Goal: Task Accomplishment & Management: Use online tool/utility

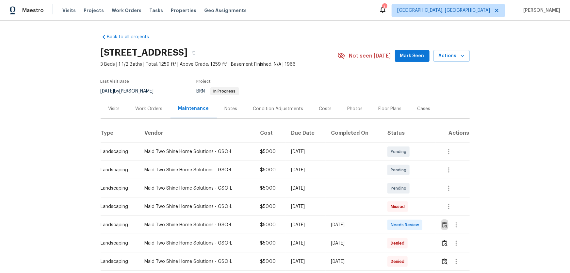
click at [445, 220] on button "button" at bounding box center [445, 225] width 8 height 16
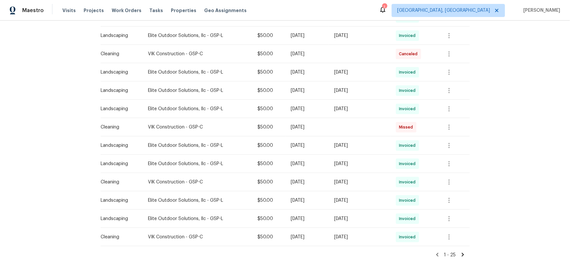
scroll to position [382, 0]
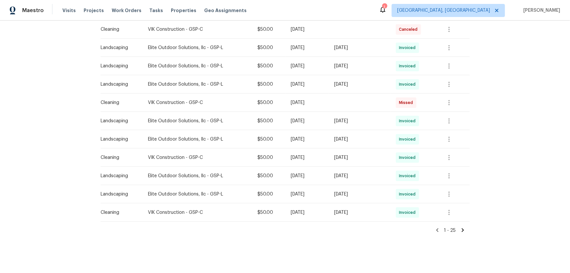
click at [405, 180] on icon at bounding box center [463, 230] width 6 height 6
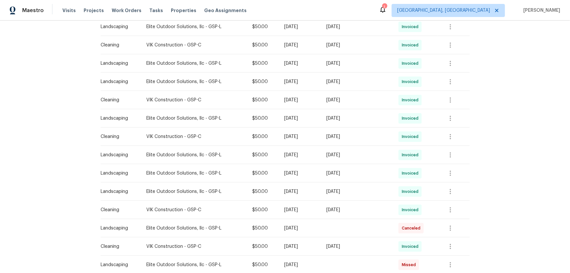
scroll to position [364, 0]
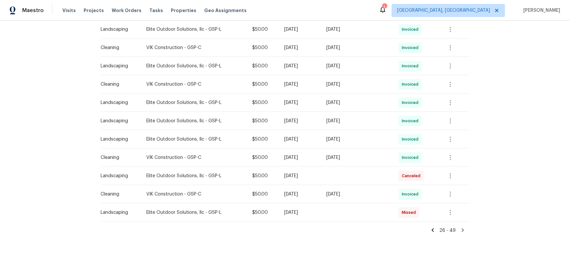
click at [405, 180] on icon at bounding box center [463, 230] width 6 height 6
click at [405, 180] on icon at bounding box center [433, 230] width 6 height 6
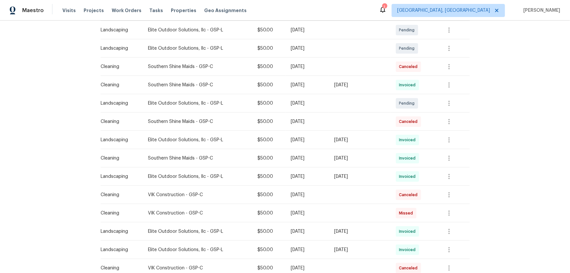
scroll to position [55, 0]
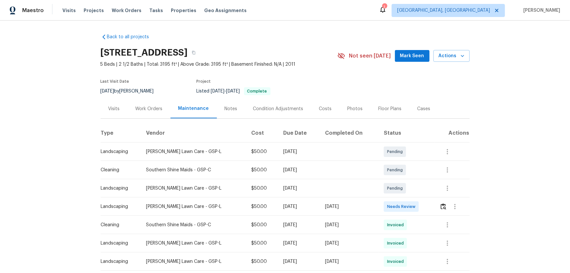
scroll to position [29, 0]
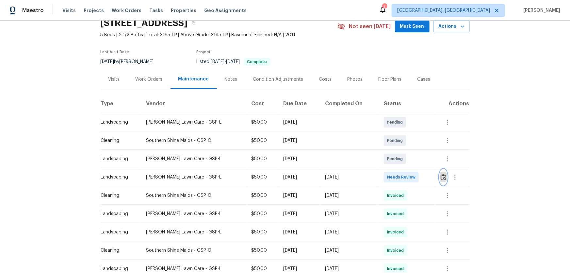
click at [405, 180] on button "button" at bounding box center [443, 177] width 8 height 16
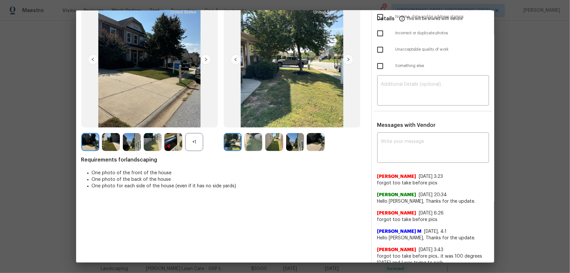
scroll to position [59, 0]
click at [198, 144] on div "+1" at bounding box center [194, 142] width 18 height 18
click at [248, 147] on img at bounding box center [253, 142] width 18 height 18
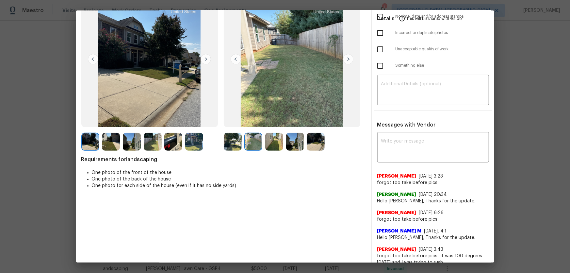
click at [268, 145] on img at bounding box center [274, 142] width 18 height 18
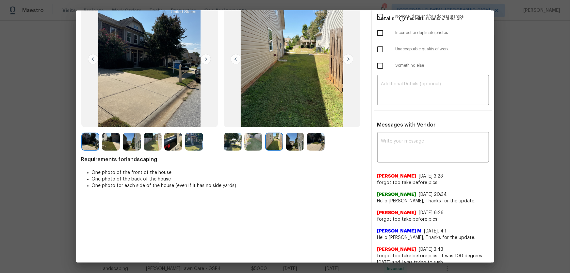
click at [292, 150] on img at bounding box center [295, 142] width 18 height 18
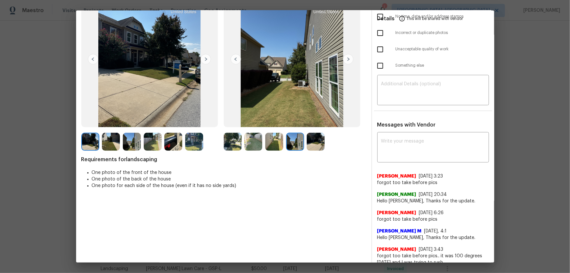
click at [315, 141] on img at bounding box center [316, 142] width 18 height 18
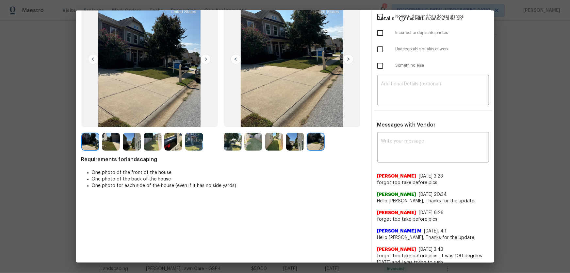
click at [232, 143] on img at bounding box center [233, 142] width 18 height 18
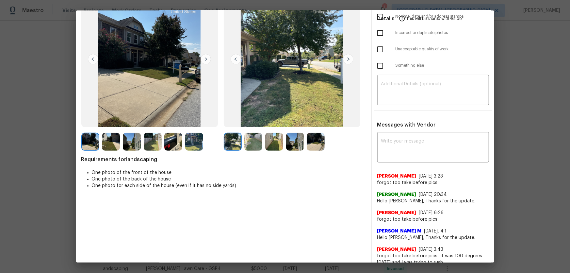
click at [255, 140] on img at bounding box center [253, 142] width 18 height 18
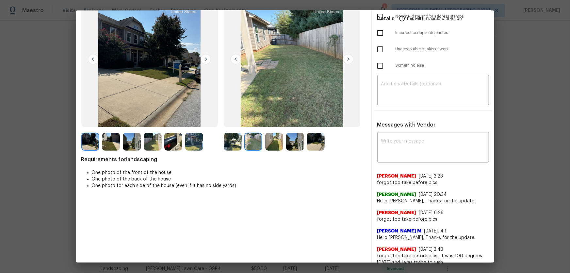
click at [271, 142] on img at bounding box center [274, 142] width 18 height 18
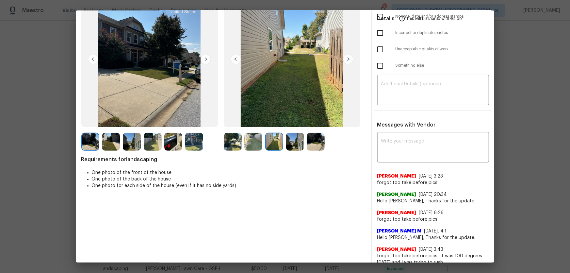
click at [293, 142] on img at bounding box center [295, 142] width 18 height 18
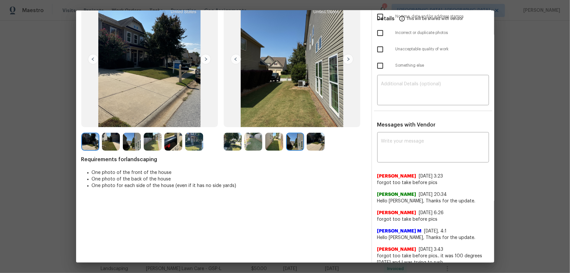
click at [307, 144] on img at bounding box center [316, 142] width 18 height 18
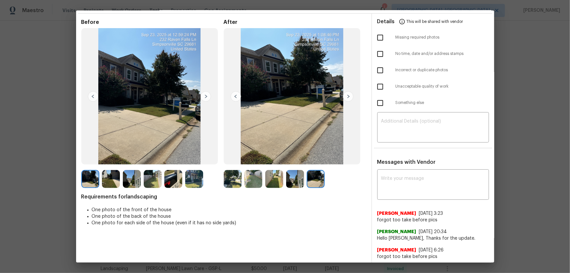
scroll to position [0, 0]
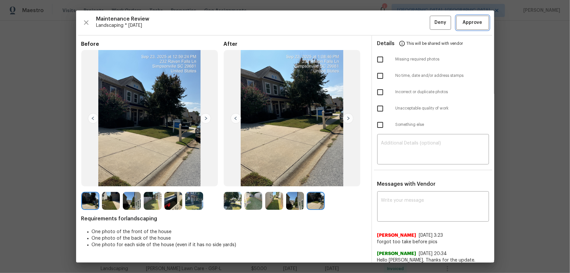
click at [405, 17] on button "Approve" at bounding box center [472, 23] width 33 height 14
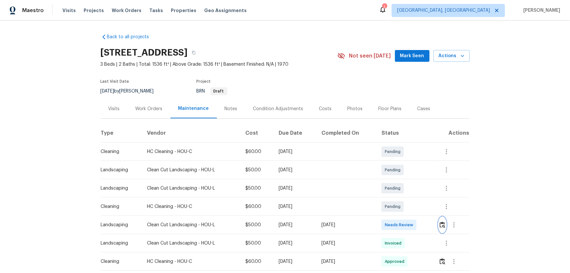
click at [405, 180] on img "button" at bounding box center [442, 224] width 6 height 6
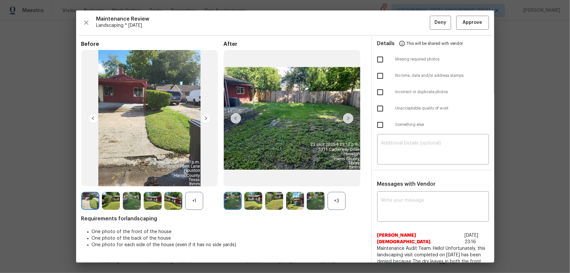
click at [333, 180] on div "+3" at bounding box center [336, 201] width 18 height 18
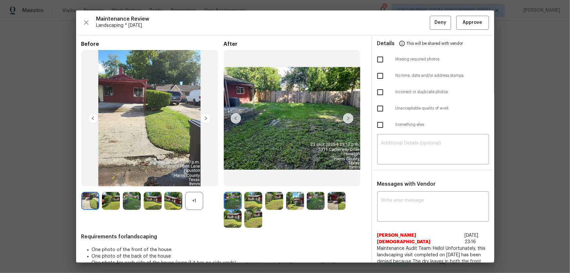
click at [195, 180] on div "+1" at bounding box center [194, 201] width 18 height 18
click at [256, 180] on img at bounding box center [253, 201] width 18 height 18
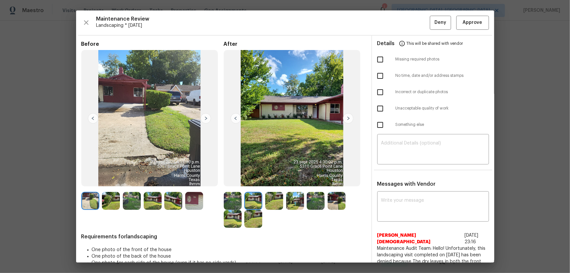
click at [278, 180] on img at bounding box center [274, 201] width 18 height 18
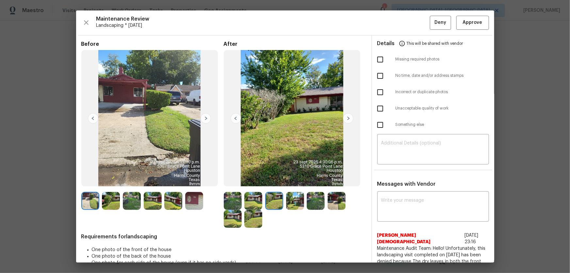
click at [290, 180] on img at bounding box center [295, 201] width 18 height 18
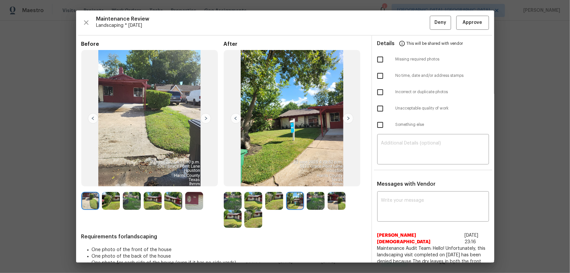
click at [312, 180] on img at bounding box center [316, 201] width 18 height 18
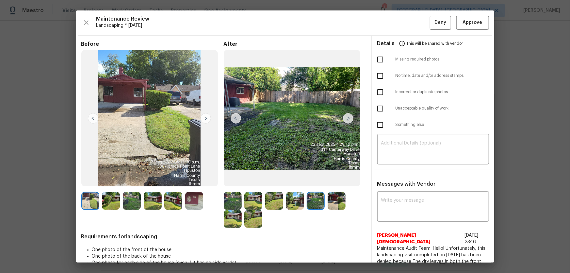
click at [340, 180] on img at bounding box center [336, 201] width 18 height 18
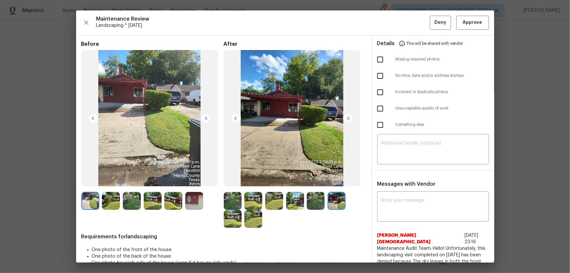
click at [232, 180] on img at bounding box center [233, 219] width 18 height 18
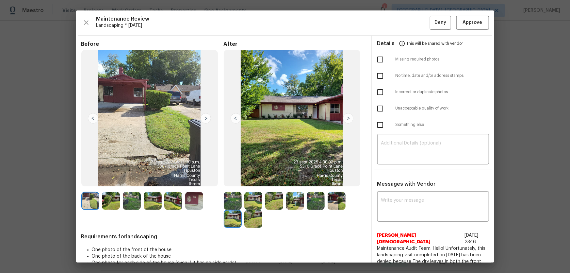
click at [252, 180] on img at bounding box center [253, 219] width 18 height 18
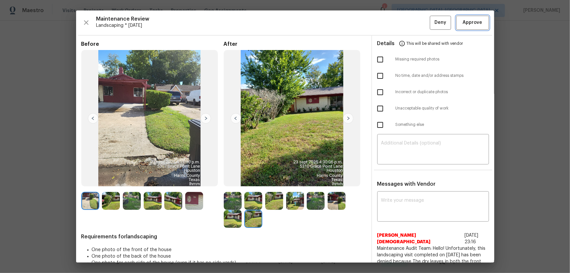
click at [405, 26] on span "Approve" at bounding box center [473, 23] width 20 height 8
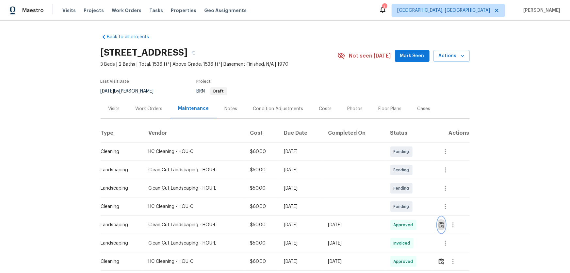
click at [405, 180] on img "button" at bounding box center [441, 224] width 6 height 6
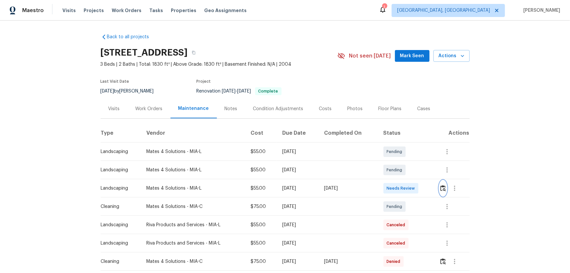
click at [405, 180] on img "button" at bounding box center [443, 188] width 6 height 6
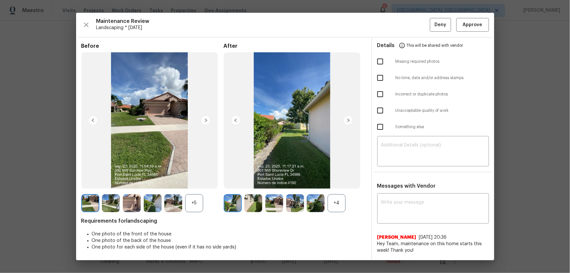
click at [337, 180] on div "+4" at bounding box center [336, 203] width 18 height 18
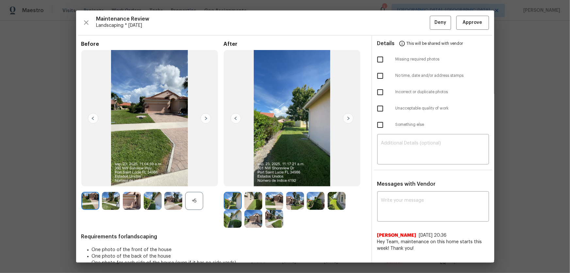
click at [333, 180] on img at bounding box center [336, 201] width 18 height 18
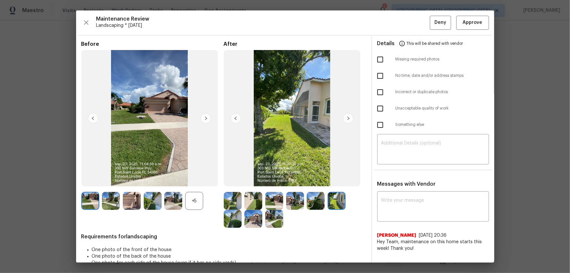
click at [194, 180] on div "+5" at bounding box center [194, 201] width 18 height 18
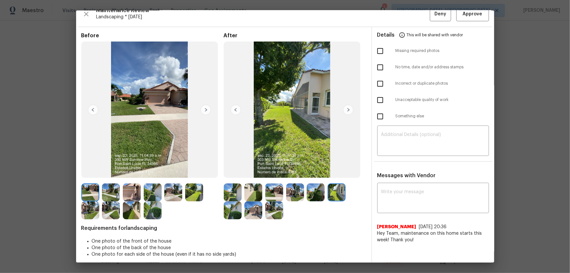
scroll to position [13, 0]
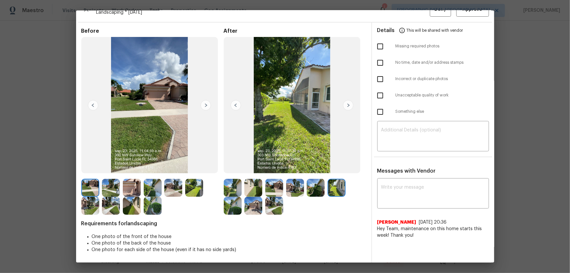
click at [252, 180] on img at bounding box center [253, 188] width 18 height 18
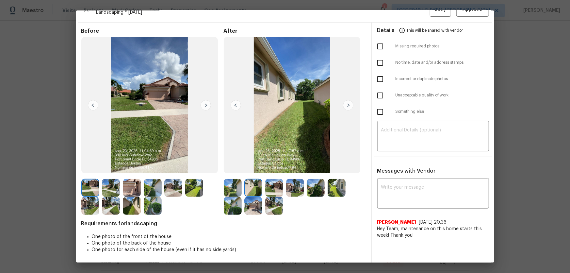
click at [268, 180] on img at bounding box center [274, 188] width 18 height 18
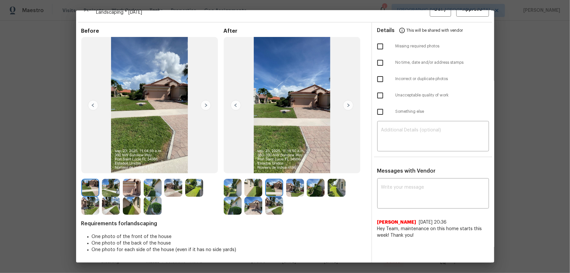
click at [293, 180] on img at bounding box center [295, 188] width 18 height 18
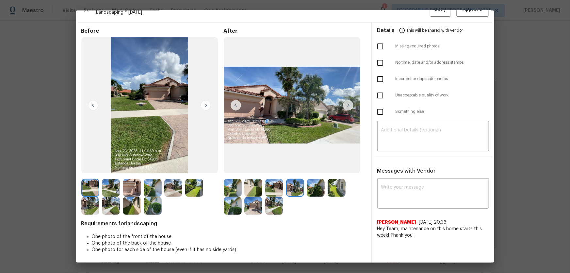
click at [310, 180] on img at bounding box center [316, 188] width 18 height 18
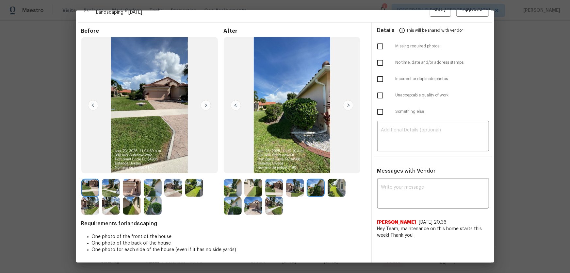
click at [336, 180] on img at bounding box center [336, 188] width 18 height 18
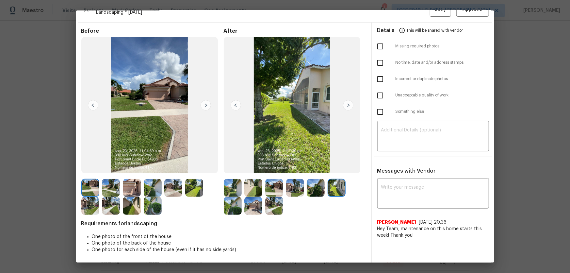
click at [217, 180] on div at bounding box center [152, 197] width 142 height 36
click at [238, 180] on img at bounding box center [233, 206] width 18 height 18
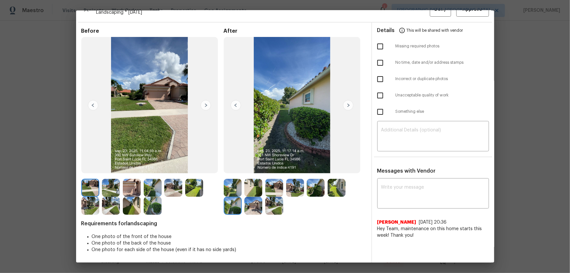
click at [255, 180] on img at bounding box center [253, 206] width 18 height 18
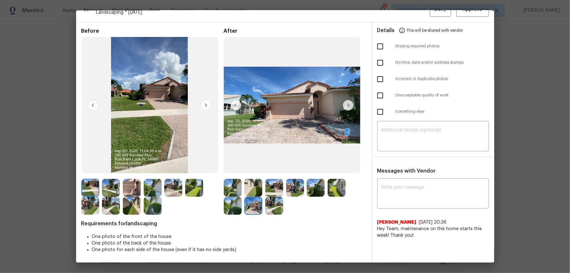
click at [270, 180] on img at bounding box center [274, 206] width 18 height 18
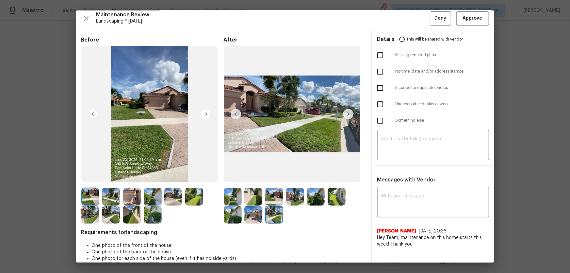
scroll to position [0, 0]
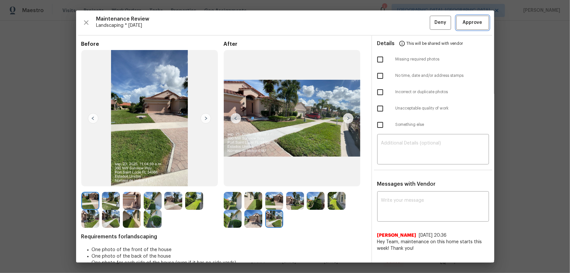
click at [405, 23] on button "Approve" at bounding box center [472, 23] width 33 height 14
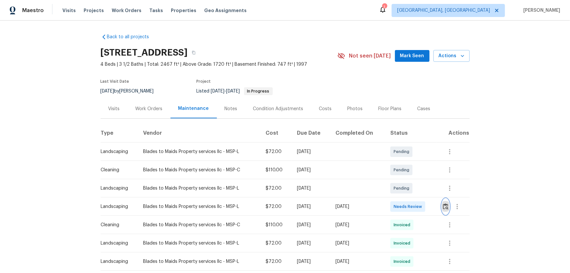
click at [405, 180] on img "button" at bounding box center [446, 206] width 6 height 6
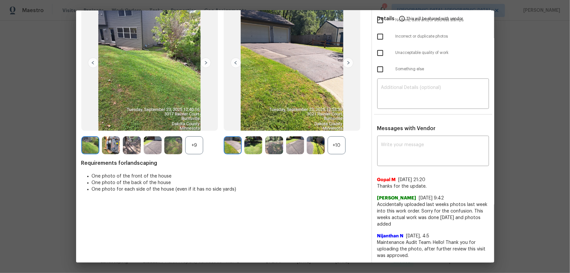
scroll to position [59, 0]
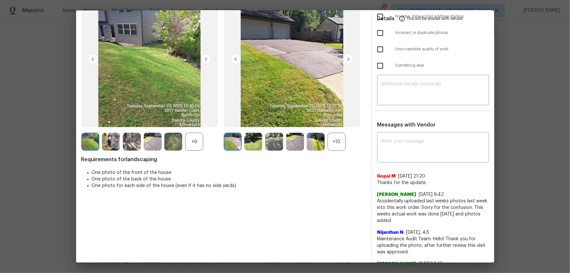
click at [340, 141] on div "+10" at bounding box center [336, 142] width 18 height 18
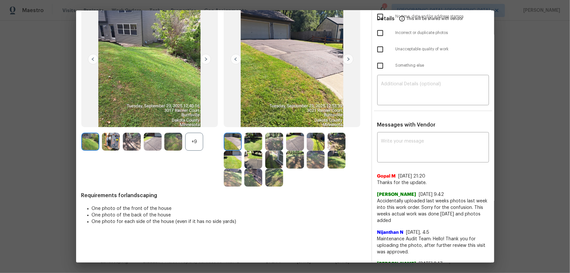
click at [193, 137] on div "+9" at bounding box center [194, 142] width 18 height 18
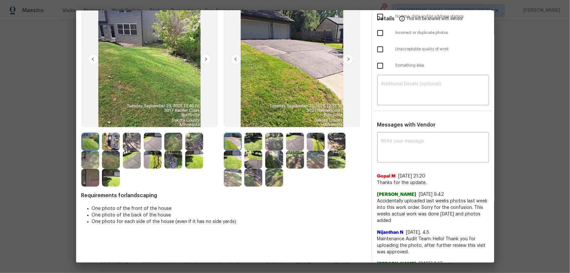
click at [248, 148] on img at bounding box center [253, 142] width 18 height 18
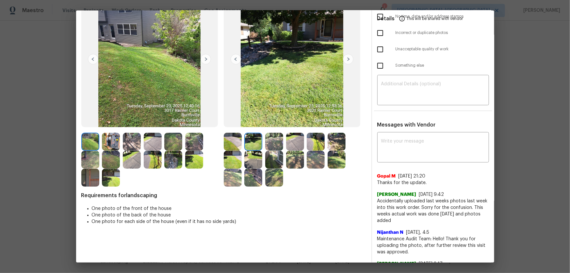
click at [267, 143] on img at bounding box center [274, 142] width 18 height 18
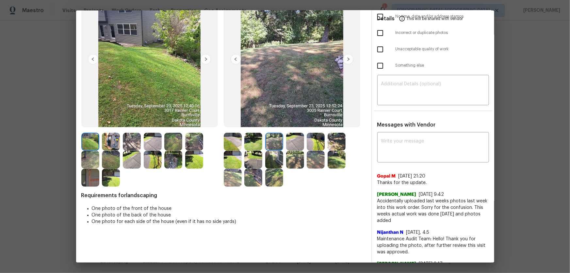
click at [295, 140] on img at bounding box center [295, 142] width 18 height 18
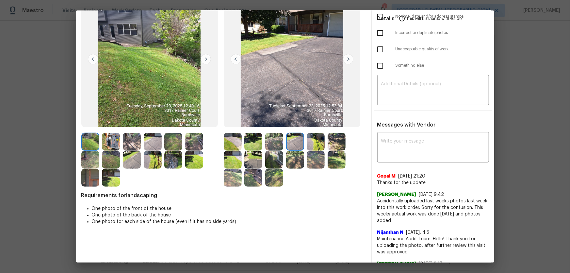
click at [317, 140] on img at bounding box center [316, 142] width 18 height 18
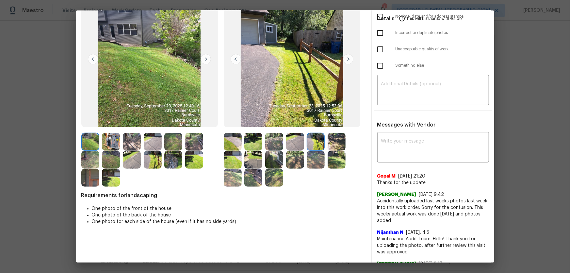
click at [343, 141] on img at bounding box center [336, 142] width 18 height 18
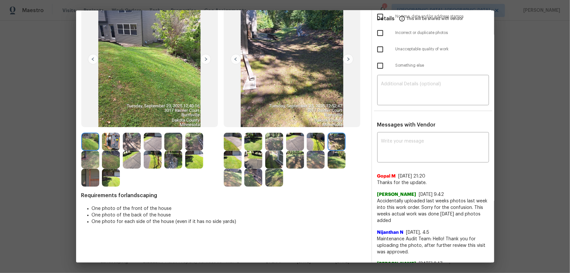
click at [235, 158] on img at bounding box center [233, 159] width 18 height 18
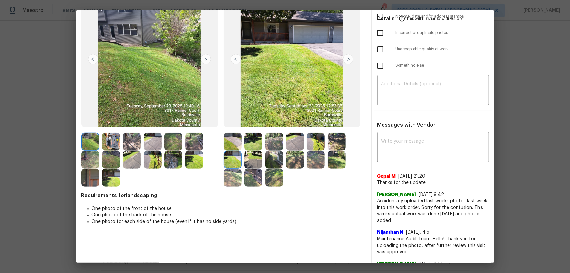
click at [249, 159] on img at bounding box center [253, 159] width 18 height 18
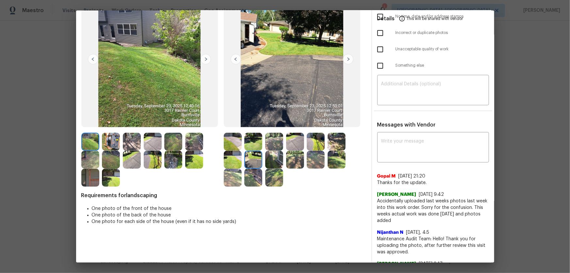
click at [271, 159] on img at bounding box center [274, 159] width 18 height 18
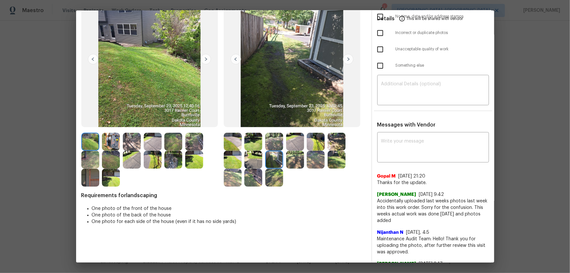
click at [289, 159] on img at bounding box center [295, 159] width 18 height 18
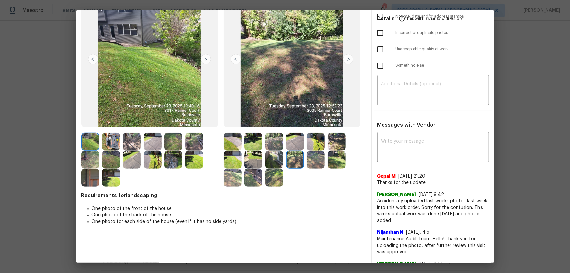
click at [313, 156] on img at bounding box center [316, 159] width 18 height 18
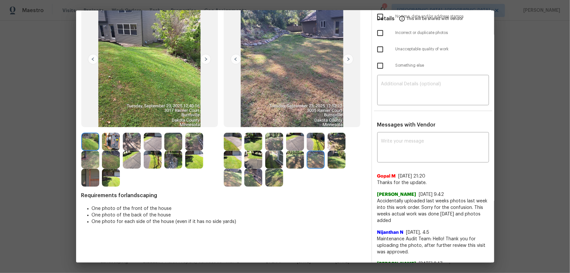
click at [329, 156] on img at bounding box center [336, 159] width 18 height 18
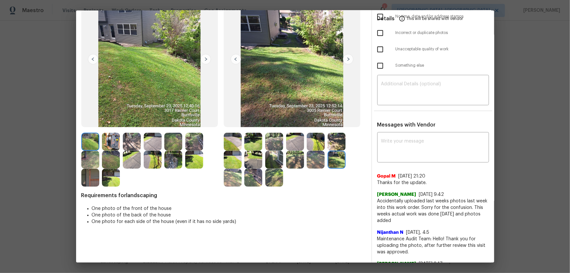
click at [235, 172] on img at bounding box center [233, 177] width 18 height 18
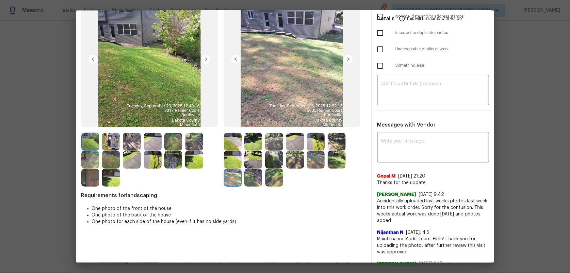
click at [251, 175] on img at bounding box center [253, 177] width 18 height 18
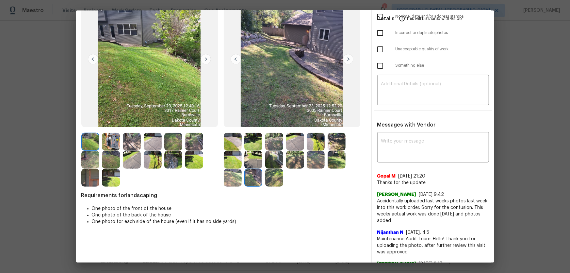
click at [269, 176] on img at bounding box center [274, 177] width 18 height 18
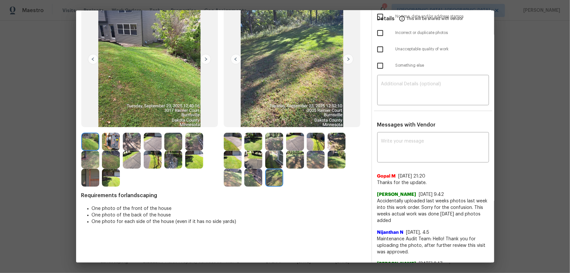
scroll to position [0, 0]
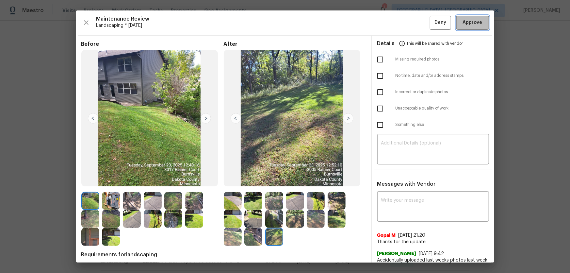
click at [405, 24] on span "Approve" at bounding box center [473, 23] width 20 height 8
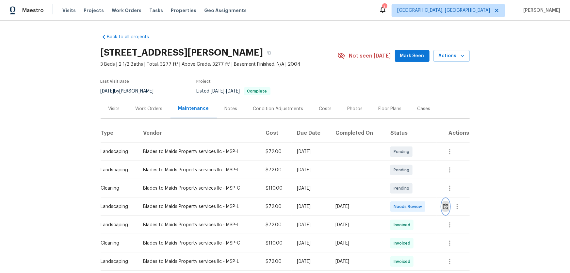
click at [405, 180] on img "button" at bounding box center [446, 206] width 6 height 6
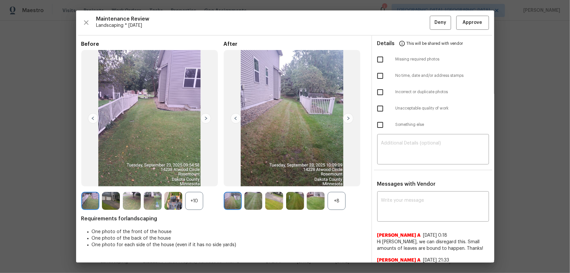
click at [340, 180] on div "+8" at bounding box center [336, 201] width 18 height 18
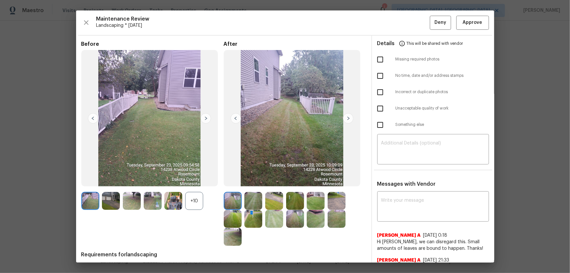
click at [194, 180] on div "+10" at bounding box center [194, 201] width 18 height 18
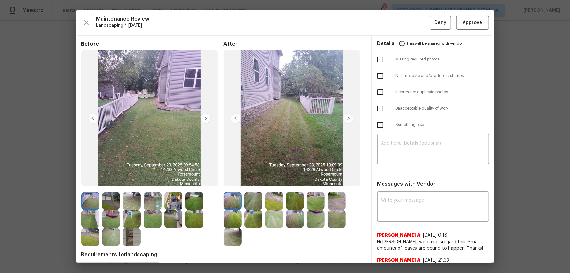
click at [239, 180] on img at bounding box center [233, 201] width 18 height 18
click at [255, 180] on img at bounding box center [253, 201] width 18 height 18
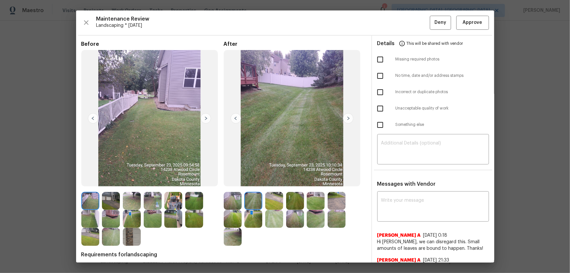
click at [272, 180] on img at bounding box center [274, 201] width 18 height 18
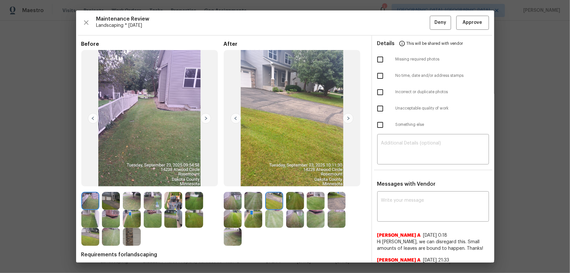
click at [298, 180] on img at bounding box center [295, 201] width 18 height 18
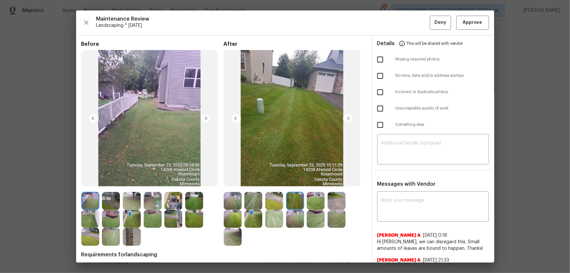
click at [311, 180] on img at bounding box center [316, 201] width 18 height 18
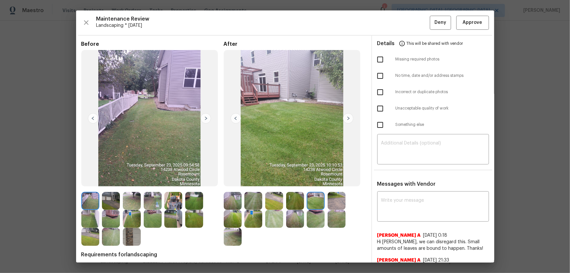
click at [339, 180] on img at bounding box center [336, 201] width 18 height 18
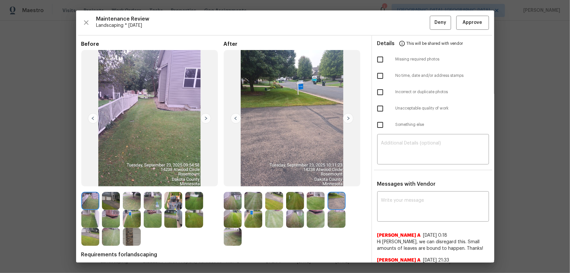
click at [234, 180] on img at bounding box center [233, 219] width 18 height 18
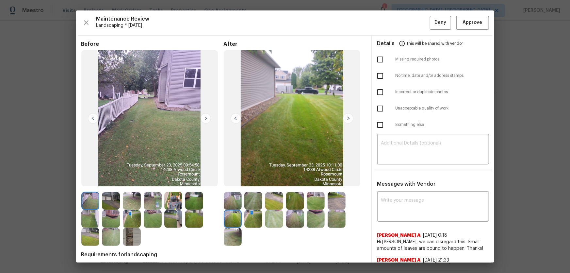
click at [246, 180] on img at bounding box center [253, 219] width 18 height 18
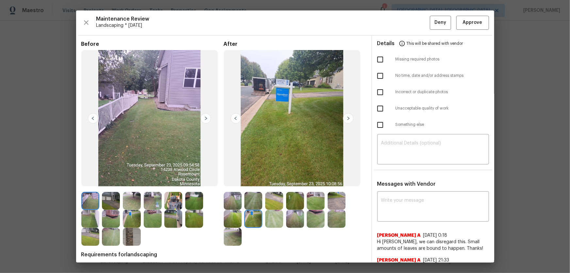
click at [280, 180] on img at bounding box center [274, 219] width 18 height 18
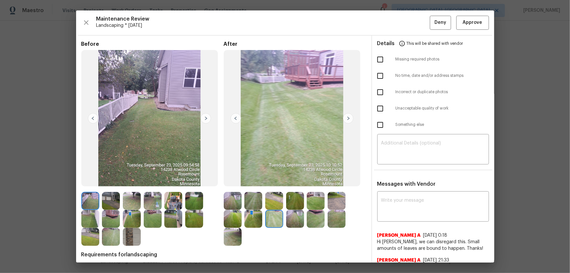
click at [291, 180] on img at bounding box center [295, 219] width 18 height 18
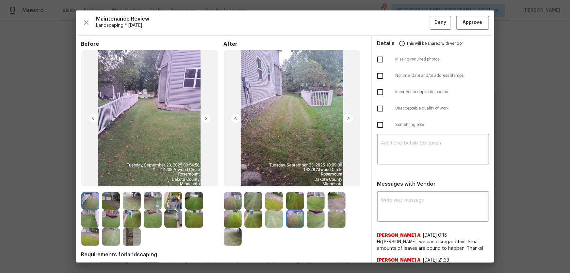
click at [314, 180] on img at bounding box center [316, 219] width 18 height 18
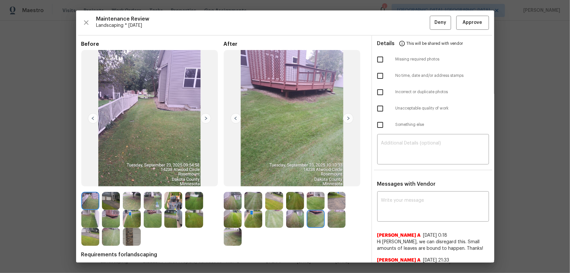
click at [331, 180] on img at bounding box center [336, 219] width 18 height 18
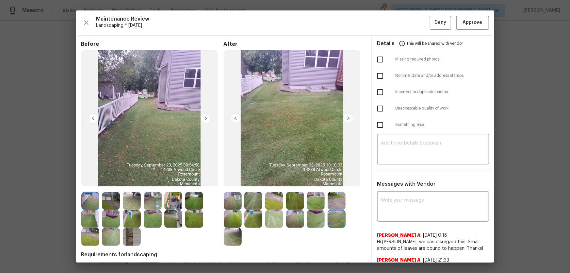
click at [230, 180] on img at bounding box center [233, 237] width 18 height 18
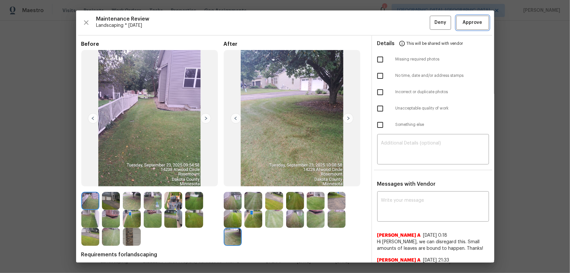
click at [405, 19] on span "Approve" at bounding box center [473, 23] width 20 height 8
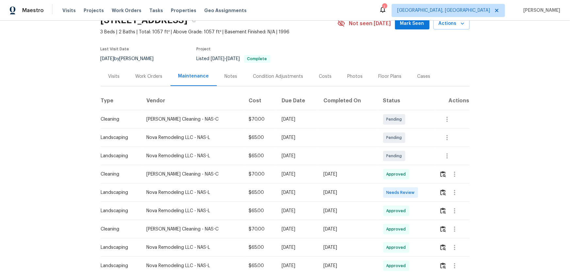
scroll to position [59, 0]
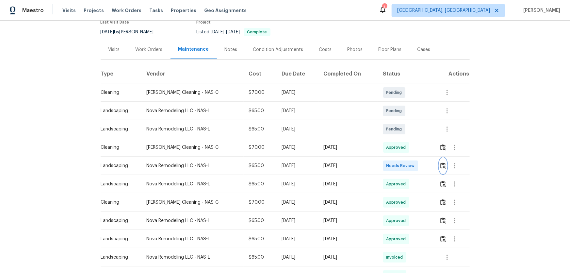
click at [405, 166] on img "button" at bounding box center [443, 165] width 6 height 6
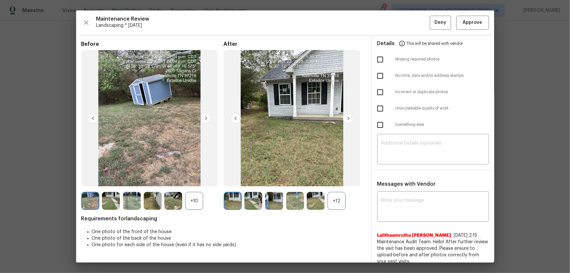
click at [332, 180] on div "+12" at bounding box center [336, 201] width 18 height 18
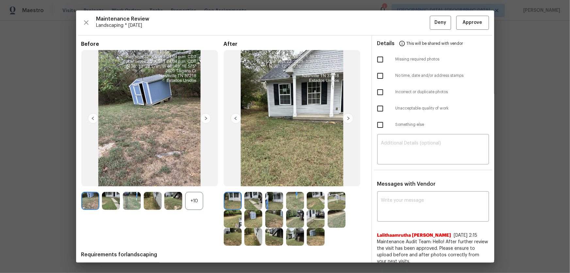
click at [199, 180] on div "+10" at bounding box center [194, 201] width 18 height 18
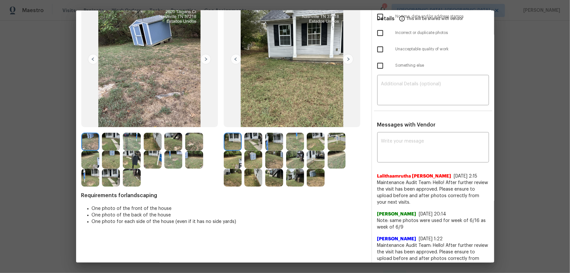
click at [254, 147] on img at bounding box center [253, 142] width 18 height 18
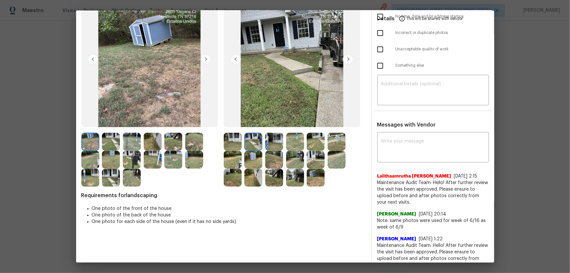
click at [267, 144] on img at bounding box center [274, 142] width 18 height 18
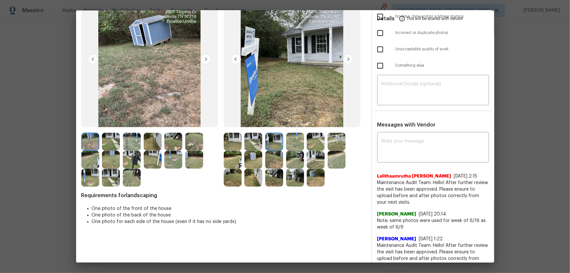
click at [292, 142] on img at bounding box center [295, 142] width 18 height 18
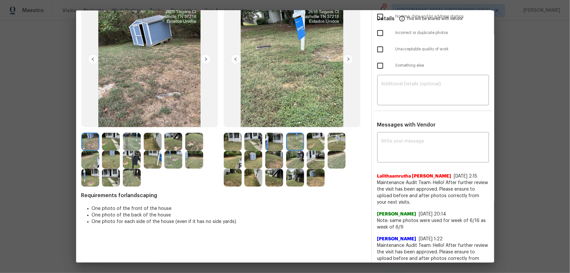
click at [315, 140] on img at bounding box center [316, 142] width 18 height 18
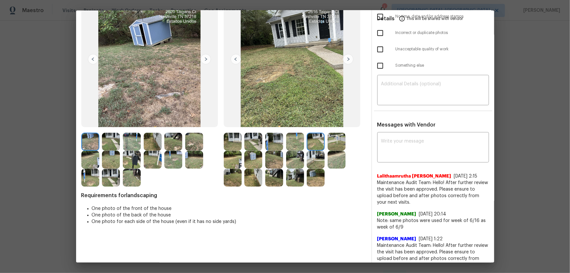
click at [333, 140] on img at bounding box center [336, 142] width 18 height 18
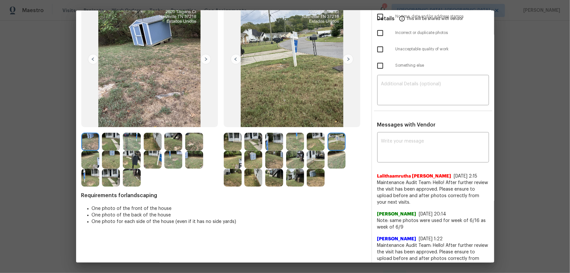
click at [232, 156] on img at bounding box center [233, 159] width 18 height 18
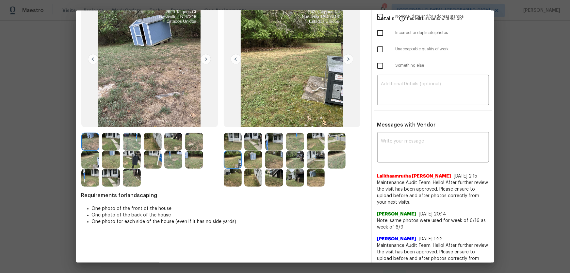
click at [257, 157] on img at bounding box center [253, 159] width 18 height 18
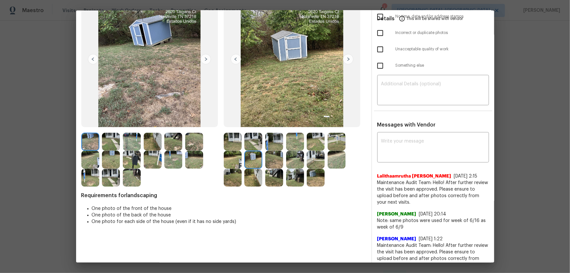
click at [270, 157] on img at bounding box center [274, 159] width 18 height 18
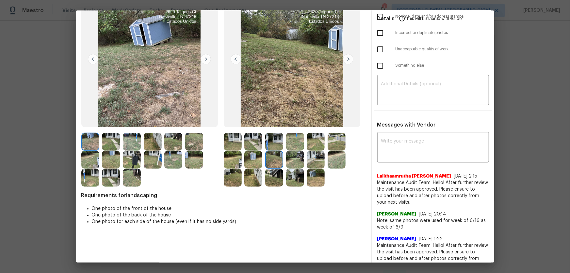
click at [287, 157] on img at bounding box center [295, 159] width 18 height 18
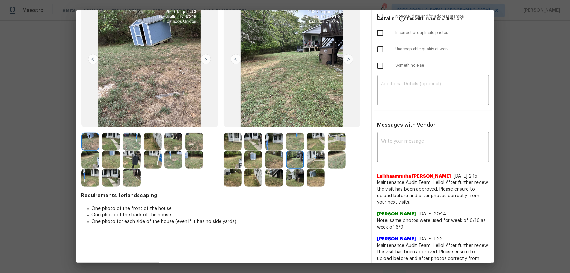
click at [315, 159] on img at bounding box center [316, 159] width 18 height 18
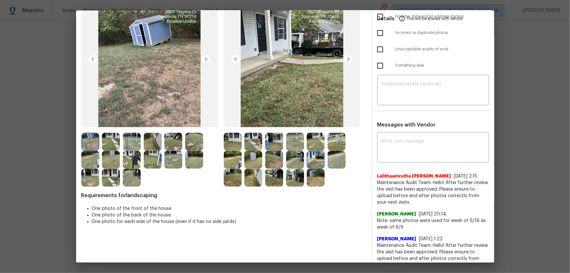
click at [333, 158] on img at bounding box center [336, 159] width 18 height 18
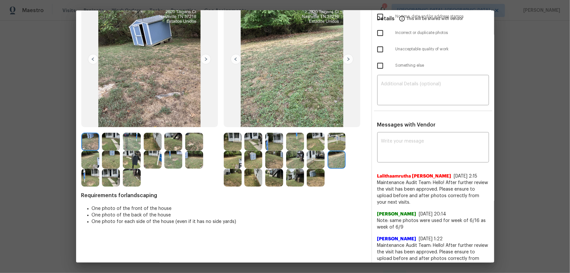
click at [234, 178] on img at bounding box center [233, 177] width 18 height 18
click at [251, 179] on img at bounding box center [253, 177] width 18 height 18
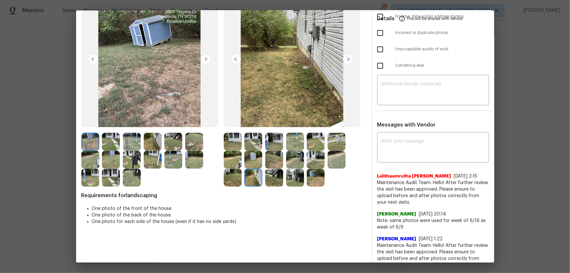
click at [278, 176] on img at bounding box center [274, 177] width 18 height 18
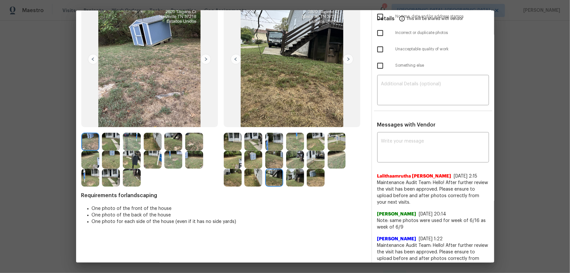
click at [297, 175] on img at bounding box center [295, 177] width 18 height 18
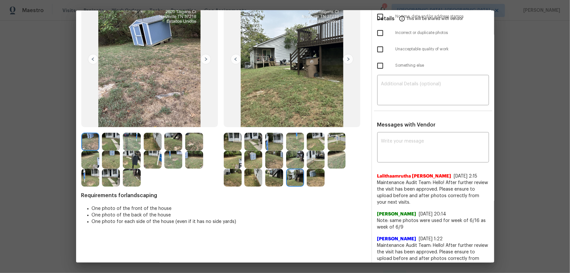
click at [309, 176] on img at bounding box center [316, 177] width 18 height 18
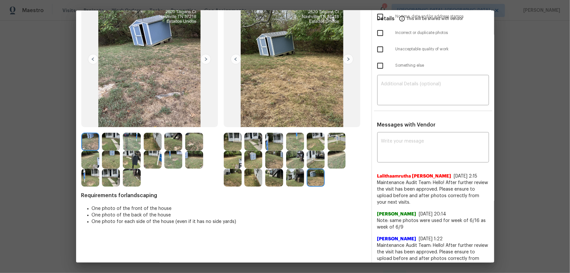
scroll to position [0, 0]
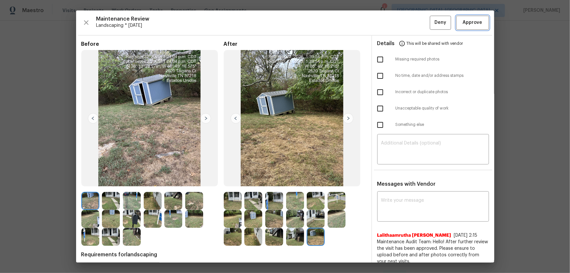
click at [405, 24] on span "Approve" at bounding box center [473, 23] width 20 height 8
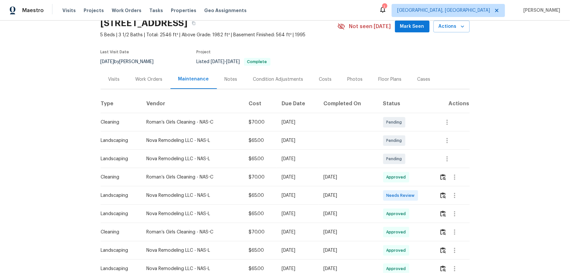
scroll to position [59, 0]
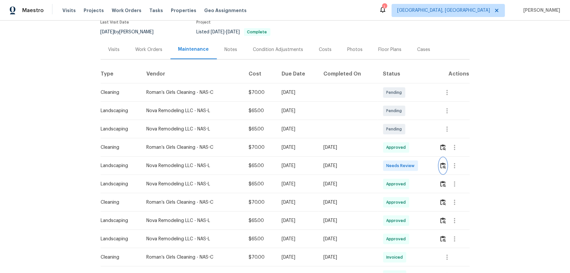
click at [405, 166] on img "button" at bounding box center [443, 165] width 6 height 6
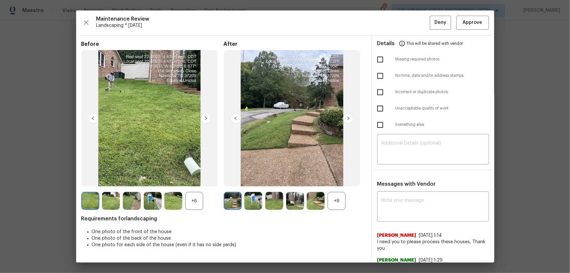
click at [338, 180] on div "+9" at bounding box center [336, 201] width 18 height 18
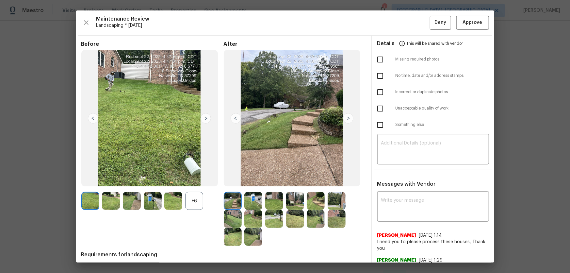
click at [197, 180] on div "+6" at bounding box center [194, 201] width 18 height 18
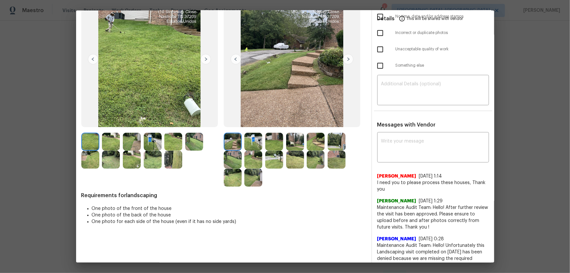
click at [245, 145] on img at bounding box center [253, 142] width 18 height 18
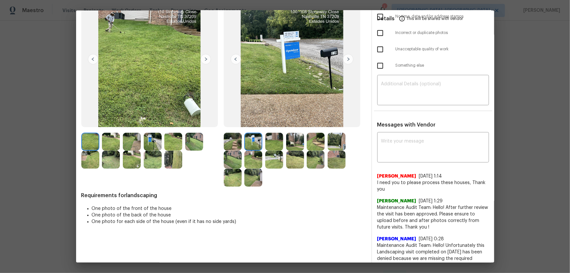
click at [268, 146] on img at bounding box center [274, 142] width 18 height 18
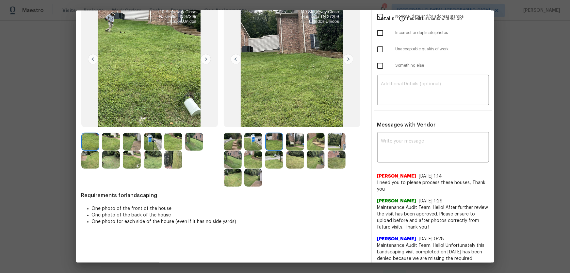
click at [297, 147] on img at bounding box center [295, 142] width 18 height 18
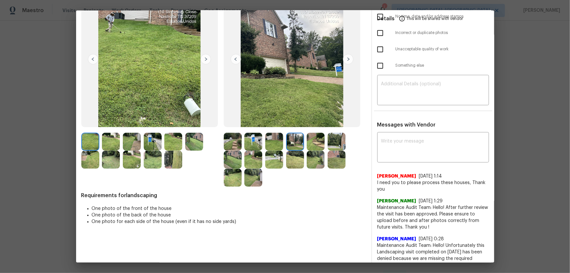
click at [309, 140] on img at bounding box center [316, 142] width 18 height 18
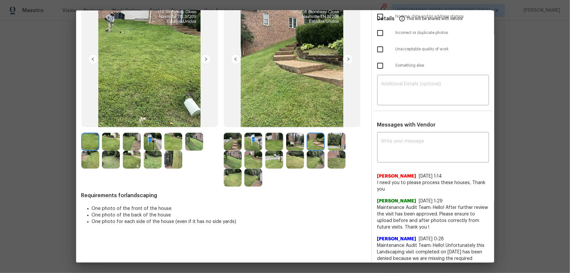
click at [334, 142] on img at bounding box center [336, 142] width 18 height 18
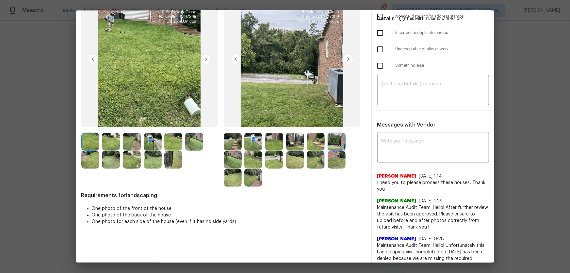
click at [228, 165] on img at bounding box center [233, 159] width 18 height 18
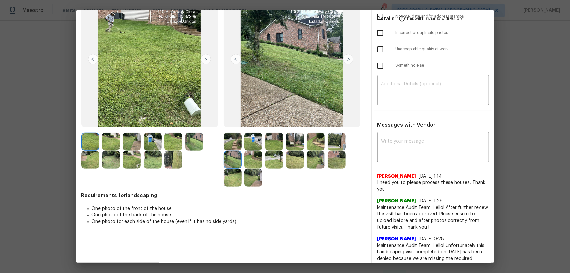
click at [245, 162] on img at bounding box center [253, 159] width 18 height 18
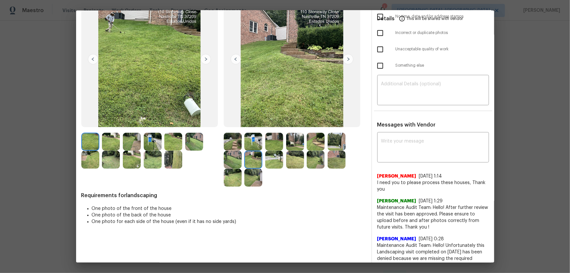
click at [268, 159] on img at bounding box center [274, 159] width 18 height 18
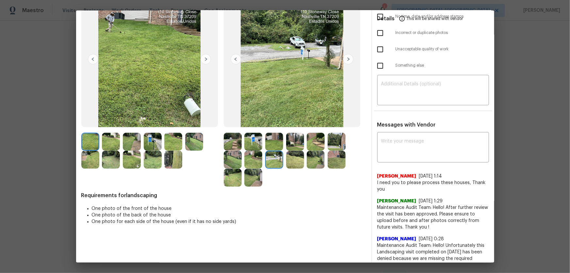
click at [296, 158] on img at bounding box center [295, 159] width 18 height 18
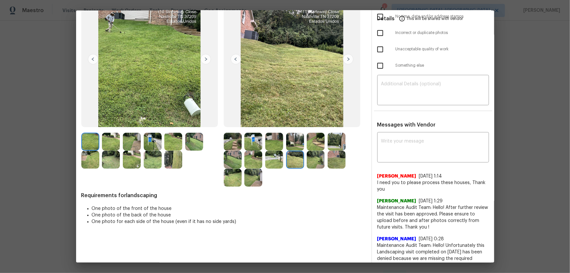
click at [309, 159] on img at bounding box center [316, 159] width 18 height 18
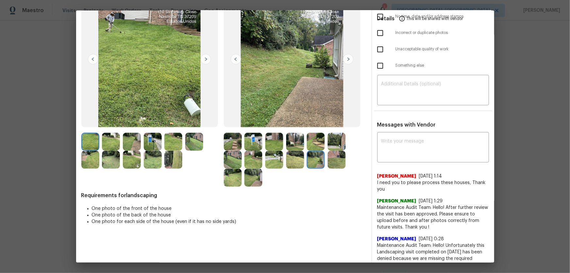
click at [341, 158] on img at bounding box center [336, 159] width 18 height 18
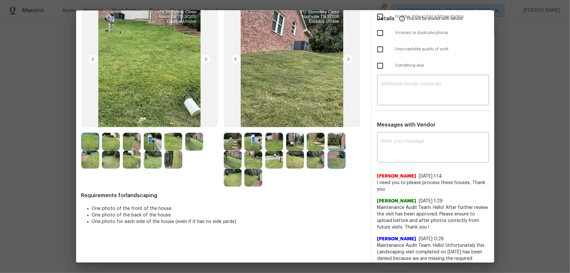
click at [230, 178] on img at bounding box center [233, 177] width 18 height 18
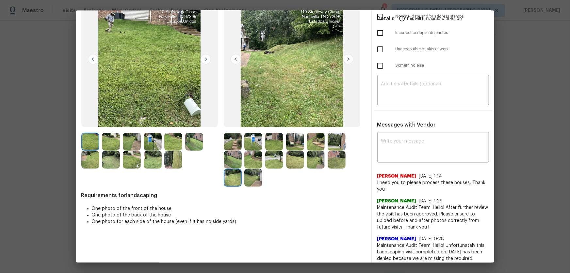
click at [252, 174] on img at bounding box center [253, 177] width 18 height 18
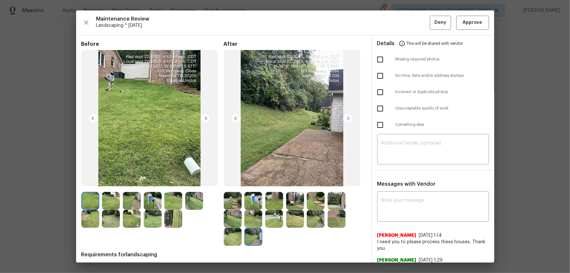
scroll to position [0, 0]
click at [405, 21] on span "Approve" at bounding box center [472, 23] width 22 height 8
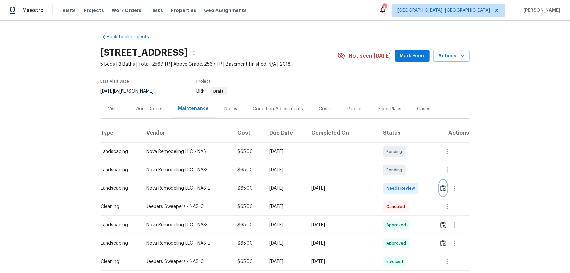
click at [441, 187] on img "button" at bounding box center [443, 188] width 6 height 6
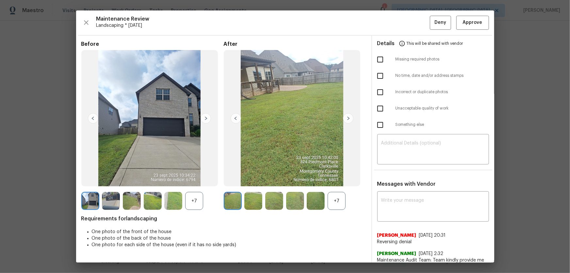
scroll to position [59, 0]
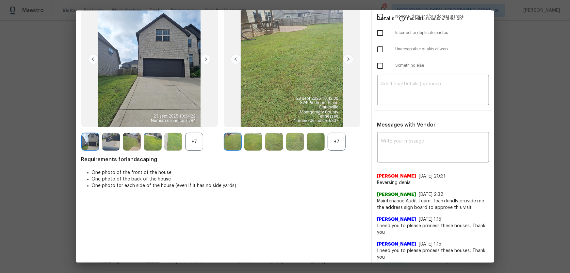
click at [331, 142] on div "+7" at bounding box center [336, 142] width 18 height 18
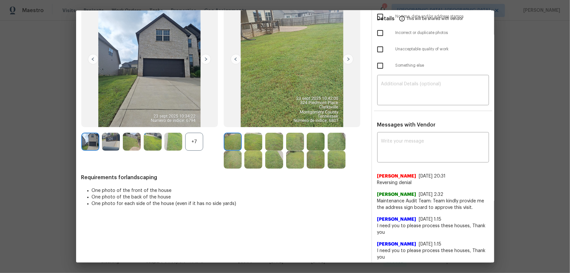
click at [196, 144] on div "+7" at bounding box center [194, 142] width 18 height 18
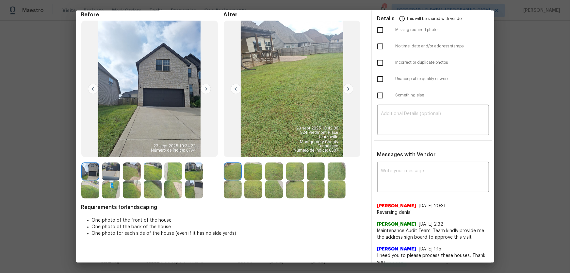
scroll to position [0, 0]
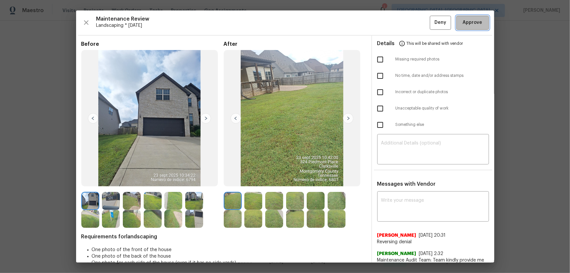
click at [468, 22] on span "Approve" at bounding box center [473, 23] width 20 height 8
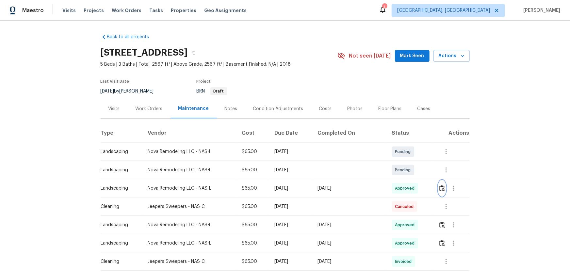
scroll to position [29, 0]
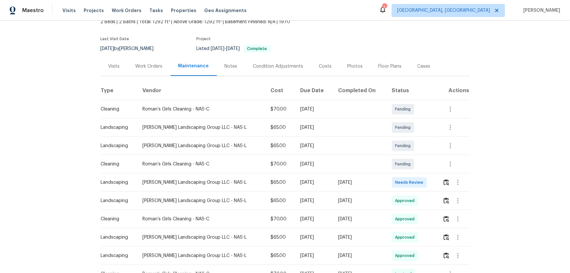
scroll to position [59, 0]
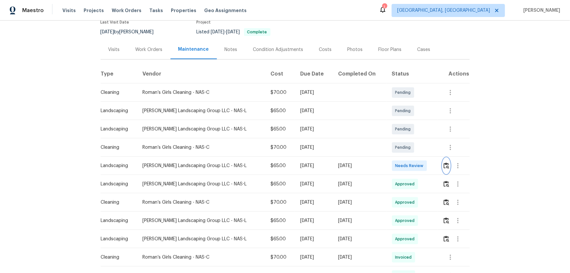
click at [405, 169] on button "button" at bounding box center [446, 166] width 8 height 16
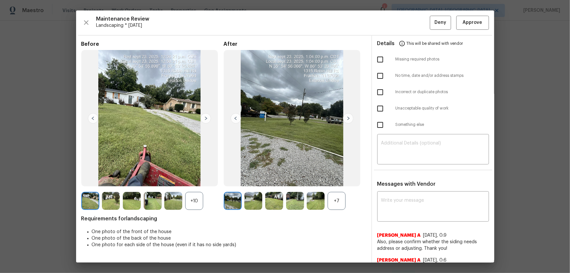
click at [339, 180] on div "+7" at bounding box center [336, 201] width 18 height 18
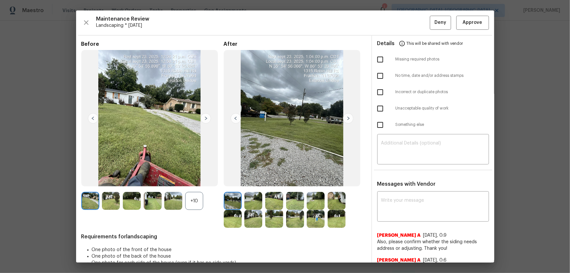
click at [191, 180] on div "+10" at bounding box center [194, 201] width 18 height 18
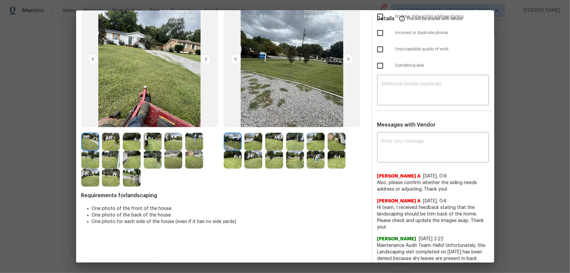
click at [250, 141] on img at bounding box center [253, 142] width 18 height 18
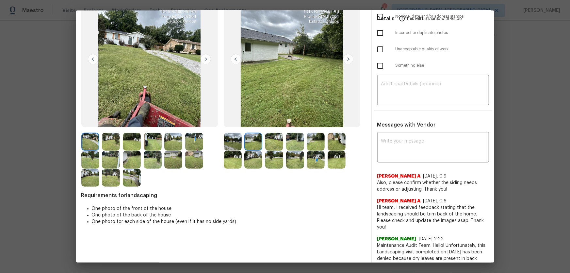
click at [270, 142] on img at bounding box center [274, 142] width 18 height 18
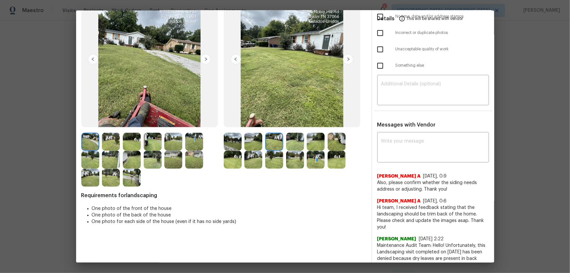
click at [293, 144] on img at bounding box center [295, 142] width 18 height 18
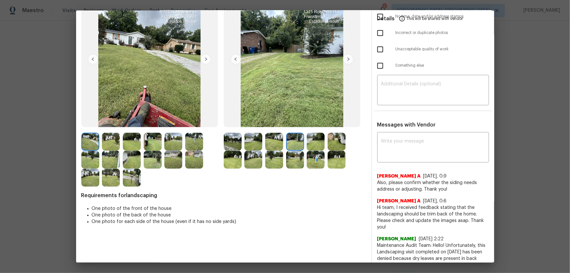
click at [310, 143] on img at bounding box center [316, 142] width 18 height 18
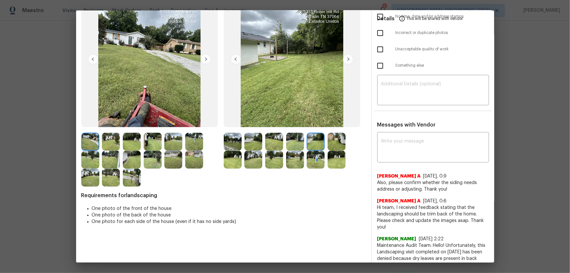
click at [338, 141] on img at bounding box center [336, 142] width 18 height 18
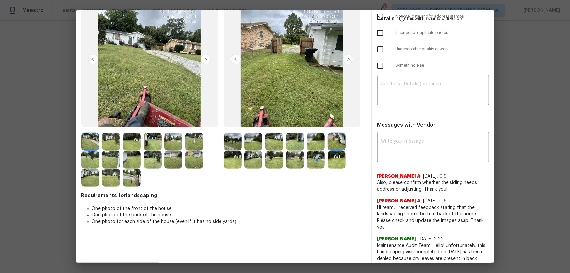
click at [233, 155] on img at bounding box center [233, 159] width 18 height 18
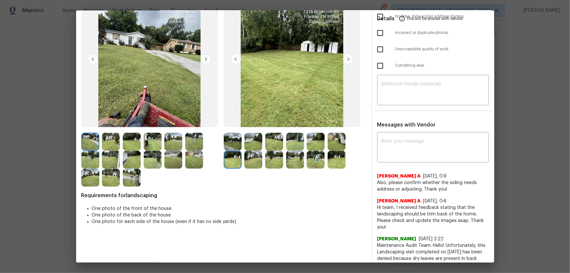
click at [251, 158] on img at bounding box center [253, 159] width 18 height 18
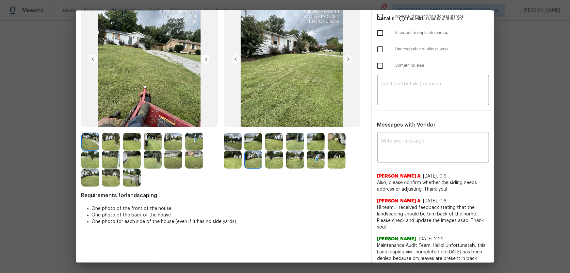
click at [270, 160] on img at bounding box center [274, 159] width 18 height 18
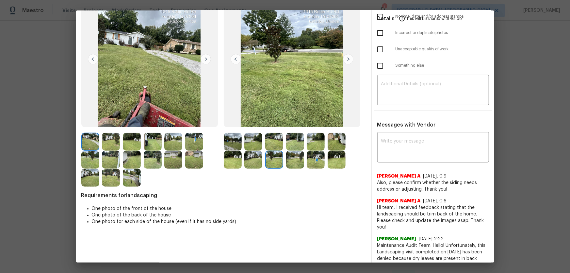
click at [290, 163] on img at bounding box center [295, 159] width 18 height 18
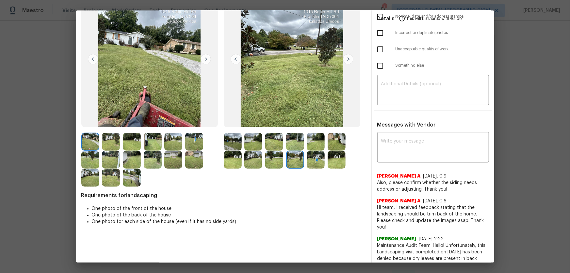
click at [308, 163] on img at bounding box center [316, 159] width 18 height 18
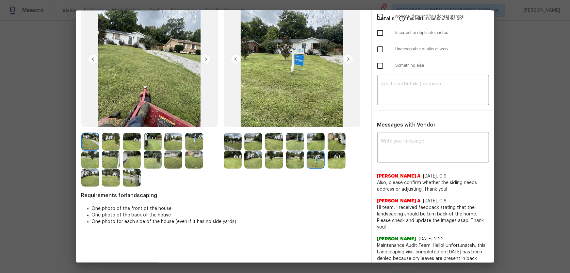
click at [336, 157] on img at bounding box center [336, 159] width 18 height 18
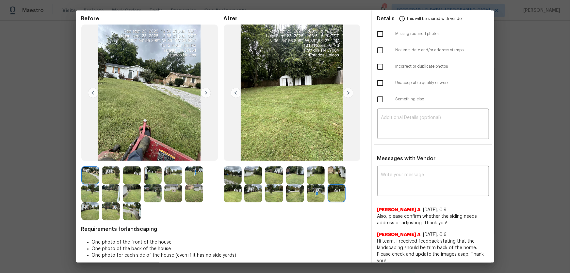
scroll to position [0, 0]
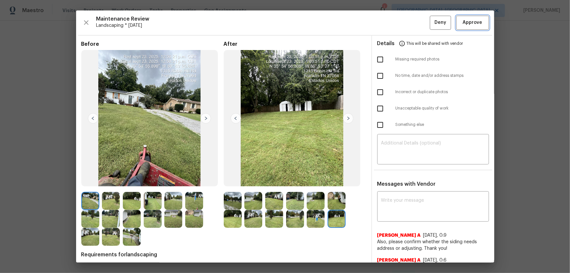
click at [405, 27] on button "Approve" at bounding box center [472, 23] width 33 height 14
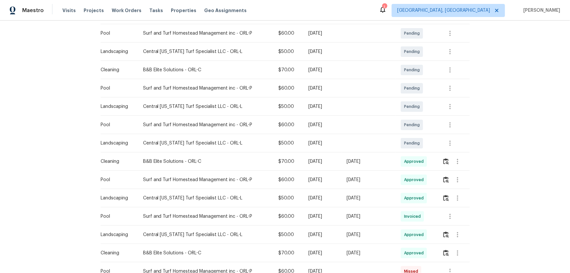
scroll to position [119, 0]
click at [405, 180] on img "button" at bounding box center [446, 197] width 6 height 6
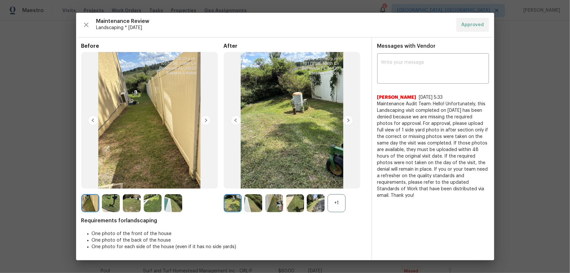
click at [340, 180] on div "+1" at bounding box center [336, 203] width 18 height 18
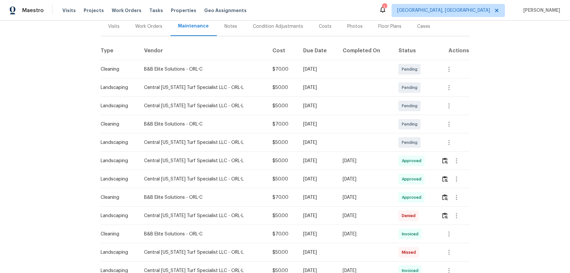
scroll to position [119, 0]
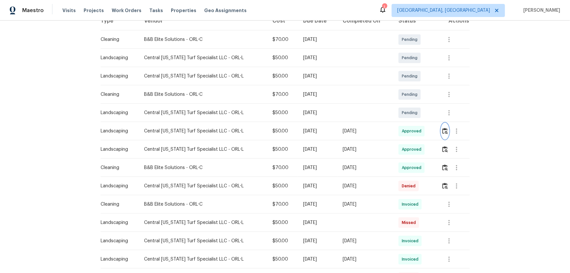
click at [444, 128] on img "button" at bounding box center [445, 131] width 6 height 6
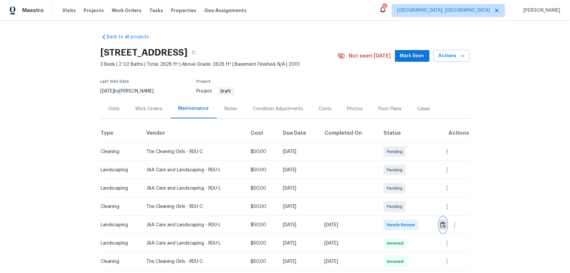
click at [405, 180] on img "button" at bounding box center [443, 224] width 6 height 6
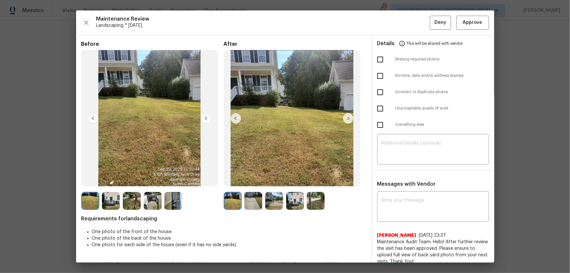
click at [252, 180] on img at bounding box center [253, 201] width 18 height 18
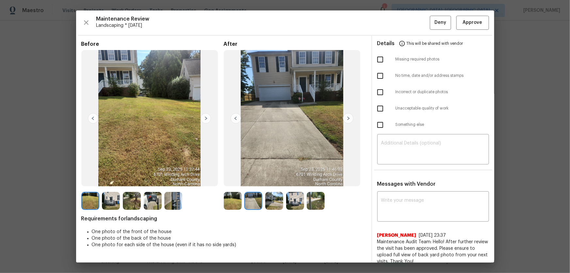
click at [269, 180] on img at bounding box center [274, 201] width 18 height 18
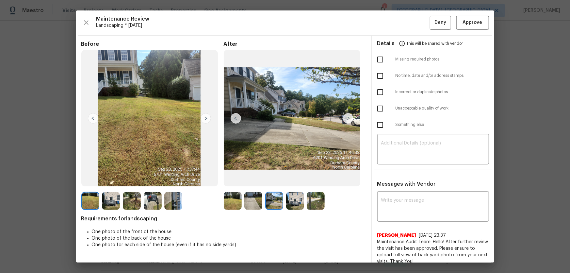
click at [289, 180] on img at bounding box center [295, 201] width 18 height 18
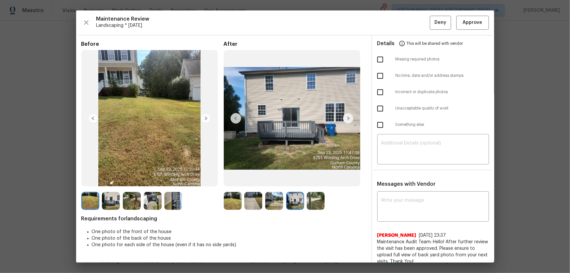
click at [312, 180] on img at bounding box center [316, 201] width 18 height 18
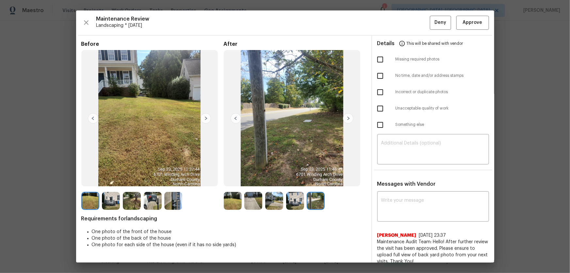
click at [154, 180] on img at bounding box center [153, 201] width 18 height 18
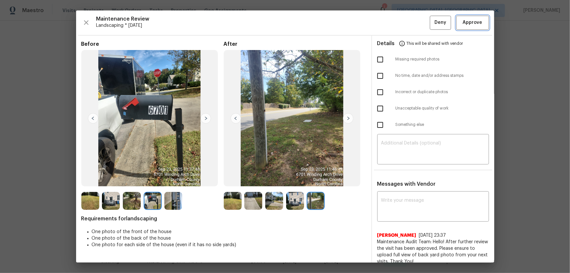
click at [405, 25] on span "Approve" at bounding box center [472, 23] width 22 height 8
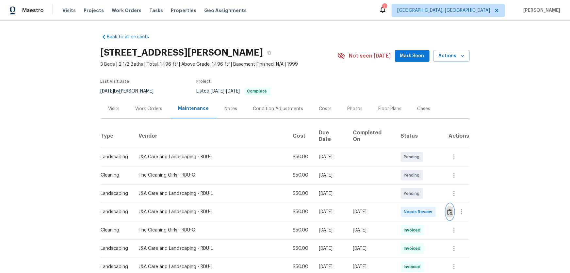
click at [405, 180] on img "button" at bounding box center [450, 212] width 6 height 6
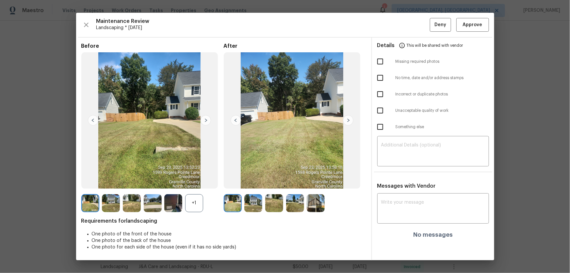
click at [198, 180] on div "+1" at bounding box center [194, 203] width 18 height 18
click at [255, 180] on img at bounding box center [253, 203] width 18 height 18
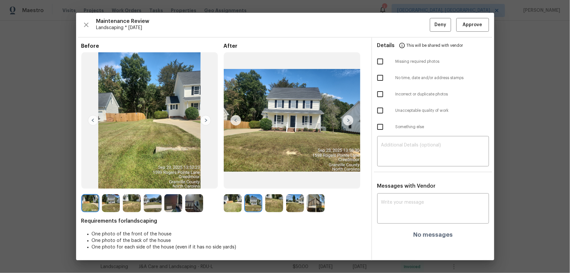
click at [275, 180] on img at bounding box center [274, 203] width 18 height 18
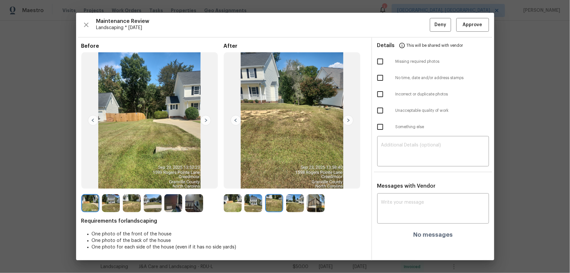
click at [292, 180] on img at bounding box center [295, 203] width 18 height 18
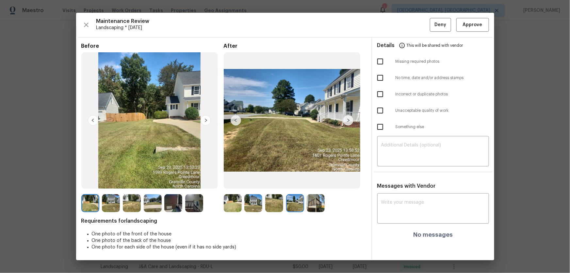
click at [316, 180] on img at bounding box center [316, 203] width 18 height 18
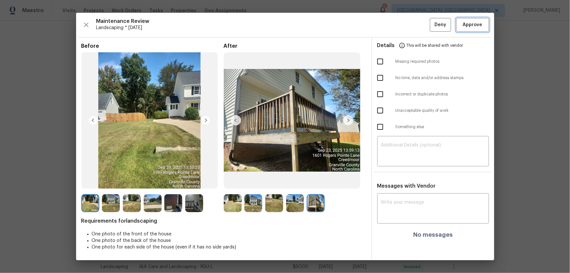
click at [405, 30] on button "Approve" at bounding box center [472, 25] width 33 height 14
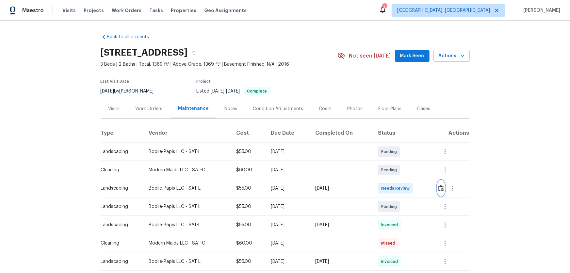
click at [405, 180] on img "button" at bounding box center [441, 188] width 6 height 6
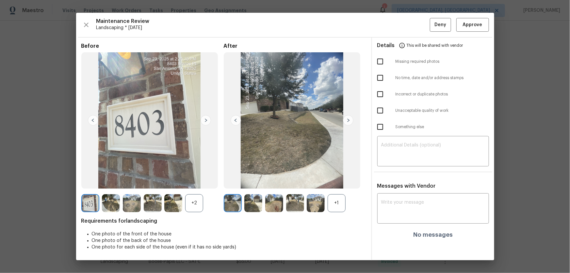
click at [336, 180] on div "+1" at bounding box center [336, 203] width 18 height 18
click at [194, 180] on div "+2" at bounding box center [194, 203] width 18 height 18
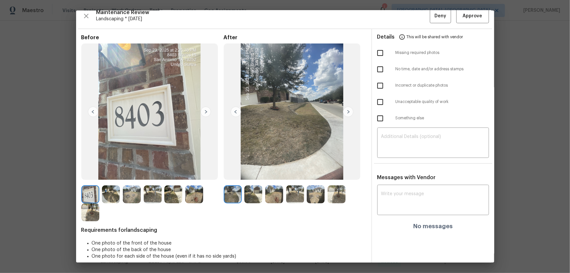
scroll to position [13, 0]
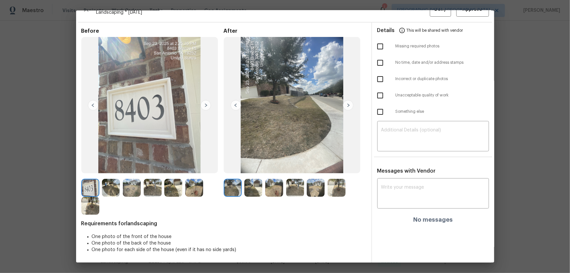
click at [257, 180] on img at bounding box center [253, 188] width 18 height 18
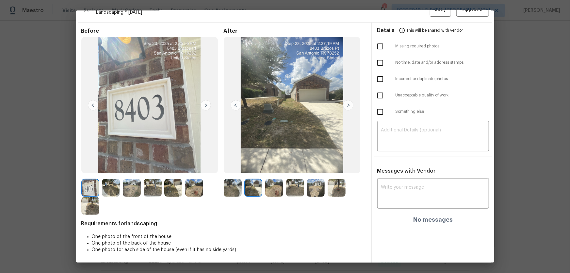
click at [281, 180] on img at bounding box center [274, 188] width 18 height 18
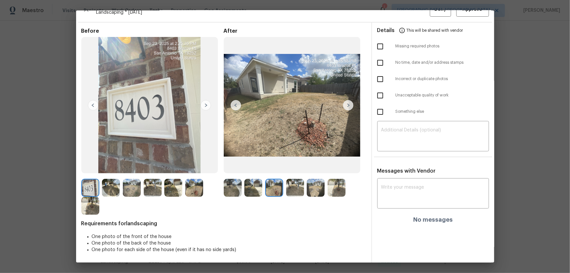
click at [294, 180] on img at bounding box center [295, 188] width 18 height 18
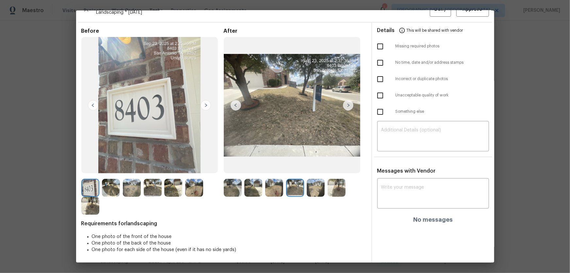
click at [308, 180] on img at bounding box center [316, 188] width 18 height 18
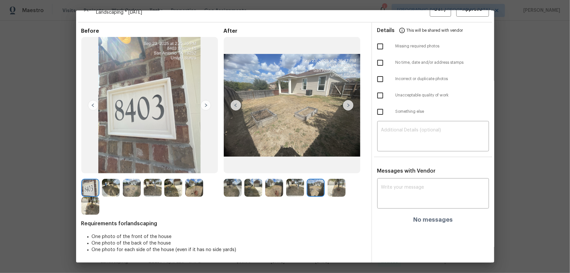
click at [333, 180] on img at bounding box center [336, 188] width 18 height 18
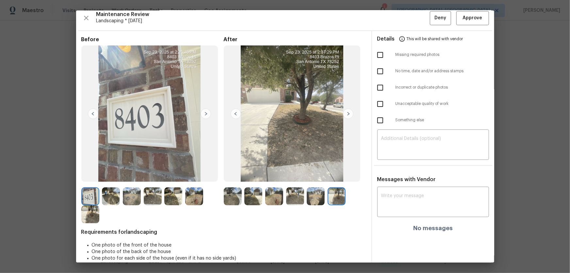
scroll to position [0, 0]
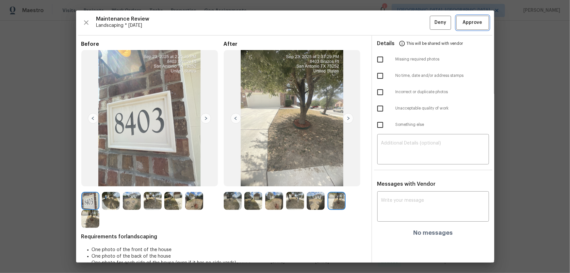
click at [405, 23] on span "Approve" at bounding box center [473, 23] width 20 height 8
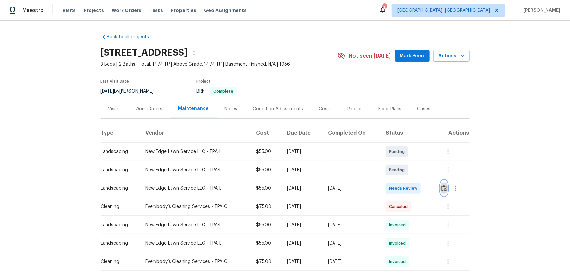
click at [405, 180] on img "button" at bounding box center [444, 188] width 6 height 6
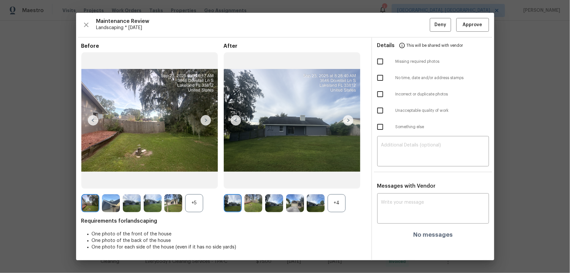
click at [336, 180] on div "+4" at bounding box center [336, 203] width 18 height 18
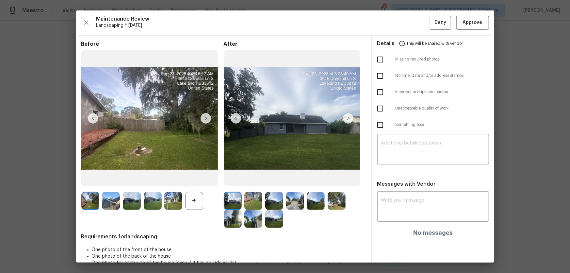
click at [188, 180] on div "+5" at bounding box center [194, 201] width 18 height 18
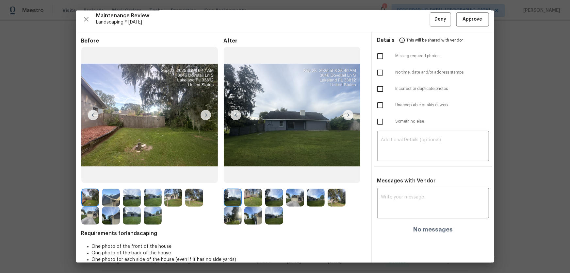
scroll to position [13, 0]
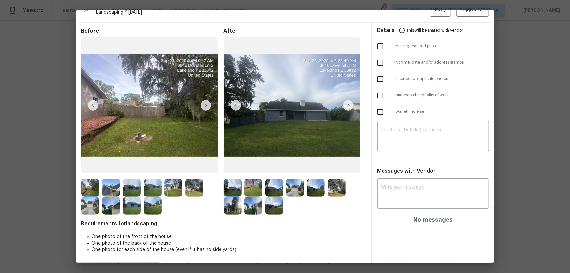
click at [259, 180] on img at bounding box center [253, 188] width 18 height 18
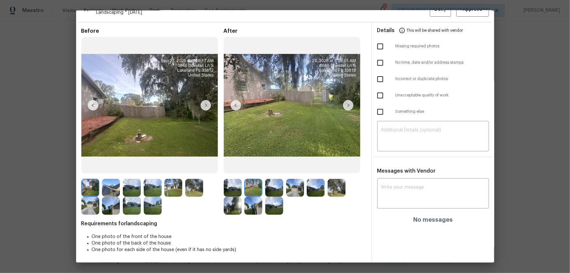
click at [279, 180] on img at bounding box center [274, 188] width 18 height 18
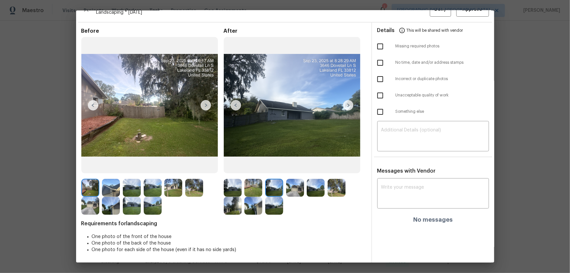
click at [299, 180] on img at bounding box center [295, 188] width 18 height 18
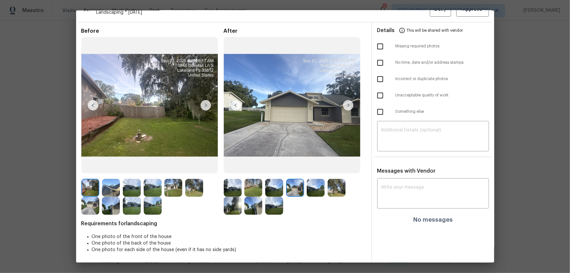
click at [320, 180] on img at bounding box center [316, 188] width 18 height 18
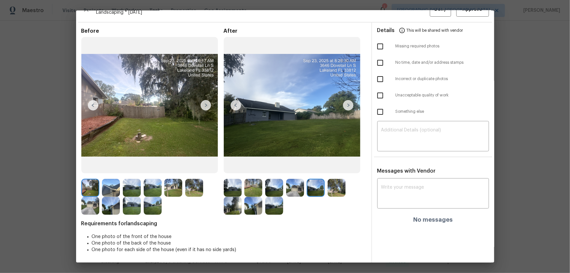
click at [333, 180] on img at bounding box center [336, 188] width 18 height 18
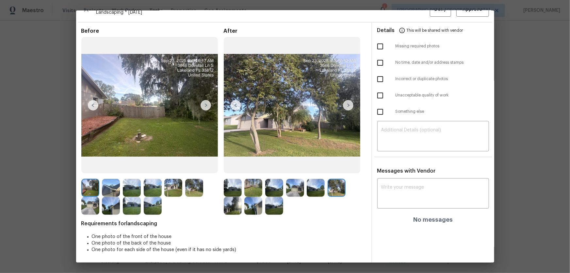
click at [230, 180] on img at bounding box center [233, 206] width 18 height 18
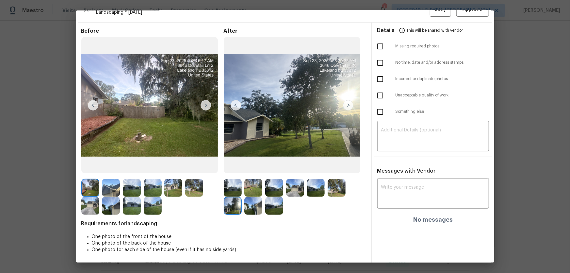
click at [255, 180] on img at bounding box center [253, 206] width 18 height 18
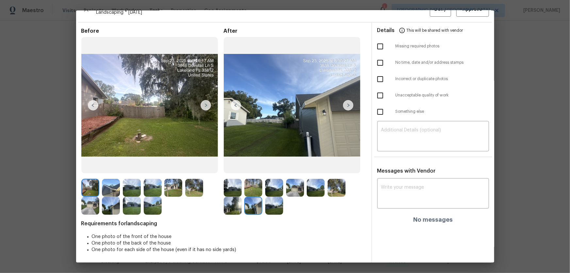
click at [271, 180] on img at bounding box center [274, 206] width 18 height 18
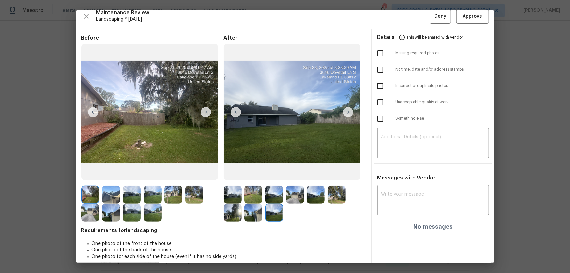
scroll to position [0, 0]
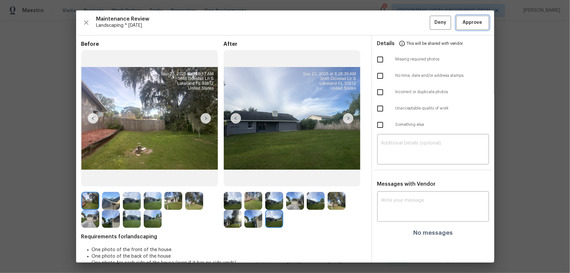
click at [405, 22] on span "Approve" at bounding box center [473, 23] width 20 height 8
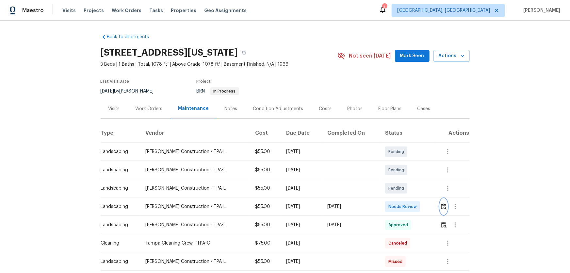
click at [405, 180] on img "button" at bounding box center [444, 206] width 6 height 6
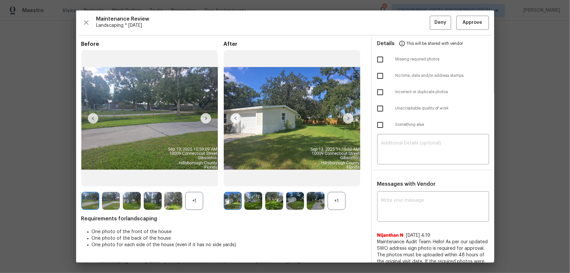
click at [332, 180] on div "+1" at bounding box center [336, 201] width 18 height 18
click at [190, 180] on div "+1" at bounding box center [194, 201] width 18 height 18
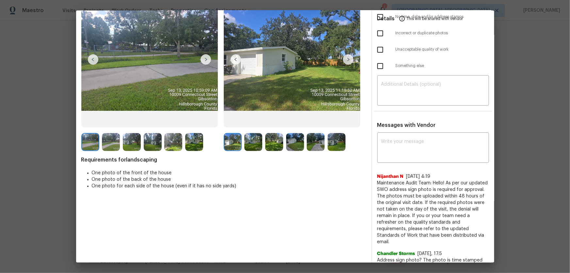
scroll to position [59, 0]
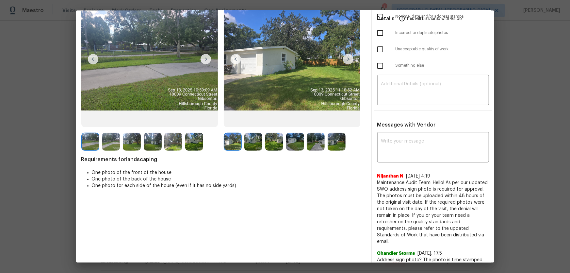
click at [251, 147] on img at bounding box center [253, 142] width 18 height 18
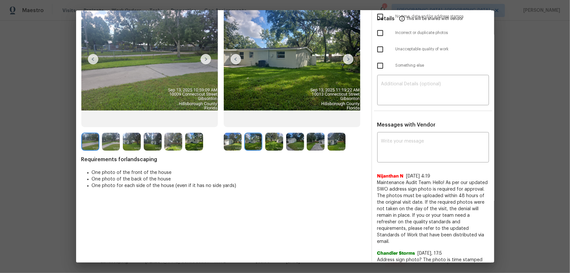
click at [272, 147] on img at bounding box center [274, 142] width 18 height 18
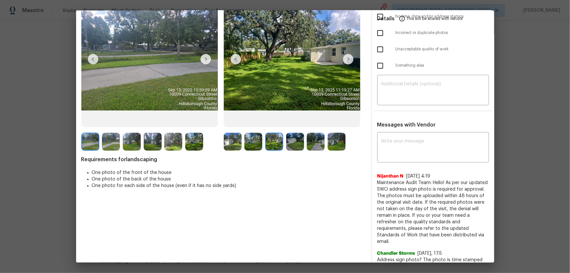
click at [290, 147] on img at bounding box center [295, 142] width 18 height 18
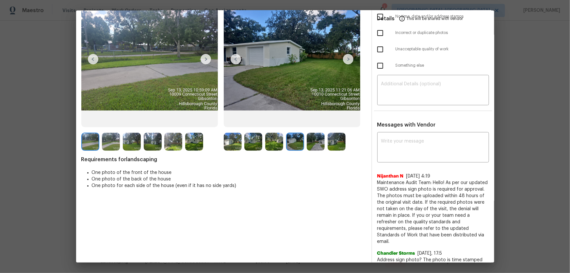
click at [316, 146] on img at bounding box center [316, 142] width 18 height 18
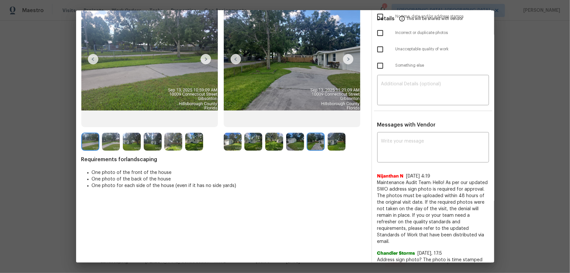
click at [334, 143] on img at bounding box center [336, 142] width 18 height 18
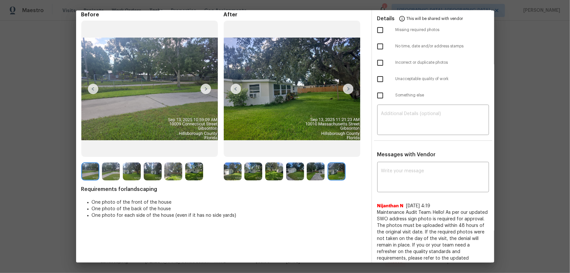
scroll to position [0, 0]
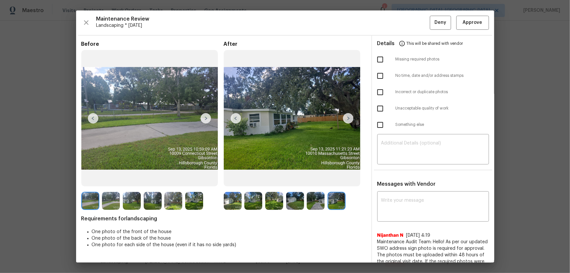
click at [405, 30] on div "Maintenance Review Landscaping * [DATE] Deny Approve Before After Requirements …" at bounding box center [285, 136] width 418 height 252
click at [405, 24] on span "Approve" at bounding box center [473, 23] width 20 height 8
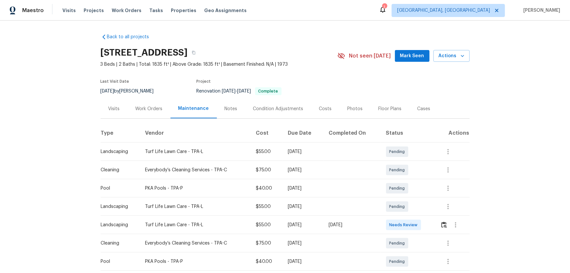
scroll to position [29, 0]
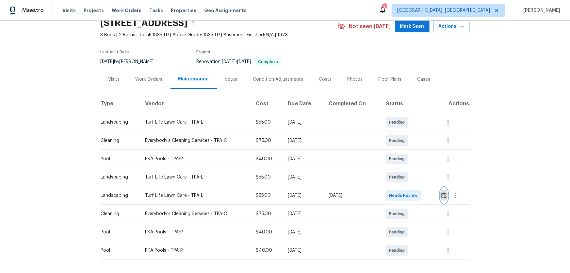
click at [405, 180] on img "button" at bounding box center [444, 195] width 6 height 6
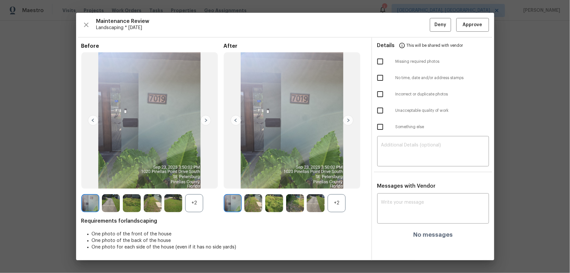
click at [344, 180] on div "+2" at bounding box center [336, 203] width 18 height 18
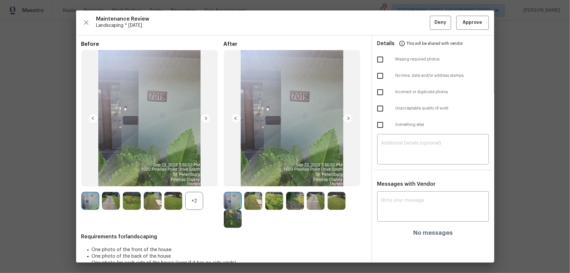
click at [191, 180] on div "+2" at bounding box center [194, 201] width 18 height 18
click at [248, 180] on img at bounding box center [253, 201] width 18 height 18
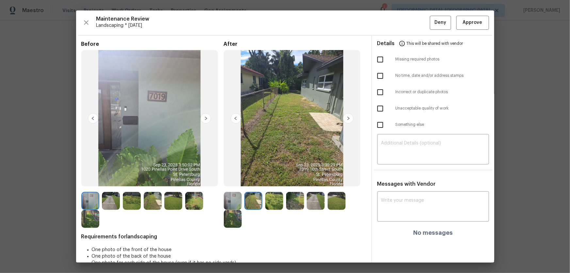
click at [268, 180] on img at bounding box center [274, 201] width 18 height 18
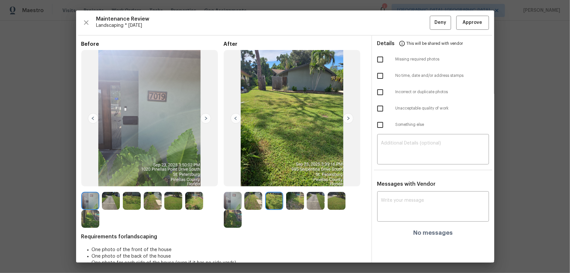
click at [288, 180] on img at bounding box center [295, 201] width 18 height 18
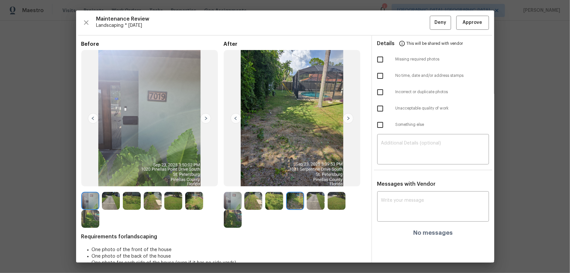
click at [309, 180] on img at bounding box center [316, 201] width 18 height 18
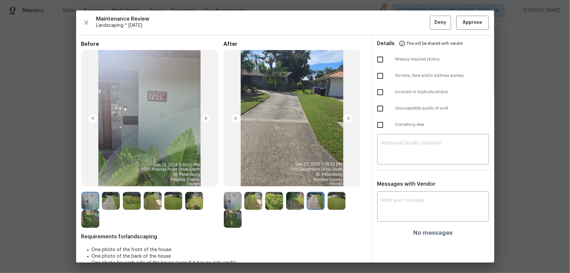
click at [329, 180] on img at bounding box center [336, 201] width 18 height 18
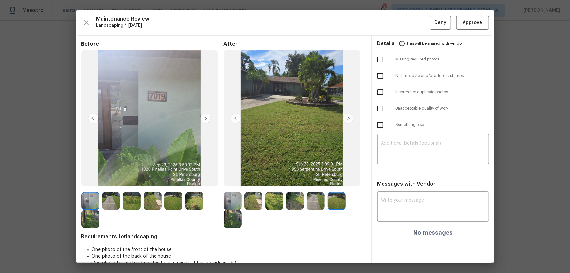
click at [246, 180] on div at bounding box center [295, 210] width 142 height 36
click at [235, 180] on img at bounding box center [233, 219] width 18 height 18
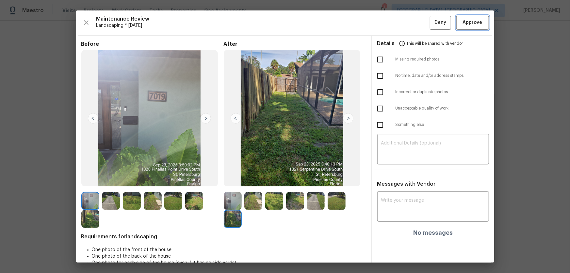
click at [405, 27] on button "Approve" at bounding box center [472, 23] width 33 height 14
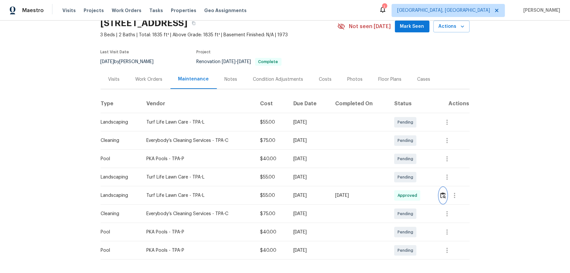
click at [405, 180] on button "button" at bounding box center [443, 195] width 8 height 16
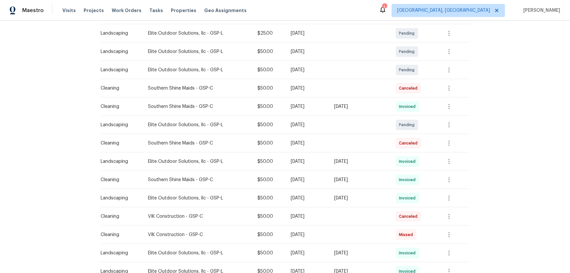
scroll to position [119, 0]
click at [445, 106] on button "button" at bounding box center [449, 106] width 16 height 16
click at [449, 117] on li "View details" at bounding box center [465, 116] width 46 height 11
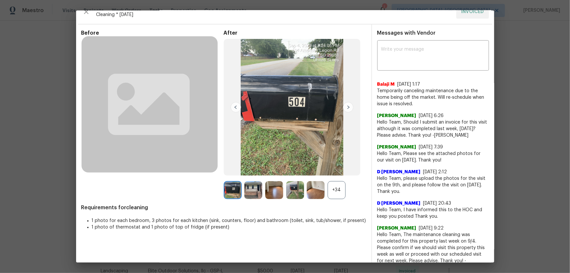
scroll to position [17, 0]
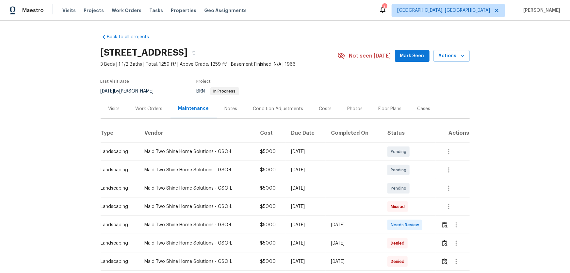
scroll to position [29, 0]
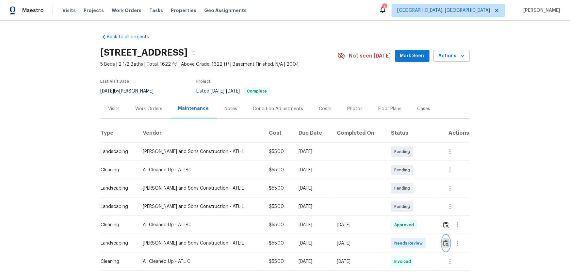
click at [405, 180] on img "button" at bounding box center [446, 243] width 6 height 6
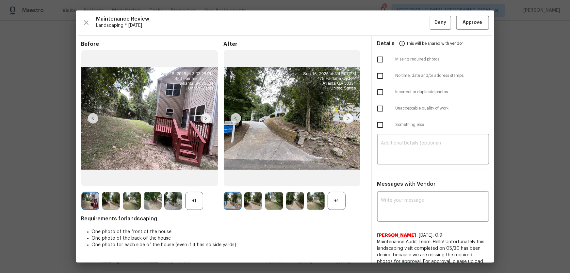
click at [335, 180] on div "+1" at bounding box center [336, 201] width 18 height 18
click at [192, 180] on div "+1" at bounding box center [194, 201] width 18 height 18
click at [405, 21] on button "Approve" at bounding box center [472, 23] width 33 height 14
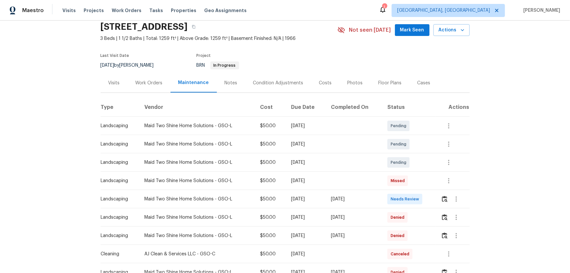
scroll to position [59, 0]
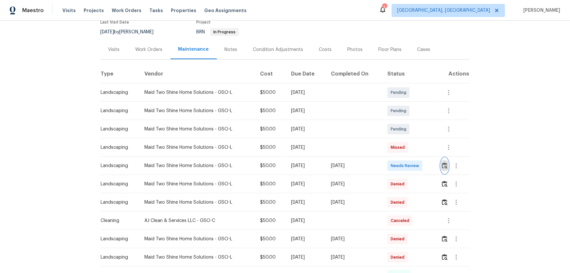
click at [444, 163] on img "button" at bounding box center [445, 165] width 6 height 6
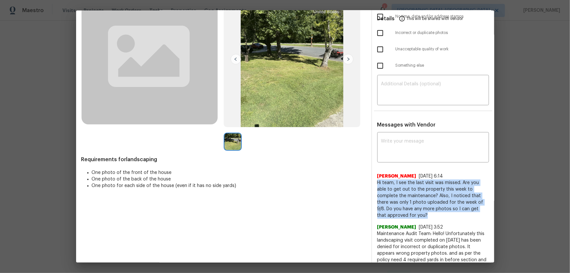
drag, startPoint x: 374, startPoint y: 181, endPoint x: 415, endPoint y: 214, distance: 52.7
click at [415, 214] on span "Hi team, I see the last visit was missed. Are you able to get out to the proper…" at bounding box center [433, 198] width 112 height 39
copy span "Hi team, I see the last visit was missed. Are you able to get out to the proper…"
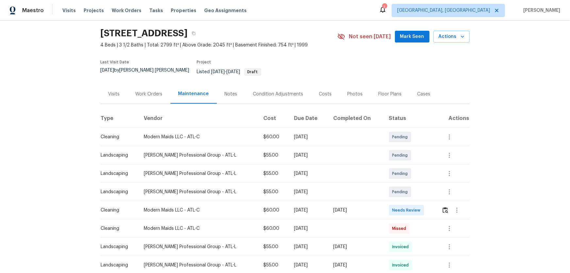
scroll to position [29, 0]
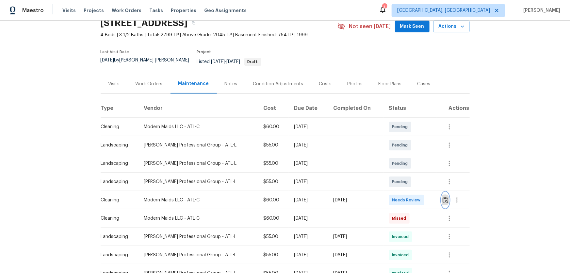
click at [405, 180] on button "button" at bounding box center [445, 200] width 8 height 16
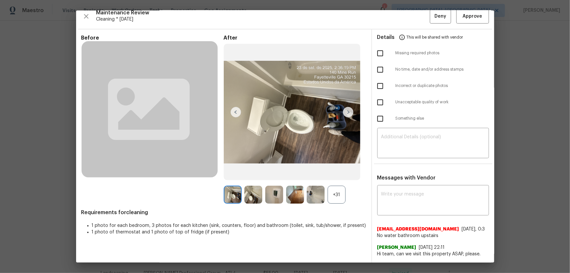
scroll to position [16, 0]
click at [334, 180] on div "+31" at bounding box center [336, 194] width 18 height 18
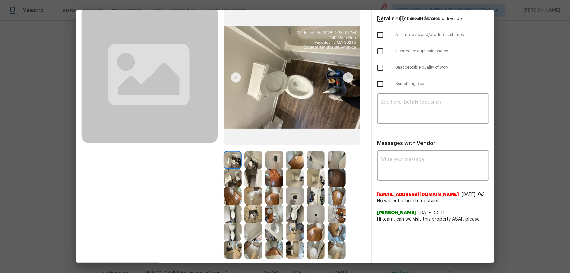
scroll to position [83, 0]
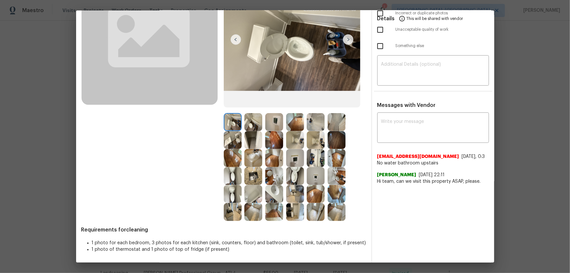
click at [296, 169] on img at bounding box center [295, 176] width 18 height 18
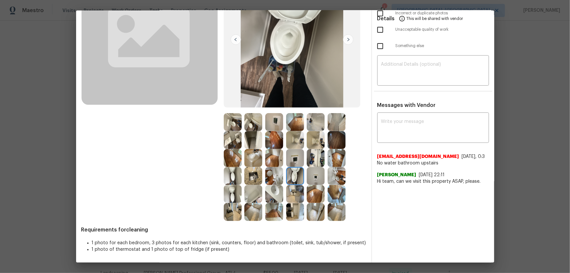
click at [307, 138] on img at bounding box center [316, 140] width 18 height 18
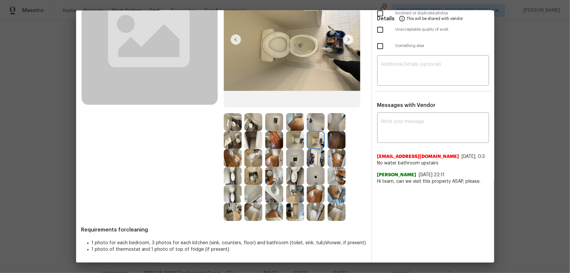
click at [291, 168] on img at bounding box center [295, 176] width 18 height 18
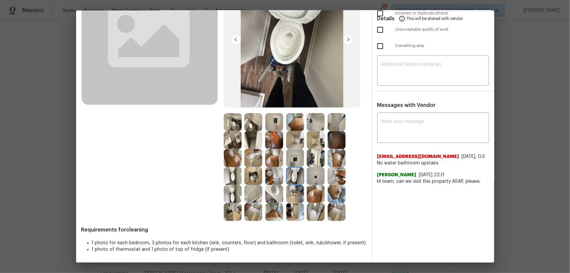
click at [227, 180] on img at bounding box center [233, 194] width 18 height 18
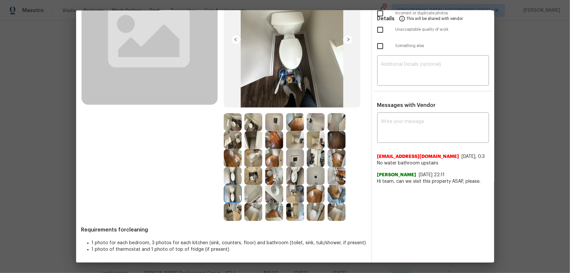
click at [269, 171] on img at bounding box center [274, 176] width 18 height 18
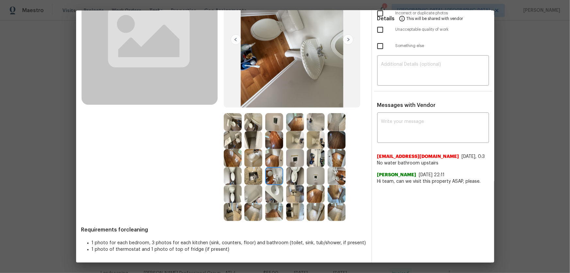
click at [291, 123] on img at bounding box center [295, 122] width 18 height 18
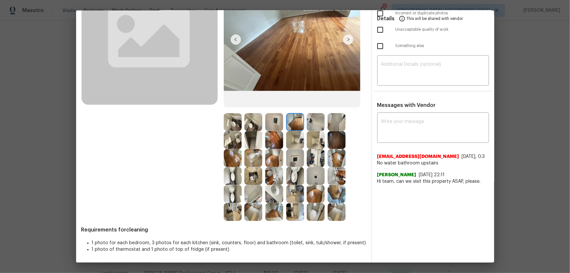
click at [311, 133] on img at bounding box center [316, 140] width 18 height 18
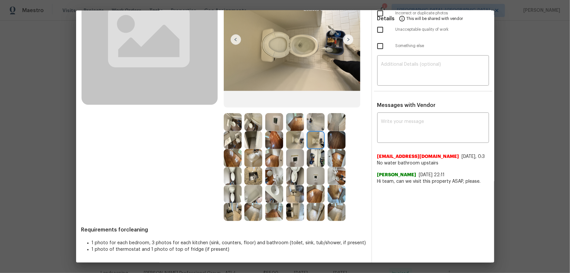
click at [296, 134] on img at bounding box center [295, 140] width 18 height 18
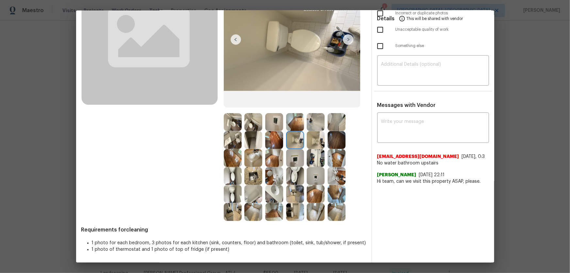
click at [269, 180] on img at bounding box center [274, 194] width 18 height 18
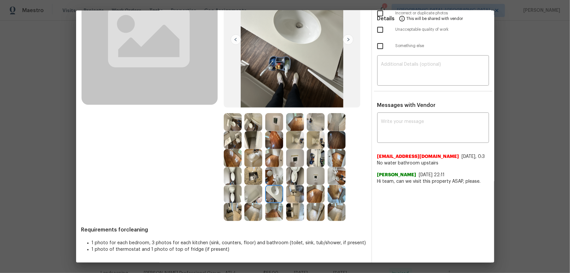
click at [225, 140] on img at bounding box center [233, 140] width 18 height 18
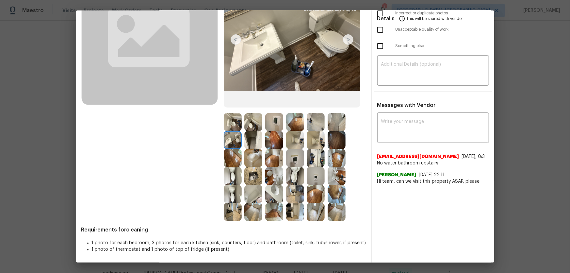
click at [272, 180] on img at bounding box center [274, 194] width 18 height 18
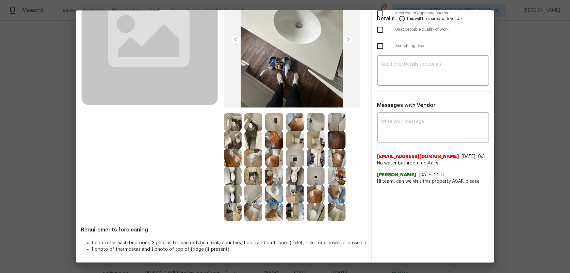
click at [224, 141] on img at bounding box center [233, 140] width 18 height 18
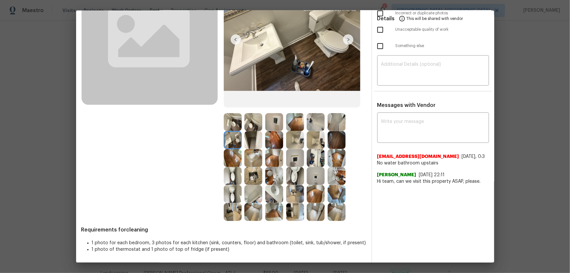
click at [275, 176] on img at bounding box center [274, 176] width 18 height 18
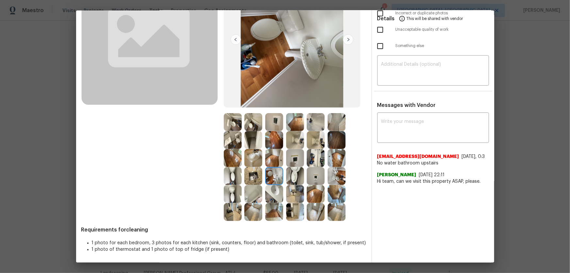
click at [312, 157] on img at bounding box center [316, 158] width 18 height 18
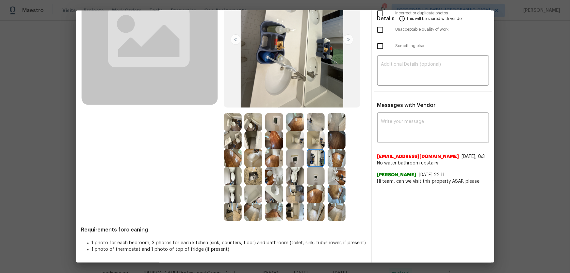
click at [313, 170] on img at bounding box center [316, 176] width 18 height 18
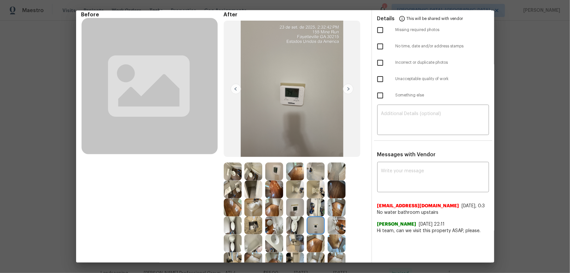
scroll to position [59, 0]
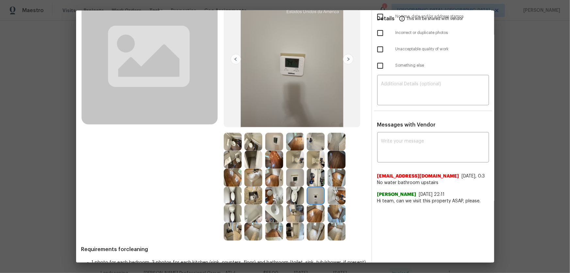
click at [330, 160] on img at bounding box center [336, 159] width 18 height 18
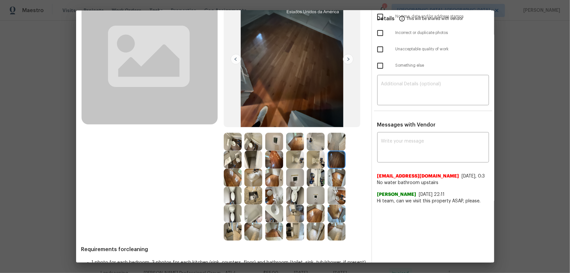
click at [332, 147] on img at bounding box center [336, 142] width 18 height 18
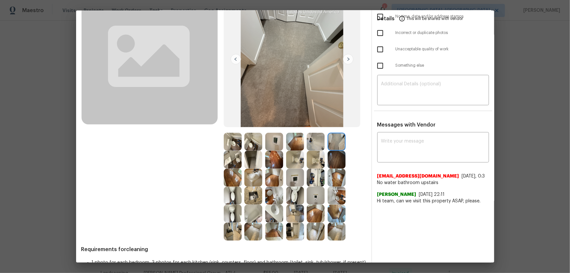
click at [292, 140] on img at bounding box center [295, 142] width 18 height 18
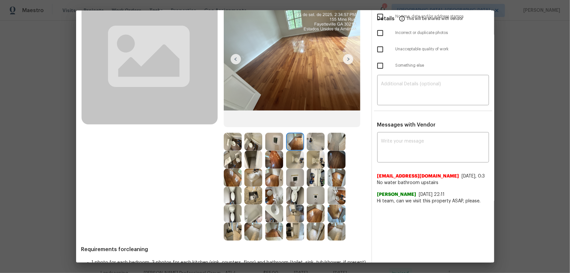
click at [274, 154] on img at bounding box center [274, 159] width 18 height 18
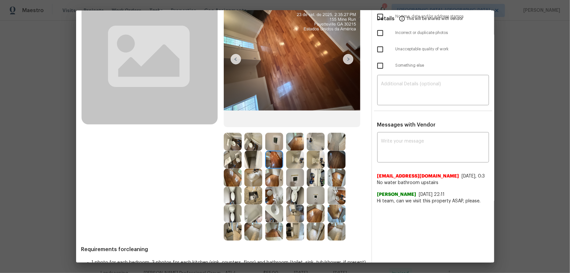
click at [265, 174] on img at bounding box center [274, 177] width 18 height 18
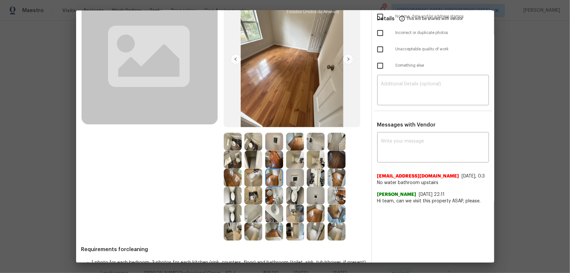
click at [255, 176] on img at bounding box center [253, 177] width 18 height 18
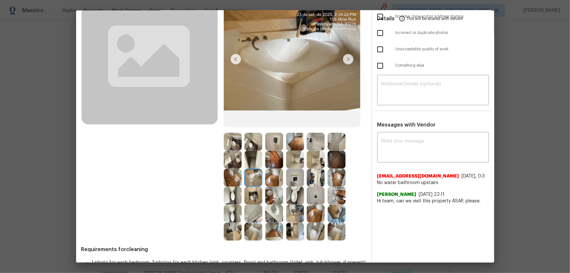
click at [251, 180] on img at bounding box center [253, 195] width 18 height 18
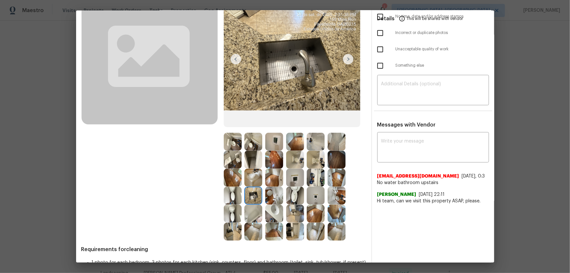
click at [249, 180] on img at bounding box center [253, 213] width 18 height 18
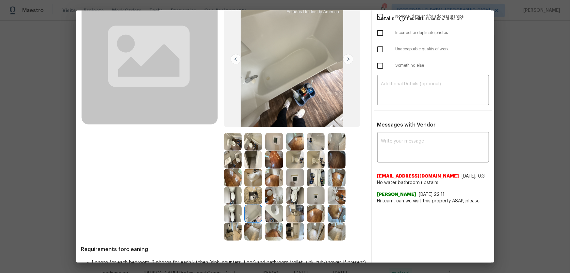
click at [256, 180] on img at bounding box center [253, 177] width 18 height 18
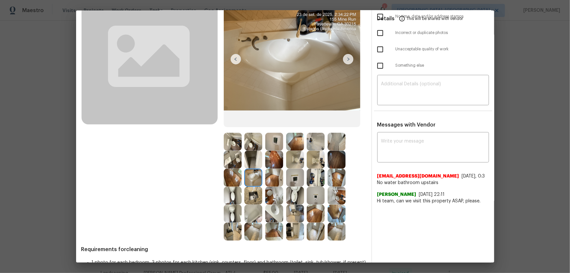
click at [316, 141] on img at bounding box center [316, 142] width 18 height 18
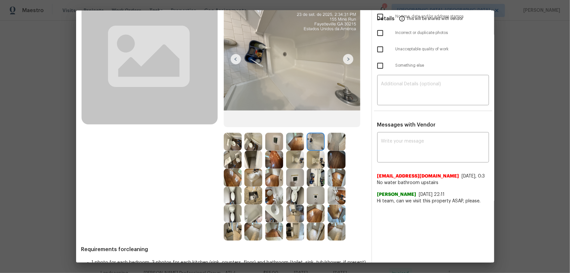
click at [315, 157] on img at bounding box center [316, 159] width 18 height 18
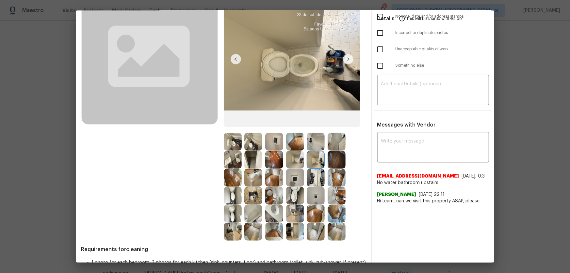
click at [312, 180] on img at bounding box center [316, 195] width 18 height 18
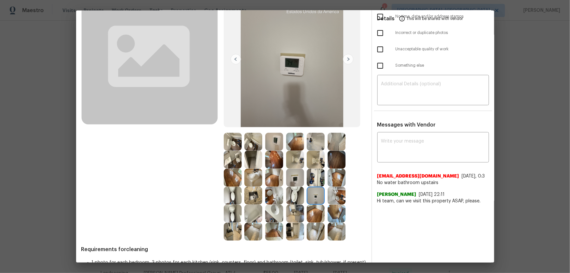
click at [307, 180] on img at bounding box center [316, 213] width 18 height 18
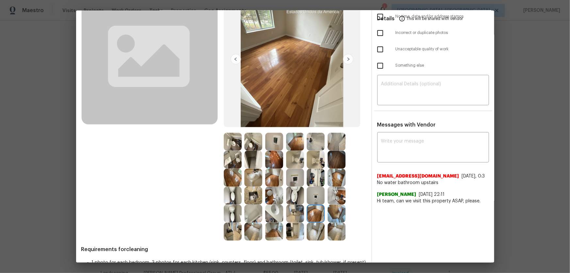
click at [298, 180] on img at bounding box center [295, 213] width 18 height 18
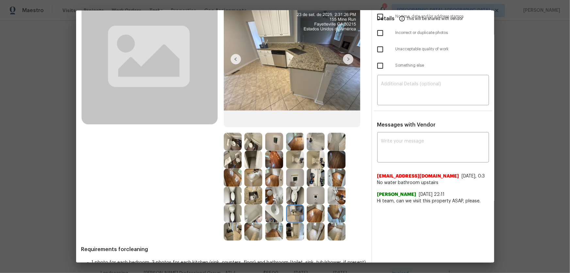
click at [294, 180] on img at bounding box center [295, 231] width 18 height 18
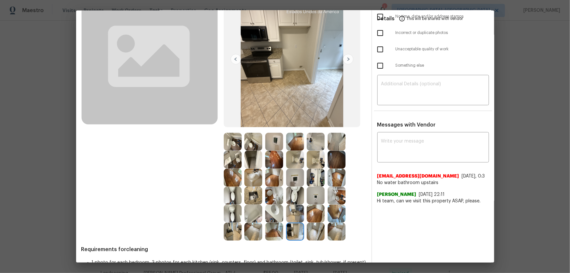
click at [266, 180] on img at bounding box center [274, 231] width 18 height 18
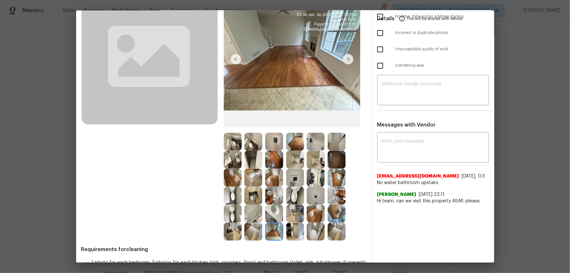
click at [246, 180] on img at bounding box center [253, 231] width 18 height 18
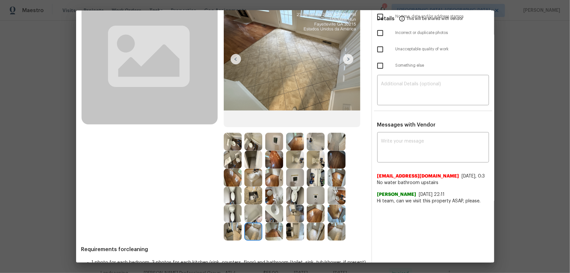
click at [216, 180] on div "Before" at bounding box center [152, 111] width 142 height 259
click at [232, 180] on img at bounding box center [233, 213] width 18 height 18
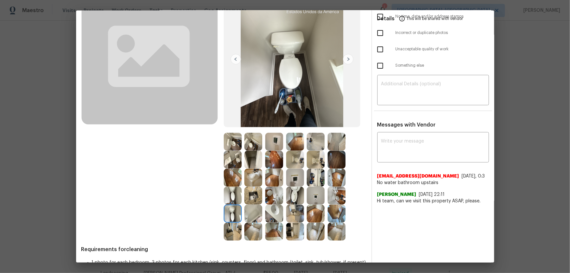
click at [229, 166] on img at bounding box center [233, 159] width 18 height 18
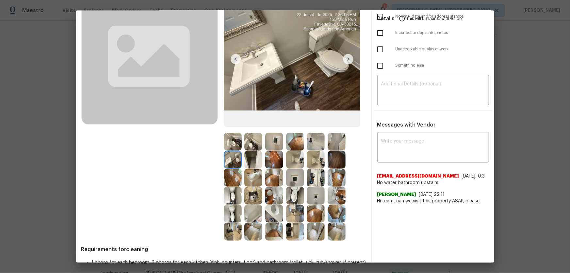
click at [227, 160] on img at bounding box center [233, 159] width 18 height 18
click at [230, 143] on img at bounding box center [233, 142] width 18 height 18
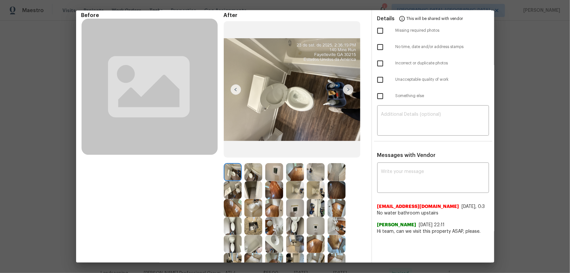
scroll to position [0, 0]
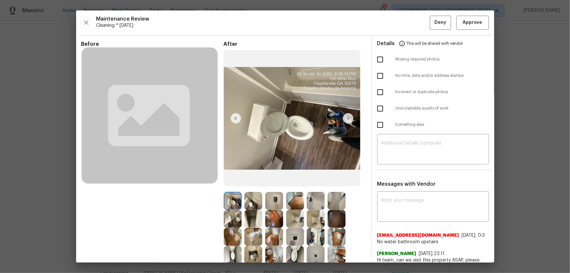
click at [405, 11] on div "Maintenance Review Cleaning * [DATE] Deny Approve Before After Requirements for…" at bounding box center [285, 136] width 418 height 252
click at [405, 17] on button "Approve" at bounding box center [472, 23] width 33 height 14
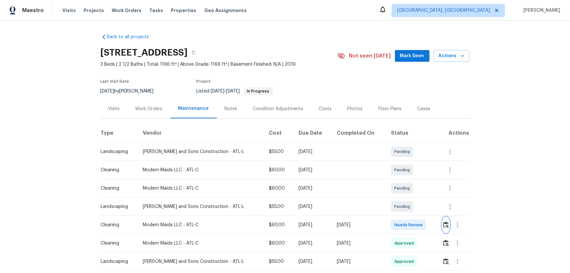
click at [405, 180] on button "button" at bounding box center [446, 225] width 8 height 16
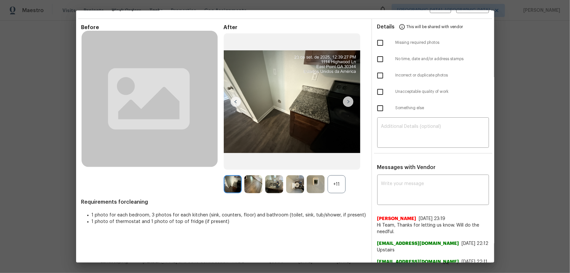
scroll to position [29, 0]
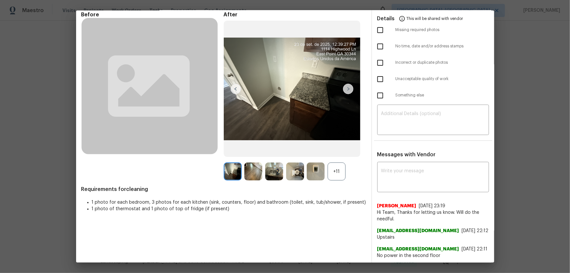
click at [337, 179] on div "+11" at bounding box center [336, 171] width 18 height 18
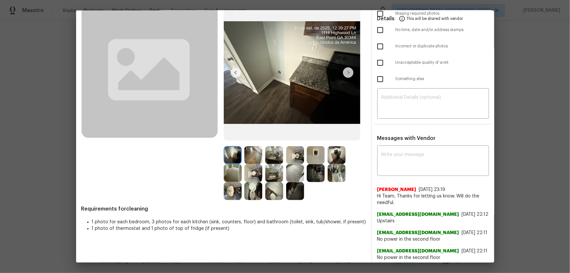
scroll to position [59, 0]
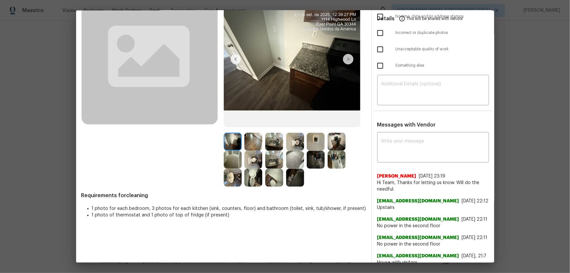
click at [314, 149] on img at bounding box center [316, 142] width 18 height 18
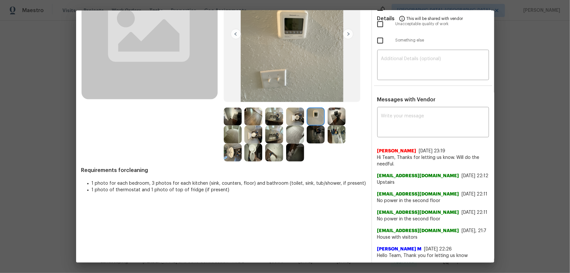
scroll to position [119, 0]
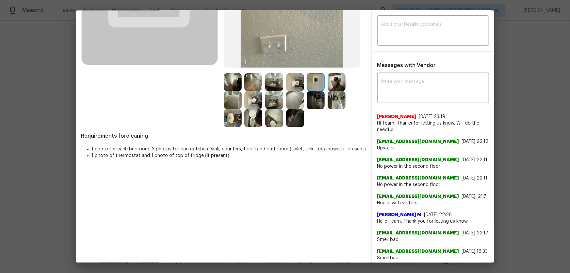
click at [249, 115] on img at bounding box center [253, 118] width 18 height 18
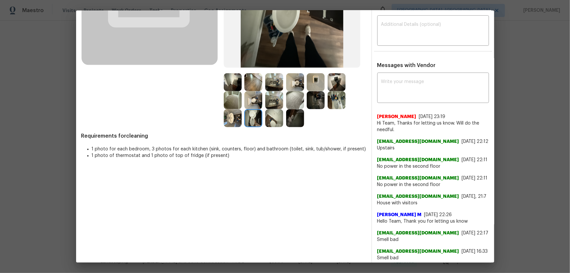
click at [290, 82] on img at bounding box center [295, 82] width 18 height 18
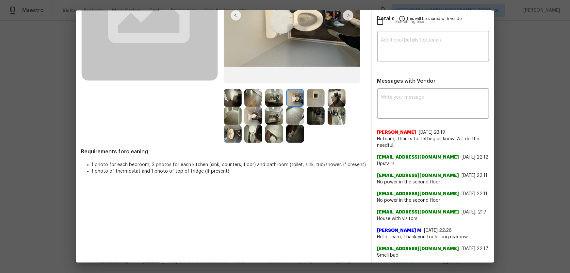
scroll to position [89, 0]
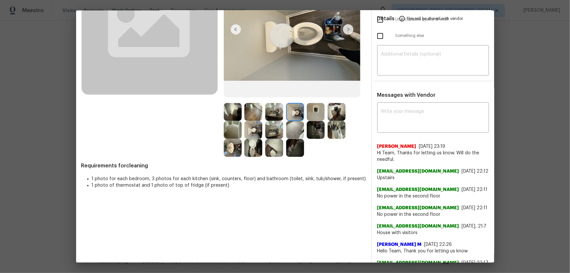
click at [269, 154] on img at bounding box center [274, 148] width 18 height 18
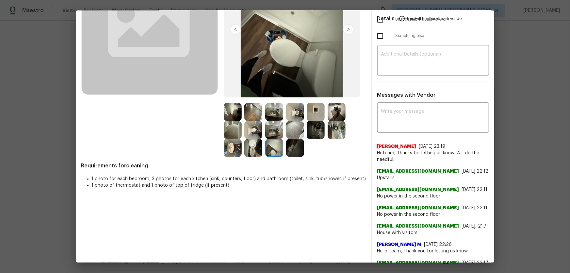
click at [224, 149] on img at bounding box center [233, 148] width 18 height 18
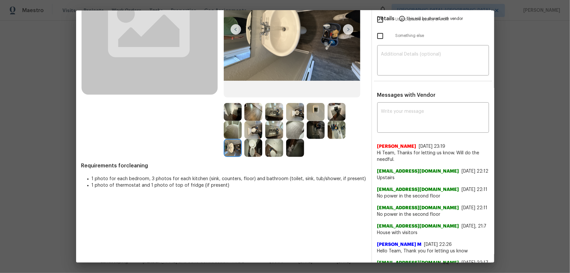
click at [329, 128] on img at bounding box center [336, 130] width 18 height 18
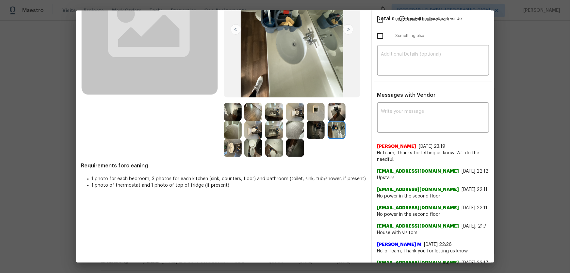
click at [275, 132] on img at bounding box center [274, 130] width 18 height 18
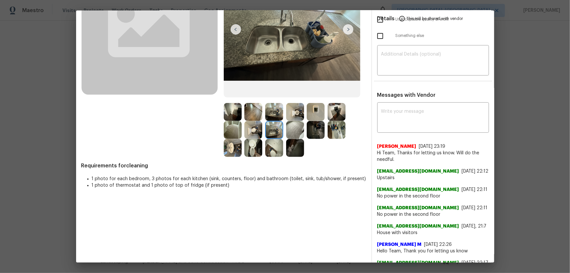
click at [271, 115] on img at bounding box center [274, 112] width 18 height 18
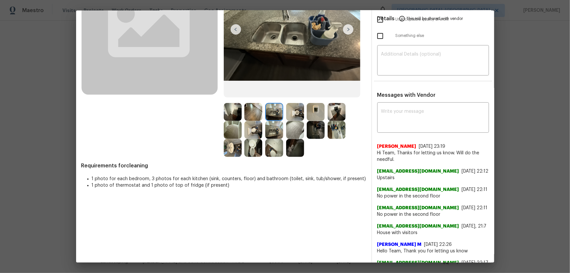
click at [291, 115] on img at bounding box center [295, 112] width 18 height 18
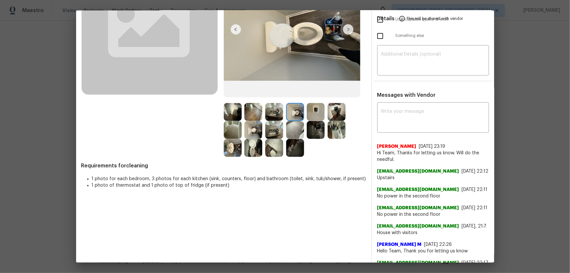
click at [307, 115] on img at bounding box center [316, 112] width 18 height 18
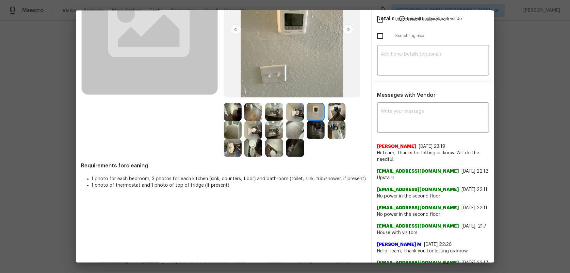
click at [308, 125] on img at bounding box center [316, 130] width 18 height 18
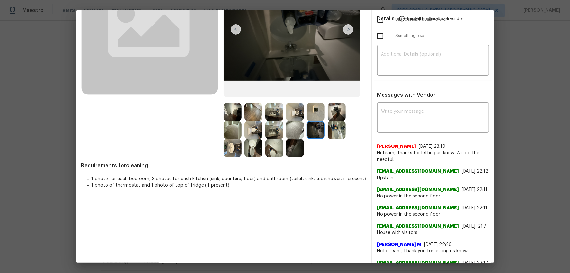
click at [331, 126] on img at bounding box center [336, 130] width 18 height 18
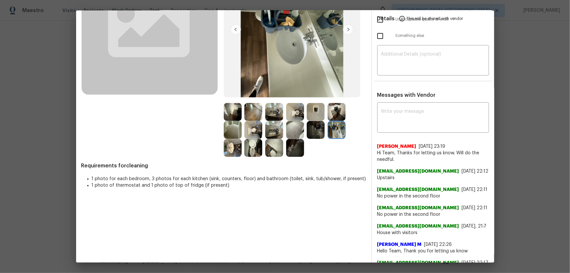
click at [333, 115] on img at bounding box center [336, 112] width 18 height 18
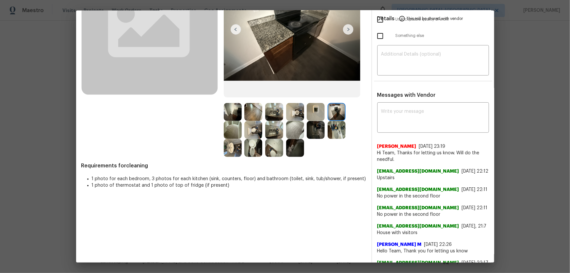
click at [250, 149] on img at bounding box center [253, 148] width 18 height 18
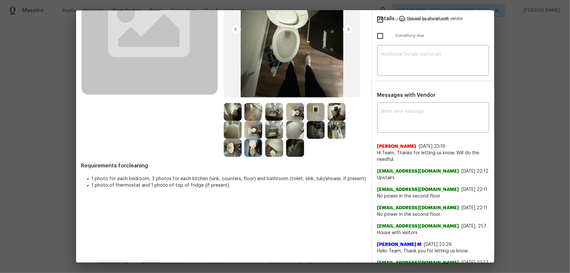
click at [231, 146] on img at bounding box center [233, 148] width 18 height 18
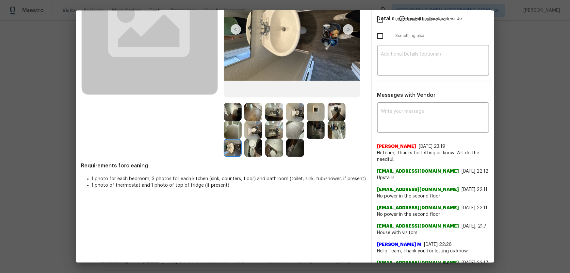
click at [228, 118] on img at bounding box center [233, 112] width 18 height 18
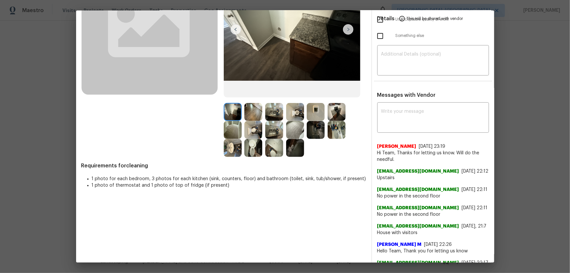
click at [256, 110] on img at bounding box center [253, 112] width 18 height 18
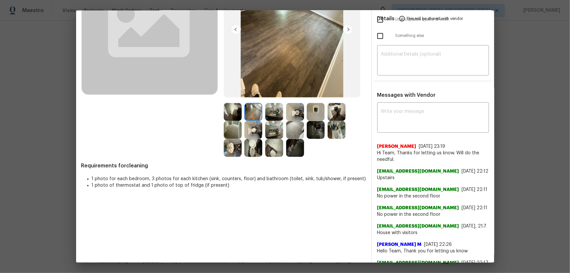
click at [270, 108] on img at bounding box center [274, 112] width 18 height 18
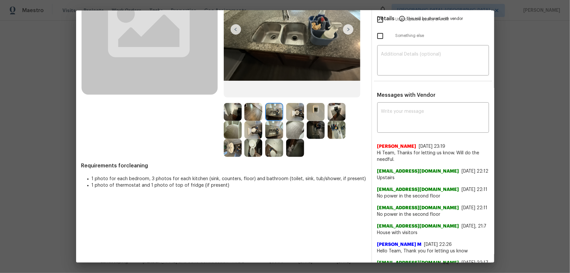
click at [271, 121] on img at bounding box center [274, 130] width 18 height 18
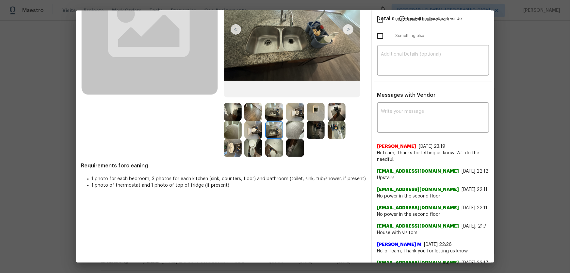
click at [291, 132] on img at bounding box center [295, 130] width 18 height 18
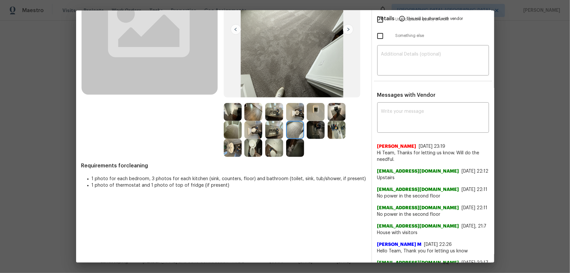
click at [229, 133] on img at bounding box center [233, 130] width 18 height 18
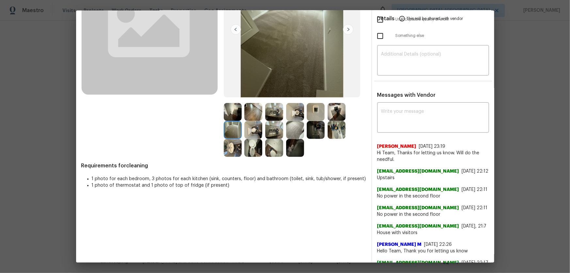
click at [248, 111] on img at bounding box center [253, 112] width 18 height 18
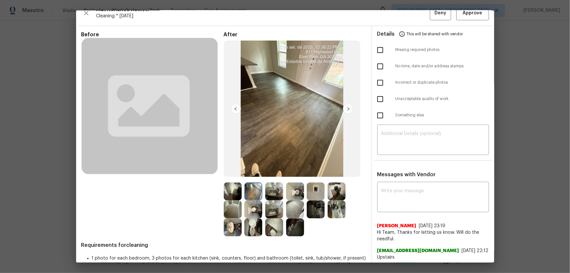
scroll to position [0, 0]
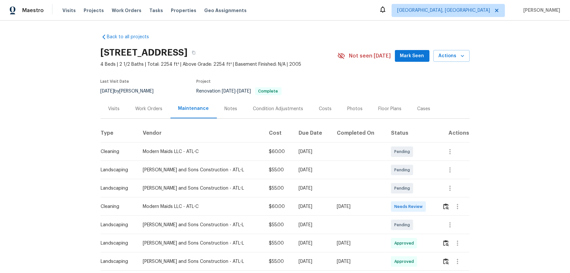
scroll to position [29, 0]
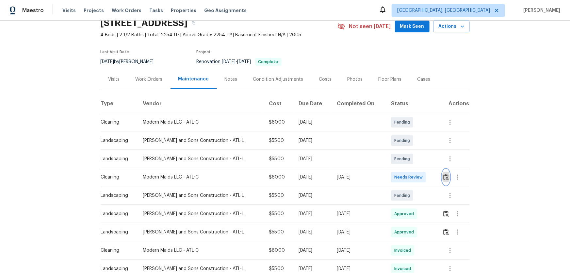
click at [405, 179] on button "button" at bounding box center [446, 177] width 8 height 16
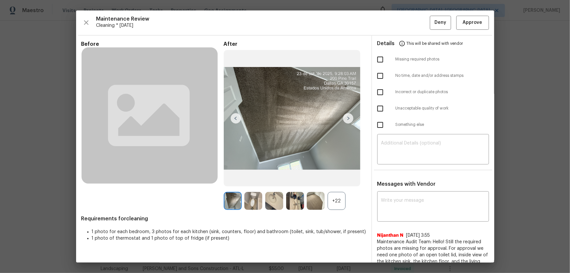
click at [333, 180] on div "+22" at bounding box center [336, 201] width 18 height 18
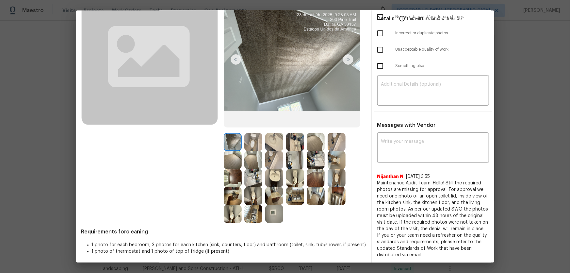
scroll to position [59, 0]
click at [295, 180] on img at bounding box center [295, 177] width 18 height 18
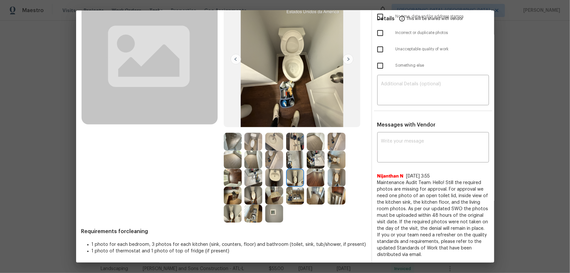
click at [328, 163] on img at bounding box center [336, 159] width 18 height 18
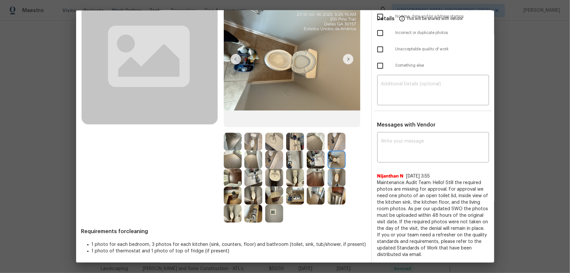
click at [287, 174] on img at bounding box center [295, 177] width 18 height 18
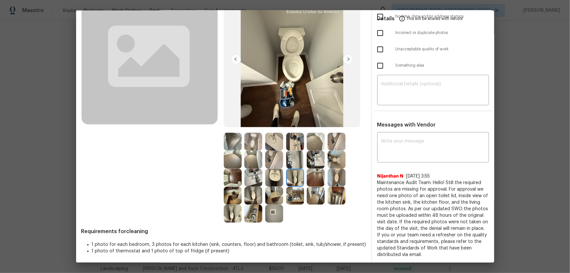
click at [266, 158] on img at bounding box center [274, 159] width 18 height 18
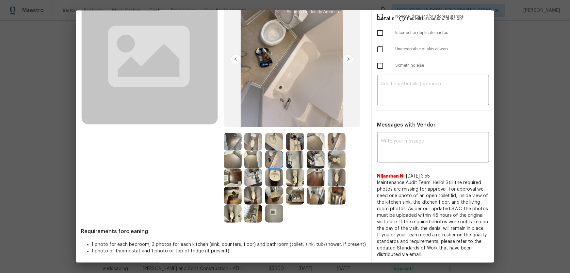
click at [272, 137] on img at bounding box center [274, 142] width 18 height 18
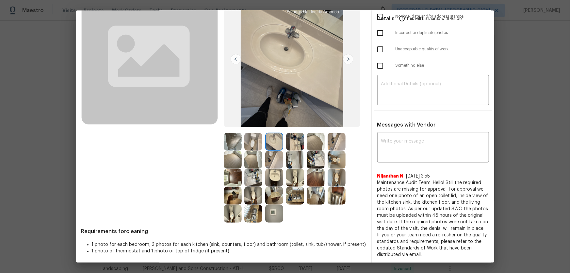
click at [291, 140] on img at bounding box center [295, 142] width 18 height 18
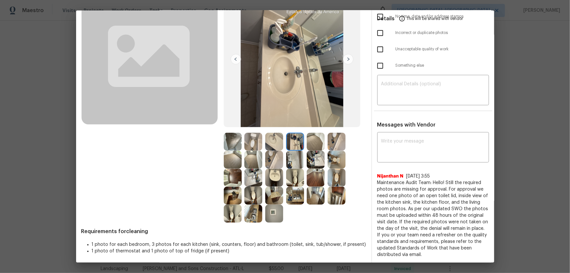
click at [251, 173] on img at bounding box center [253, 177] width 18 height 18
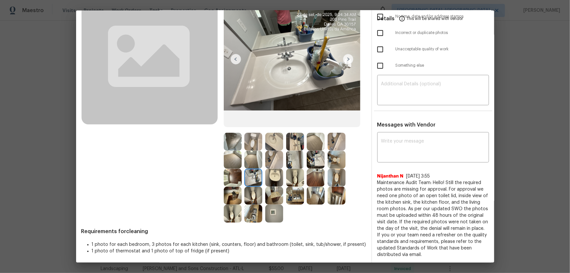
click at [271, 161] on img at bounding box center [274, 159] width 18 height 18
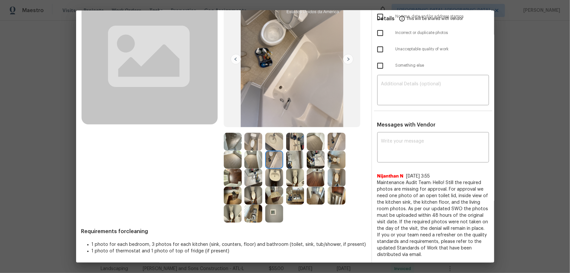
click at [296, 161] on img at bounding box center [295, 159] width 18 height 18
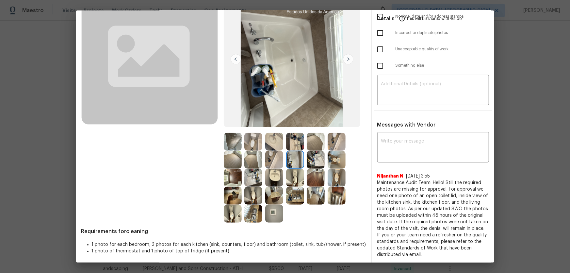
click at [312, 162] on img at bounding box center [316, 159] width 18 height 18
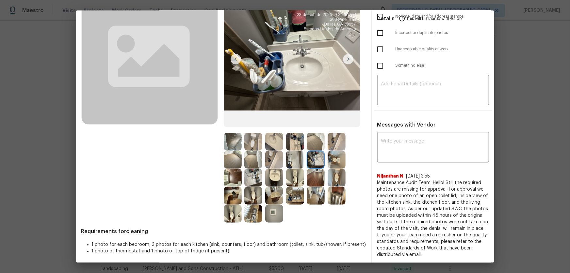
click at [235, 162] on img at bounding box center [233, 159] width 18 height 18
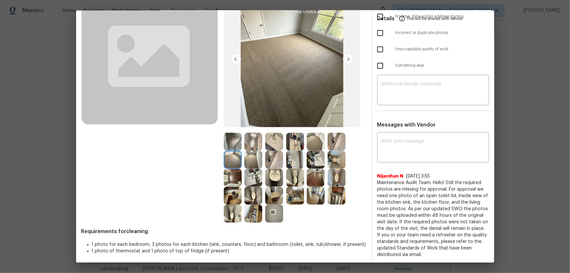
click at [247, 161] on img at bounding box center [253, 159] width 18 height 18
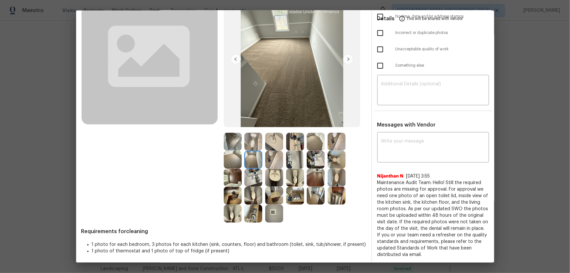
click at [230, 137] on img at bounding box center [233, 142] width 18 height 18
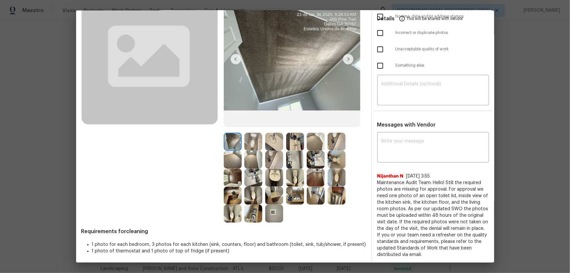
click at [314, 139] on img at bounding box center [316, 142] width 18 height 18
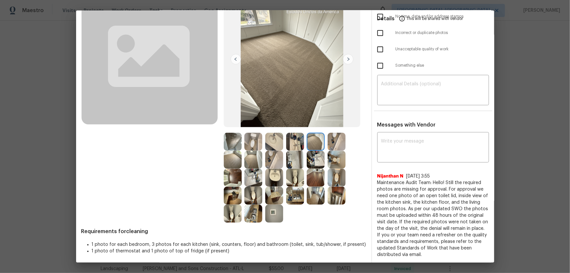
click at [313, 150] on img at bounding box center [316, 142] width 18 height 18
click at [287, 180] on img at bounding box center [295, 195] width 18 height 18
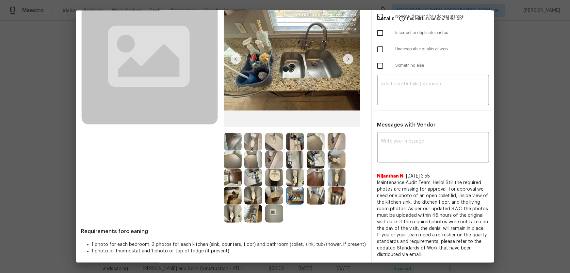
click at [269, 180] on img at bounding box center [274, 213] width 18 height 18
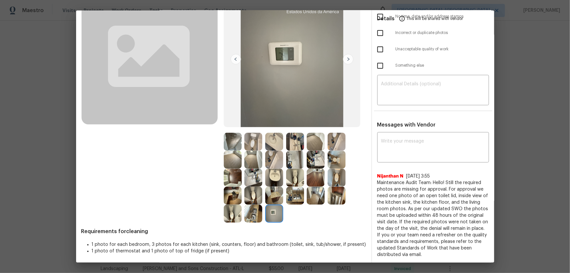
click at [256, 180] on img at bounding box center [253, 213] width 18 height 18
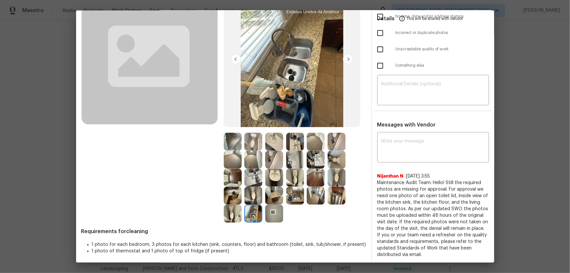
click at [253, 180] on img at bounding box center [253, 195] width 18 height 18
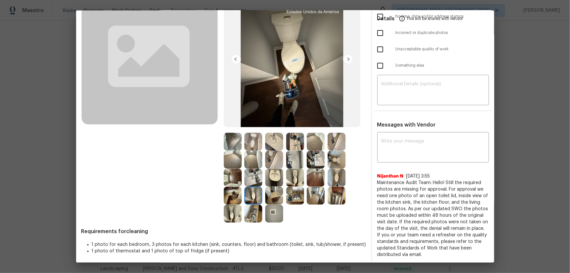
click at [270, 180] on img at bounding box center [274, 195] width 18 height 18
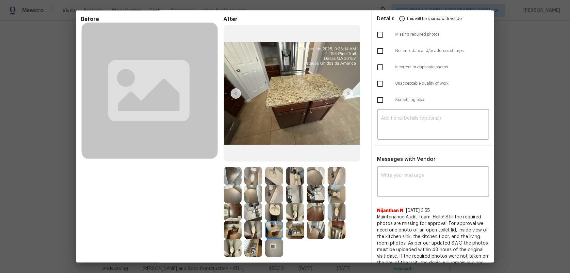
scroll to position [0, 0]
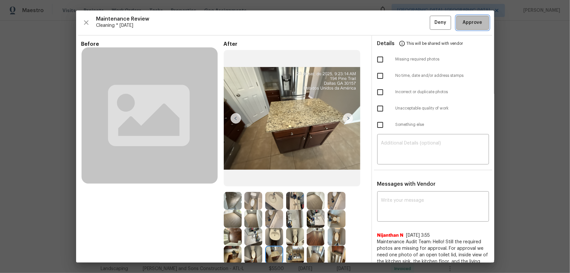
click at [405, 25] on button "Approve" at bounding box center [472, 23] width 33 height 14
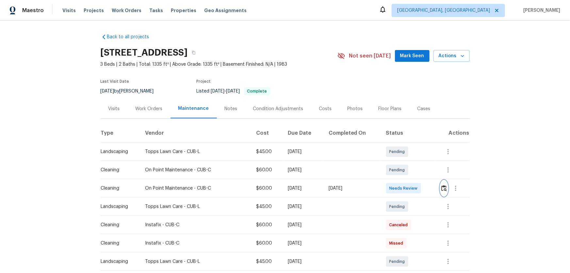
click at [444, 184] on button "button" at bounding box center [444, 188] width 8 height 16
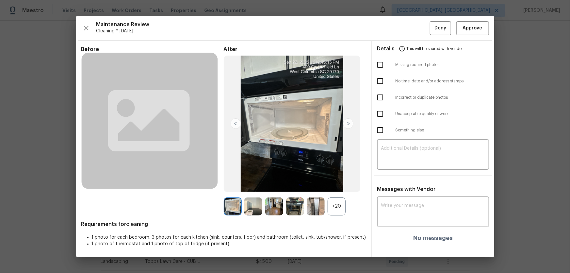
click at [336, 199] on div "+20" at bounding box center [336, 206] width 18 height 18
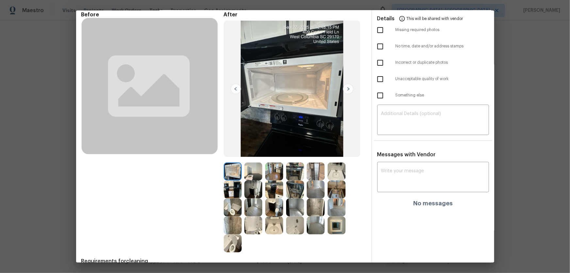
scroll to position [59, 0]
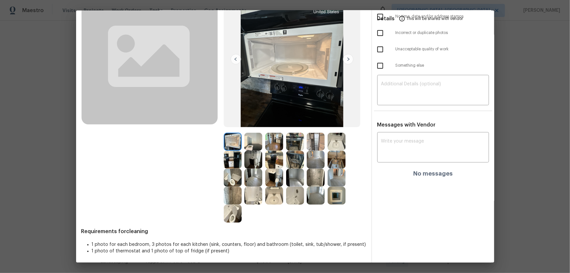
click at [234, 209] on img at bounding box center [233, 213] width 18 height 18
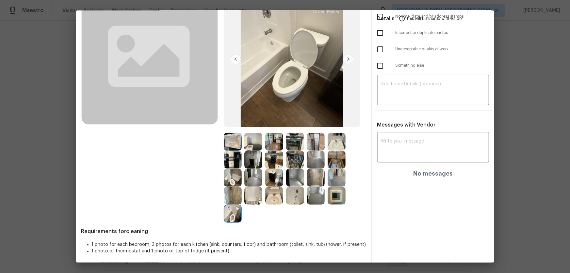
click at [232, 182] on img at bounding box center [233, 177] width 18 height 18
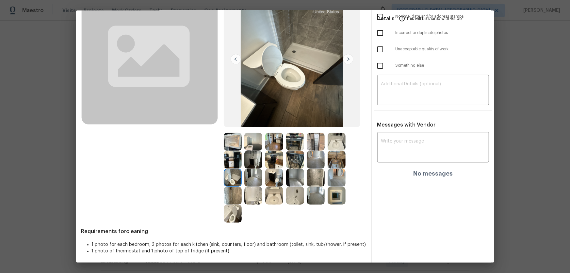
click at [267, 196] on img at bounding box center [274, 195] width 18 height 18
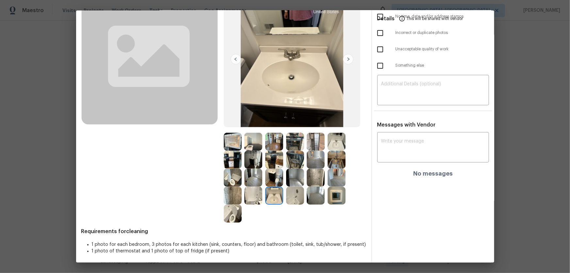
click at [334, 140] on img at bounding box center [336, 142] width 18 height 18
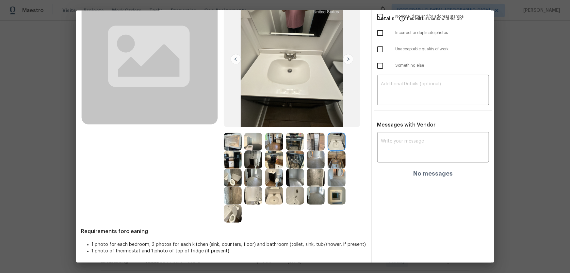
click at [289, 198] on img at bounding box center [295, 195] width 18 height 18
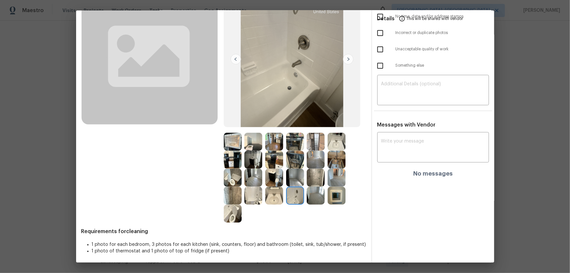
click at [239, 194] on img at bounding box center [233, 195] width 18 height 18
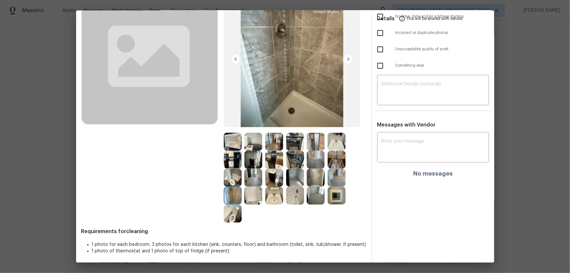
click at [257, 193] on img at bounding box center [253, 195] width 18 height 18
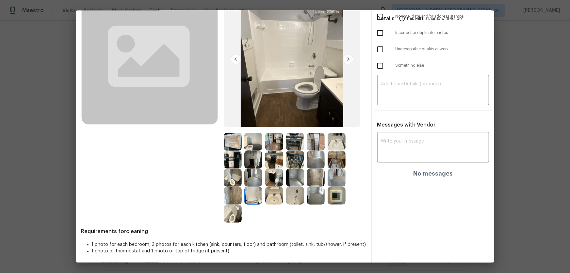
click at [232, 172] on img at bounding box center [233, 177] width 18 height 18
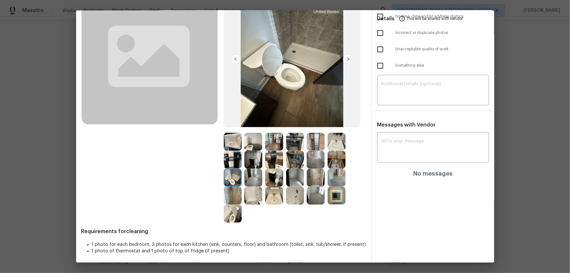
click at [230, 160] on img at bounding box center [233, 159] width 18 height 18
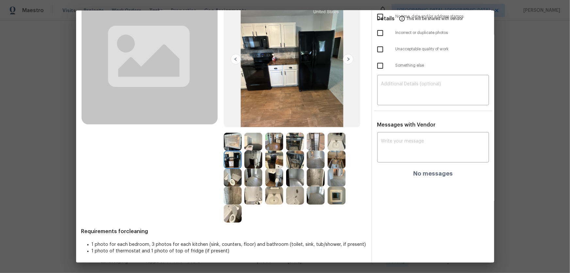
click at [252, 160] on img at bounding box center [253, 159] width 18 height 18
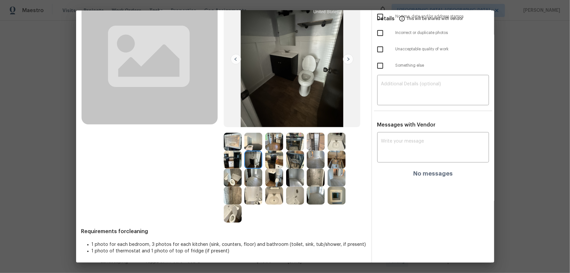
click at [252, 145] on img at bounding box center [253, 142] width 18 height 18
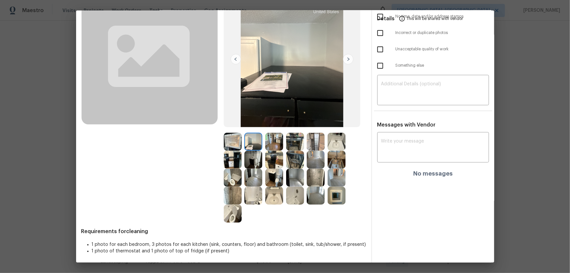
click at [277, 147] on img at bounding box center [274, 142] width 18 height 18
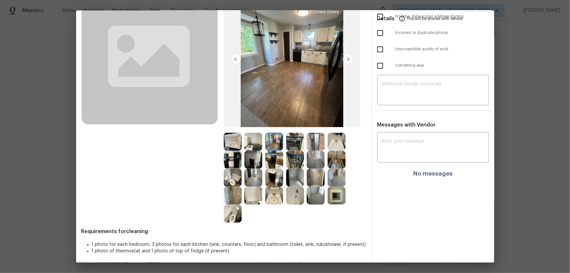
click at [294, 143] on img at bounding box center [295, 142] width 18 height 18
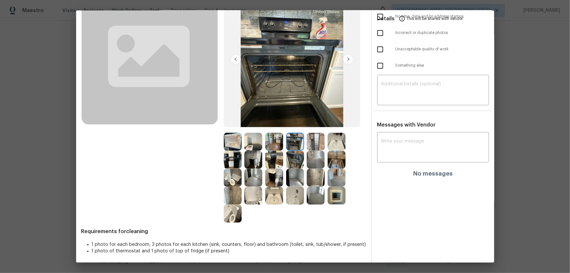
click at [290, 158] on img at bounding box center [295, 159] width 18 height 18
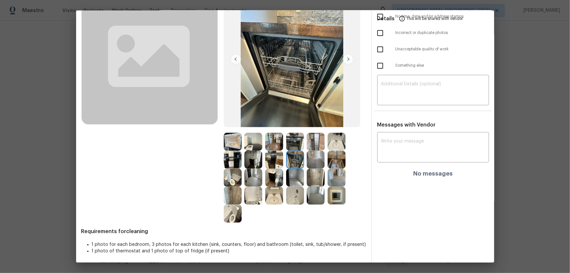
click at [276, 160] on img at bounding box center [274, 159] width 18 height 18
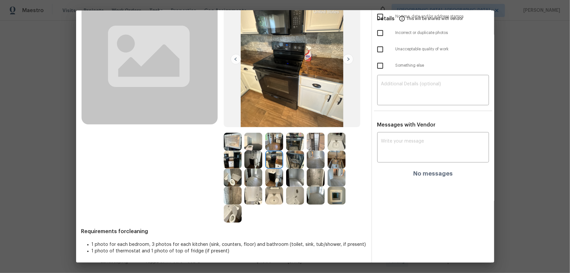
click at [311, 158] on img at bounding box center [316, 159] width 18 height 18
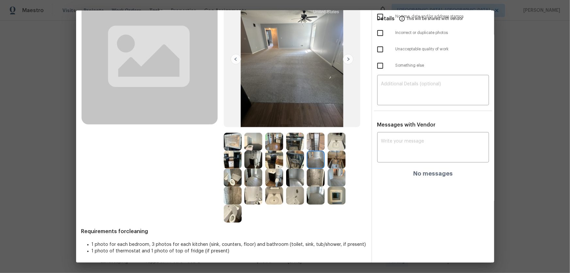
click at [313, 198] on img at bounding box center [316, 195] width 18 height 18
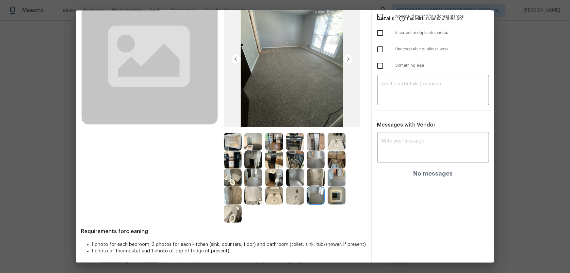
click at [294, 179] on img at bounding box center [295, 177] width 18 height 18
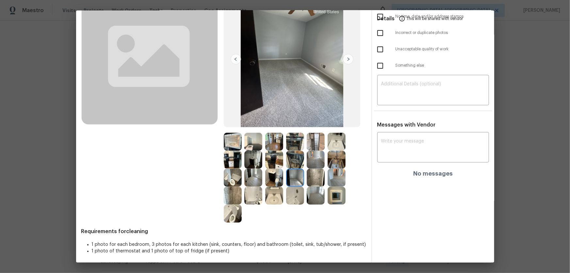
click at [259, 176] on img at bounding box center [253, 177] width 18 height 18
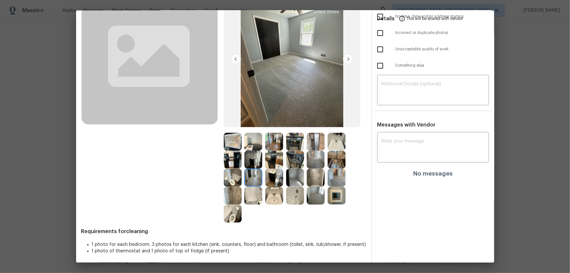
click at [228, 198] on img at bounding box center [233, 195] width 18 height 18
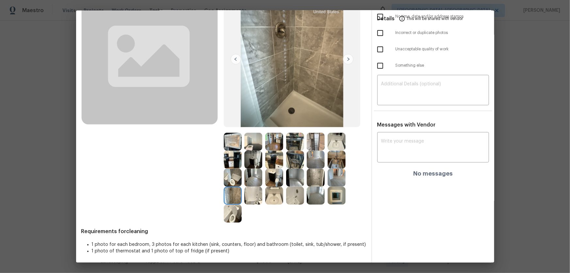
click at [329, 166] on img at bounding box center [336, 159] width 18 height 18
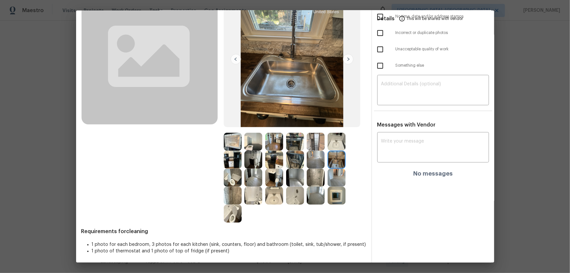
click at [289, 162] on img at bounding box center [295, 159] width 18 height 18
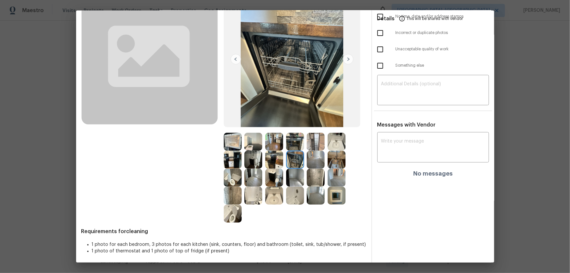
click at [271, 160] on img at bounding box center [274, 159] width 18 height 18
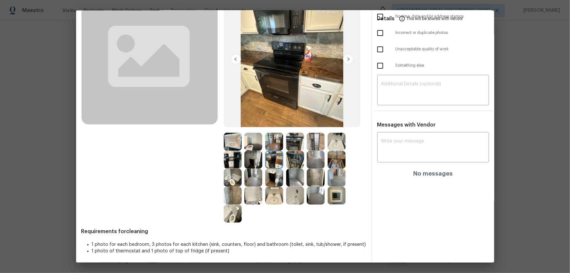
click at [250, 157] on img at bounding box center [253, 159] width 18 height 18
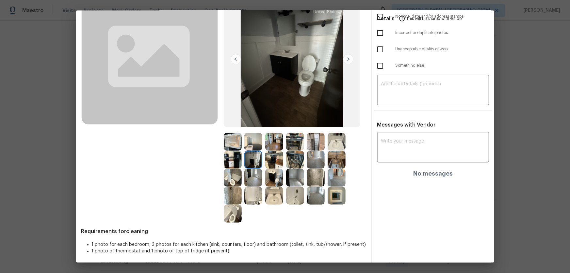
click at [248, 137] on img at bounding box center [253, 142] width 18 height 18
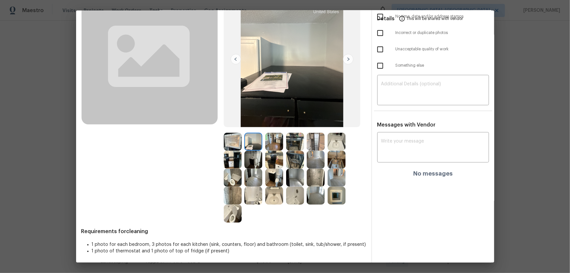
click at [273, 143] on img at bounding box center [274, 142] width 18 height 18
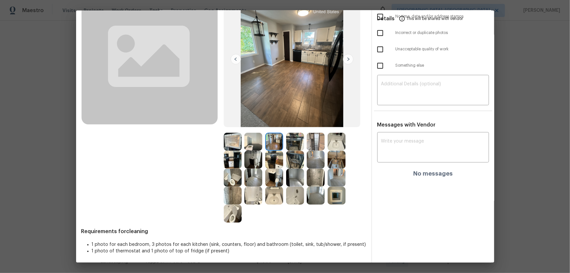
click at [290, 146] on img at bounding box center [295, 142] width 18 height 18
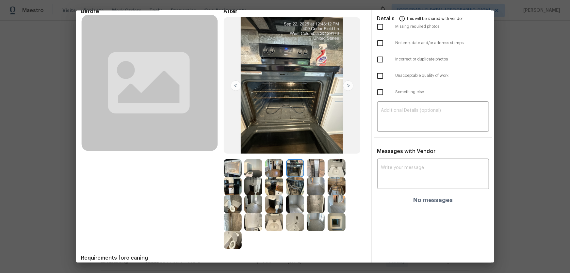
scroll to position [0, 0]
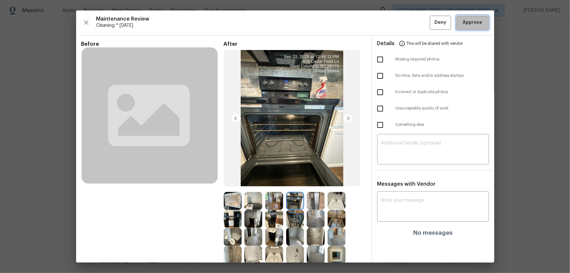
click at [461, 23] on span "Approve" at bounding box center [472, 23] width 22 height 8
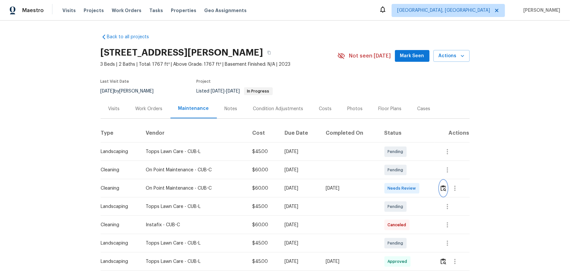
click at [405, 180] on button "button" at bounding box center [443, 188] width 8 height 16
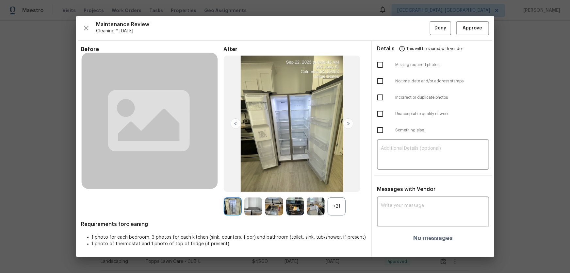
click at [343, 180] on div "+21" at bounding box center [336, 206] width 18 height 18
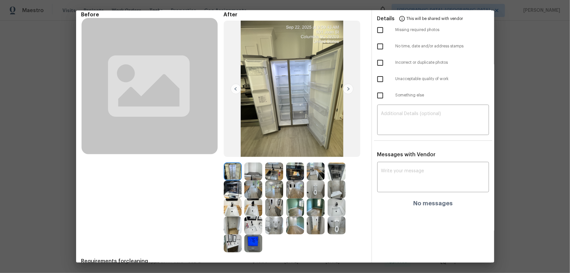
scroll to position [59, 0]
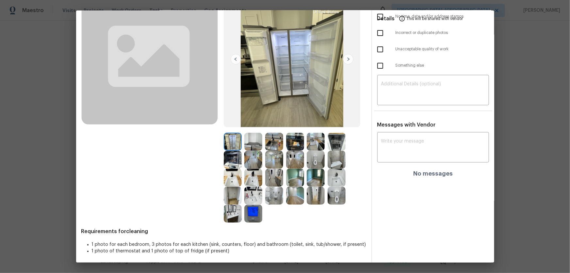
click at [333, 180] on img at bounding box center [336, 195] width 18 height 18
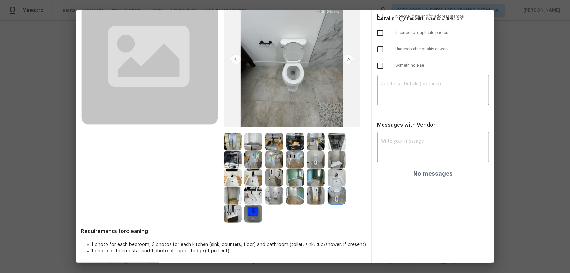
click at [313, 160] on img at bounding box center [316, 159] width 18 height 18
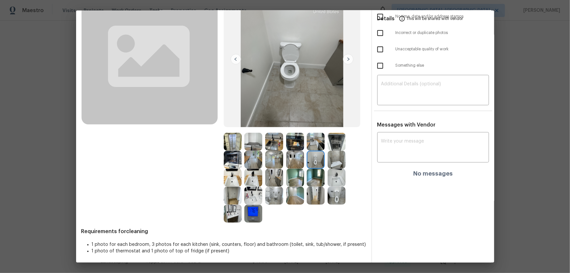
click at [328, 172] on img at bounding box center [336, 177] width 18 height 18
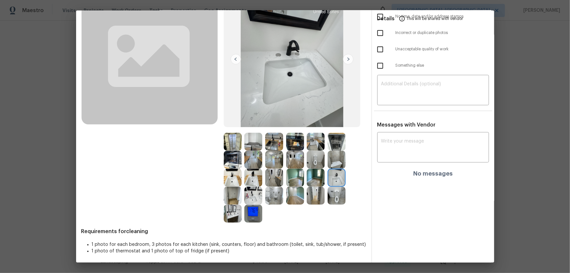
click at [238, 180] on img at bounding box center [233, 195] width 18 height 18
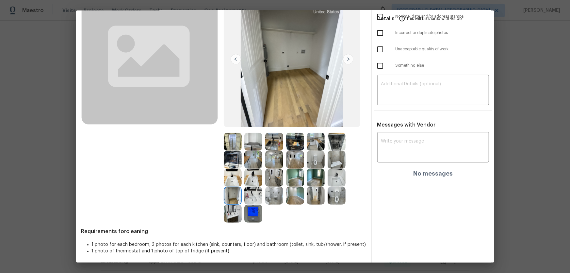
click at [233, 180] on img at bounding box center [233, 213] width 18 height 18
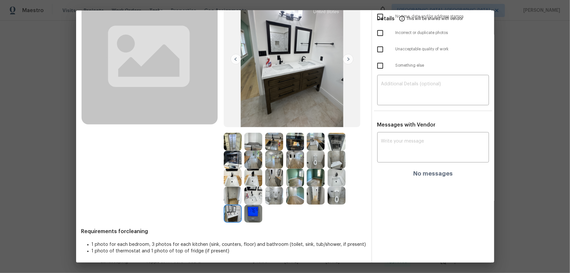
click at [257, 180] on img at bounding box center [253, 195] width 18 height 18
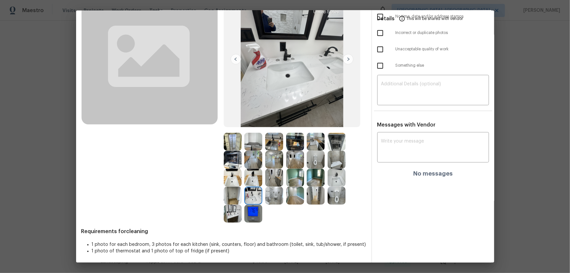
click at [272, 180] on img at bounding box center [274, 195] width 18 height 18
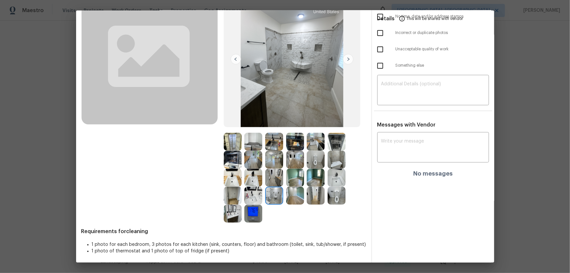
click at [336, 164] on img at bounding box center [336, 159] width 18 height 18
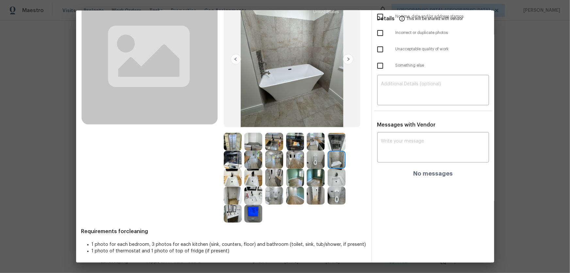
click at [405, 118] on div "Details This will be shared with vendor Missing required photos No time, date a…" at bounding box center [433, 120] width 122 height 288
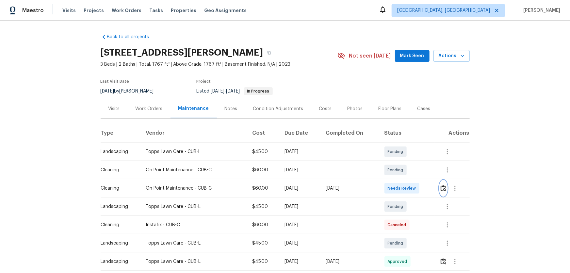
click at [405, 180] on img "button" at bounding box center [443, 188] width 6 height 6
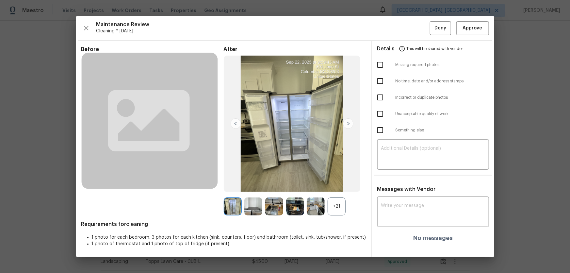
click at [336, 180] on div "+21" at bounding box center [336, 206] width 18 height 18
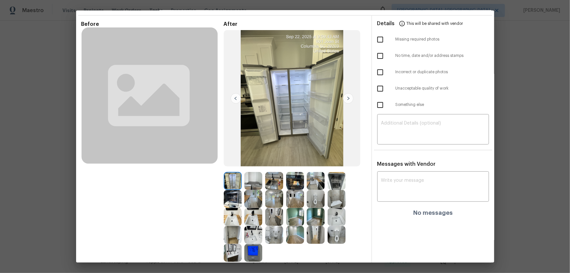
scroll to position [29, 0]
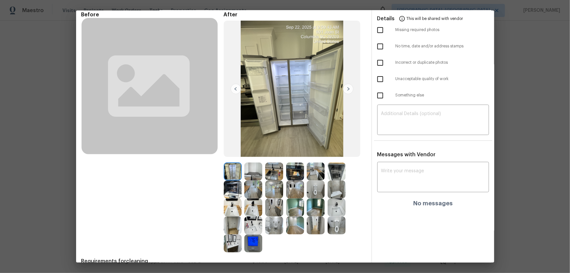
click at [255, 175] on img at bounding box center [253, 171] width 18 height 18
click at [315, 180] on img at bounding box center [316, 207] width 18 height 18
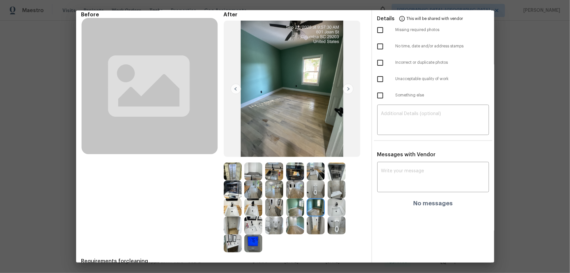
click at [333, 180] on img at bounding box center [336, 189] width 18 height 18
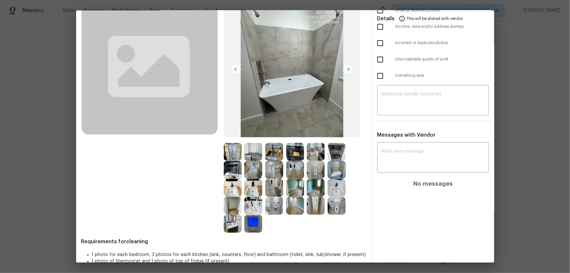
scroll to position [59, 0]
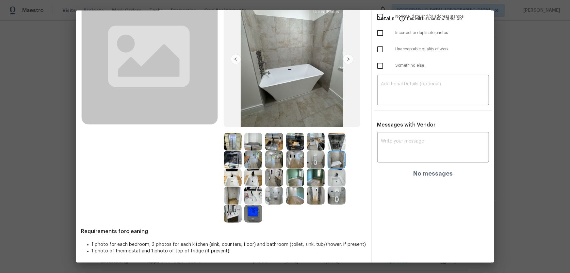
click at [255, 180] on img at bounding box center [253, 213] width 18 height 18
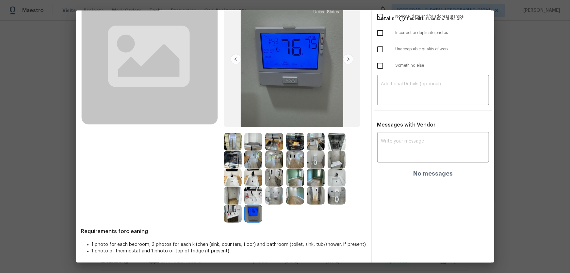
click at [276, 180] on img at bounding box center [274, 195] width 18 height 18
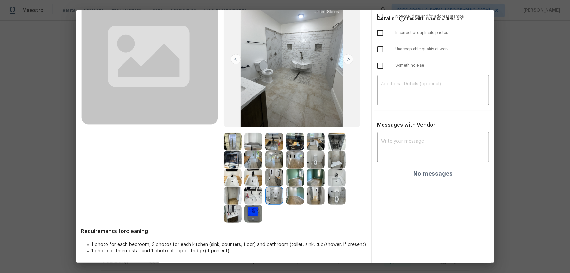
click at [308, 141] on img at bounding box center [316, 142] width 18 height 18
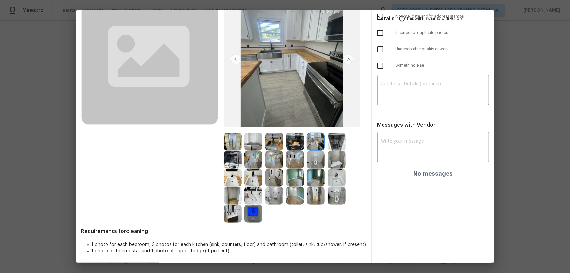
click at [293, 143] on img at bounding box center [295, 142] width 18 height 18
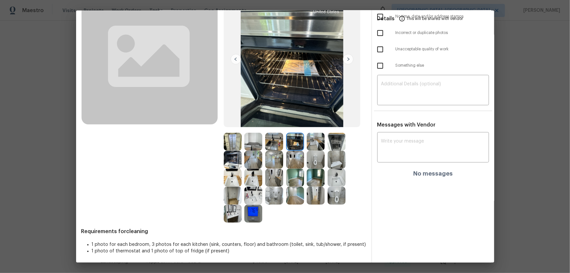
click at [279, 142] on img at bounding box center [274, 142] width 18 height 18
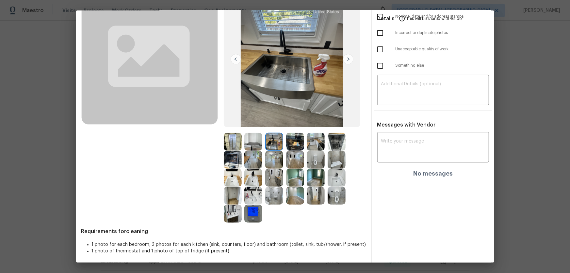
click at [259, 142] on img at bounding box center [253, 142] width 18 height 18
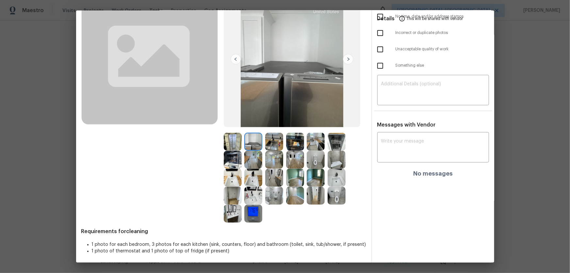
click at [293, 180] on img at bounding box center [295, 195] width 18 height 18
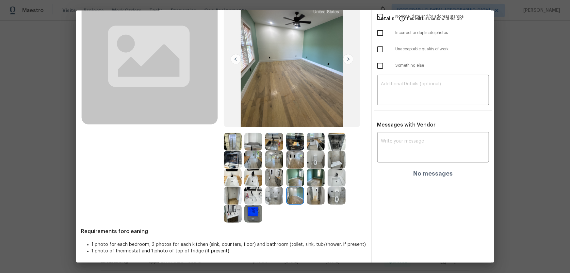
click at [296, 177] on img at bounding box center [295, 177] width 18 height 18
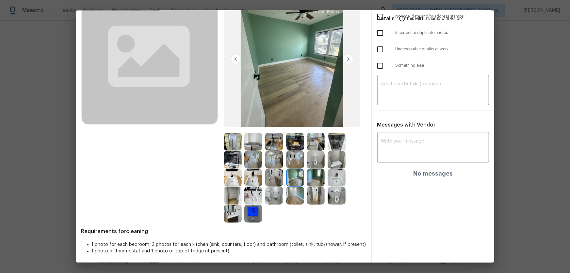
click at [311, 177] on img at bounding box center [316, 177] width 18 height 18
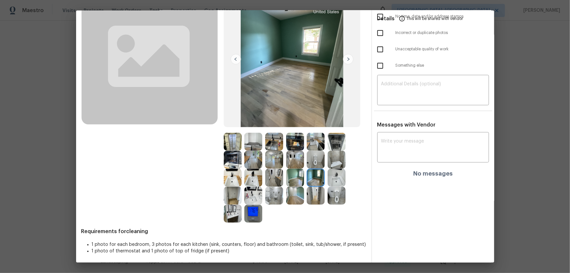
click at [300, 164] on img at bounding box center [295, 159] width 18 height 18
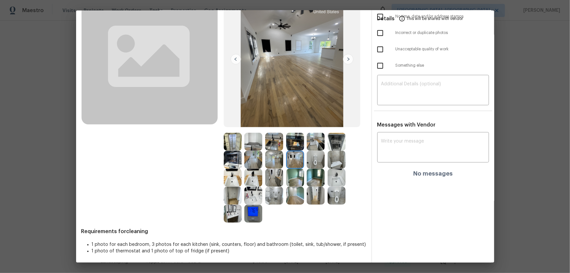
click at [314, 164] on img at bounding box center [316, 159] width 18 height 18
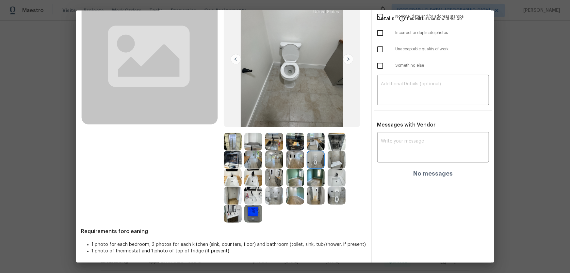
click at [314, 149] on img at bounding box center [316, 142] width 18 height 18
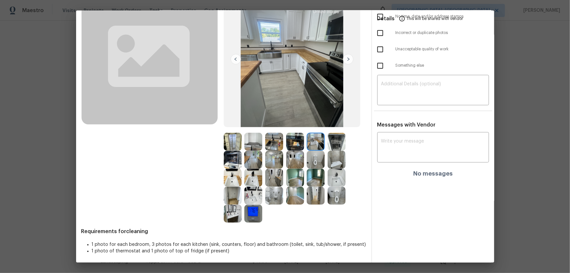
click at [257, 180] on img at bounding box center [253, 213] width 18 height 18
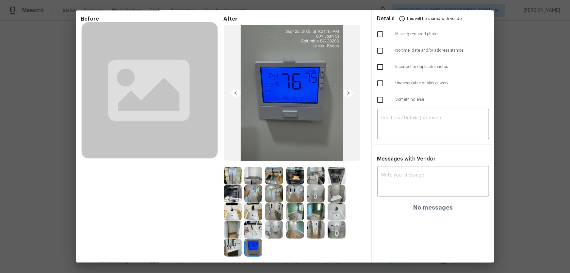
scroll to position [0, 0]
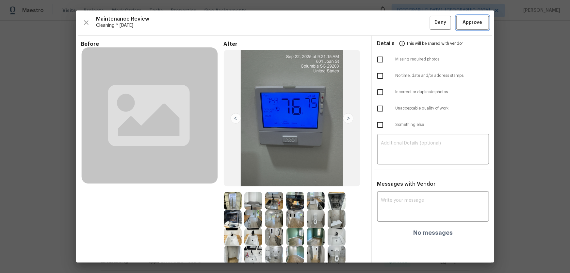
click at [405, 22] on span "Approve" at bounding box center [473, 23] width 20 height 8
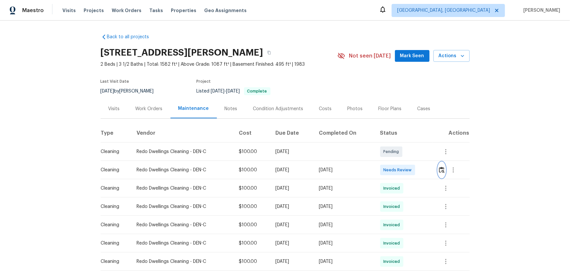
click at [405, 170] on button "button" at bounding box center [442, 170] width 8 height 16
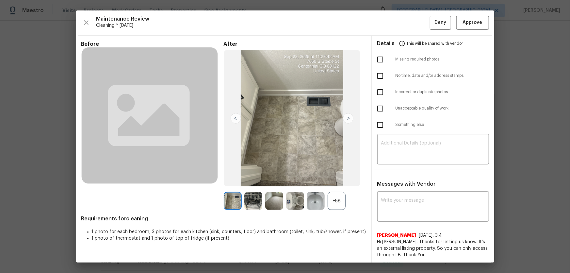
click at [331, 180] on div "+58" at bounding box center [336, 201] width 18 height 18
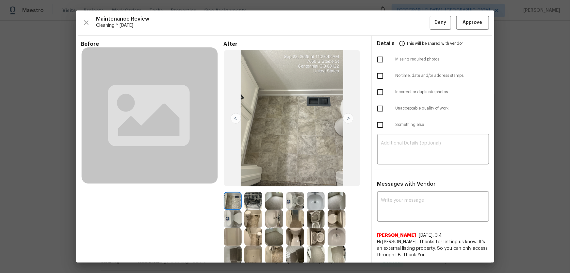
scroll to position [89, 0]
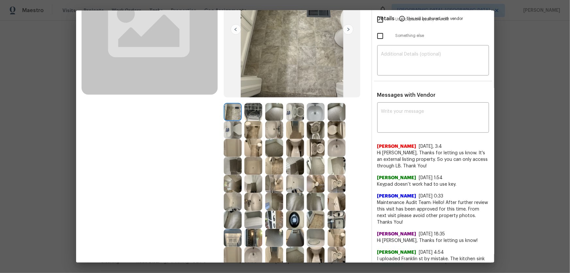
click at [300, 112] on img at bounding box center [295, 112] width 18 height 18
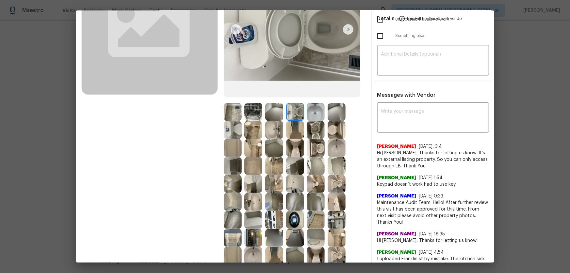
click at [319, 130] on img at bounding box center [316, 130] width 18 height 18
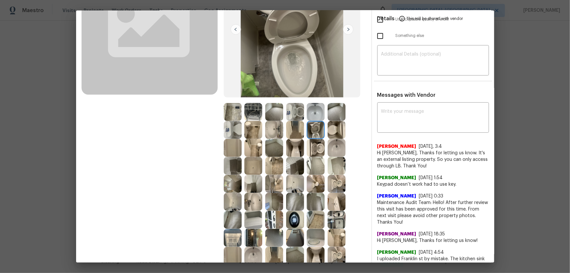
click at [315, 142] on img at bounding box center [316, 148] width 18 height 18
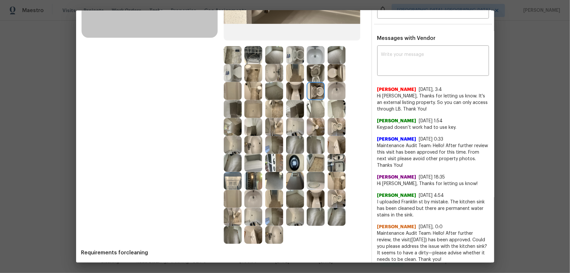
scroll to position [148, 0]
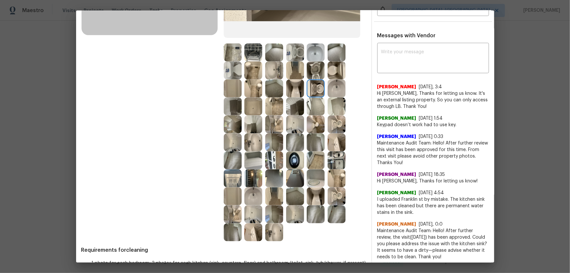
click at [334, 125] on img at bounding box center [336, 124] width 18 height 18
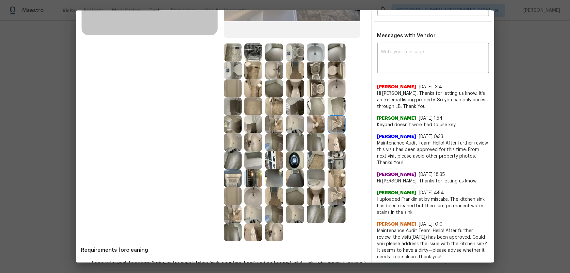
click at [248, 141] on img at bounding box center [253, 142] width 18 height 18
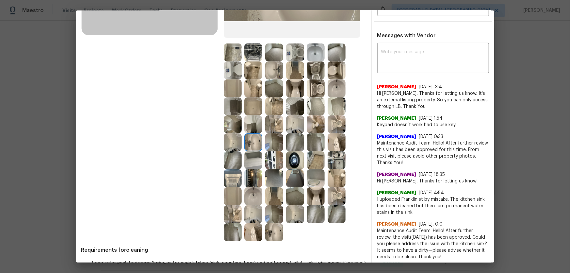
click at [307, 55] on img at bounding box center [316, 52] width 18 height 18
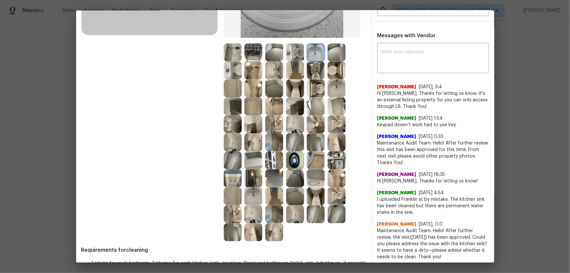
click at [273, 69] on img at bounding box center [274, 70] width 18 height 18
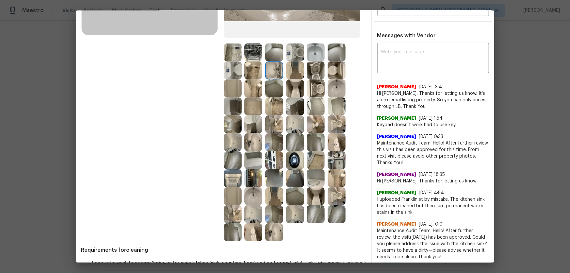
click at [251, 141] on img at bounding box center [253, 142] width 18 height 18
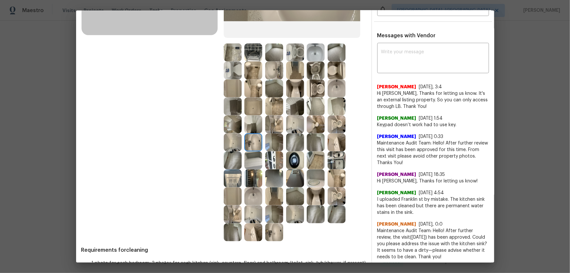
click at [232, 144] on img at bounding box center [233, 142] width 18 height 18
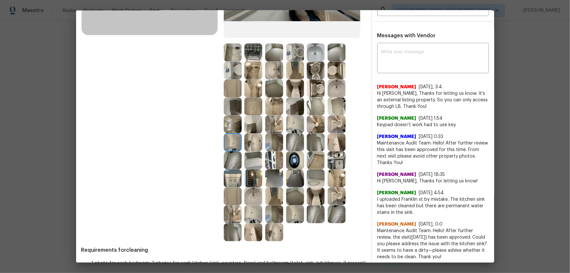
click at [251, 106] on img at bounding box center [253, 106] width 18 height 18
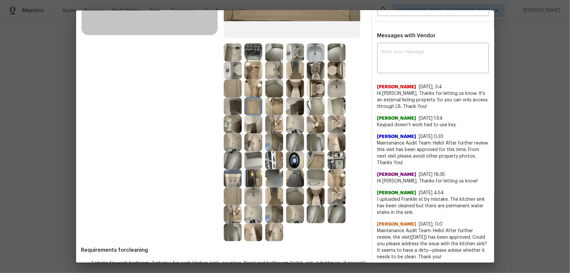
click at [232, 89] on img at bounding box center [233, 88] width 18 height 18
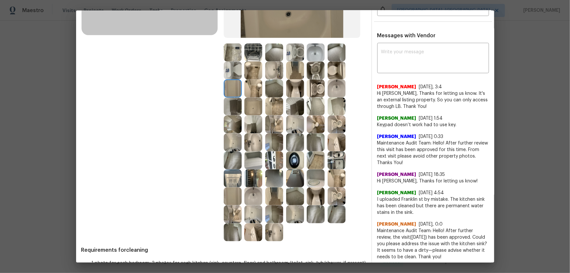
click at [251, 89] on img at bounding box center [253, 88] width 18 height 18
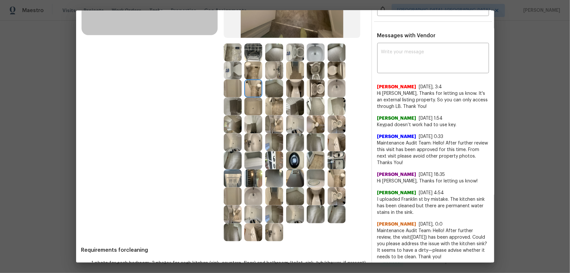
click at [292, 113] on img at bounding box center [295, 106] width 18 height 18
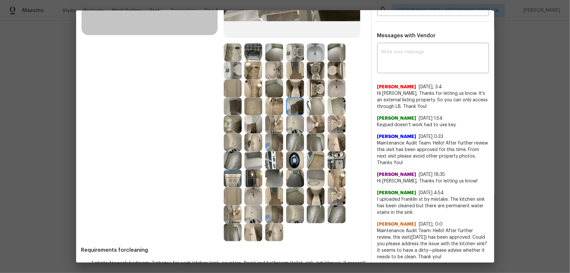
click at [291, 123] on img at bounding box center [295, 124] width 18 height 18
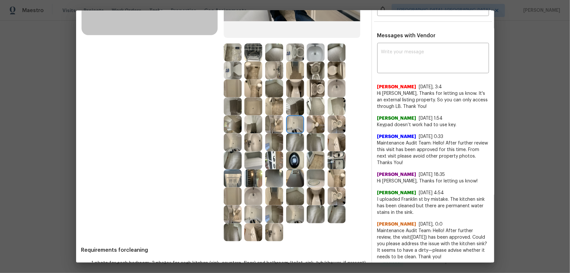
click at [293, 164] on img at bounding box center [295, 160] width 18 height 18
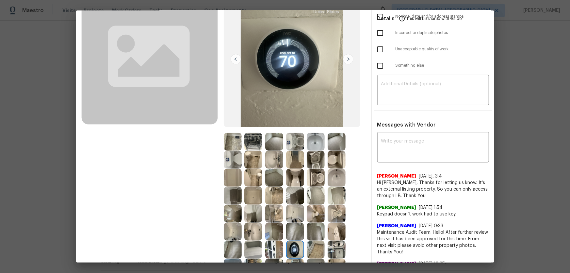
scroll to position [89, 0]
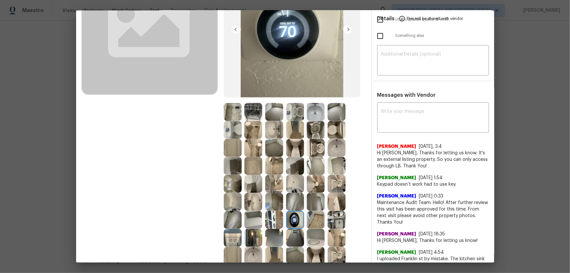
click at [316, 130] on img at bounding box center [316, 130] width 18 height 18
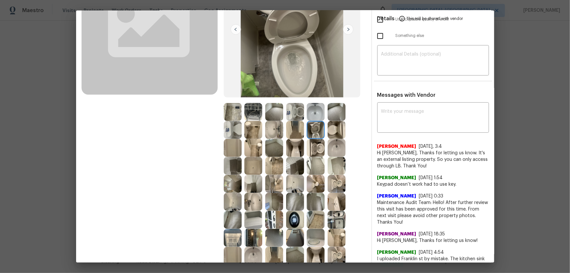
click at [314, 141] on img at bounding box center [316, 148] width 18 height 18
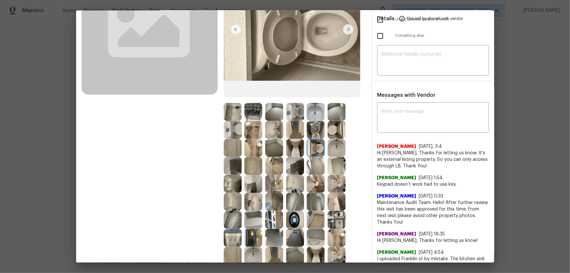
click at [336, 179] on img at bounding box center [336, 184] width 18 height 18
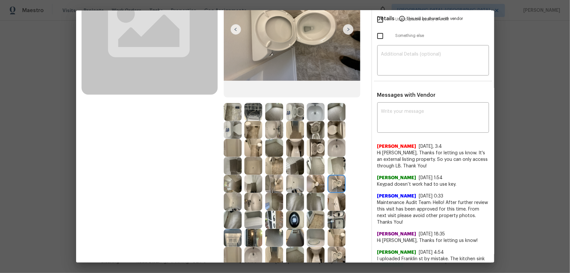
scroll to position [119, 0]
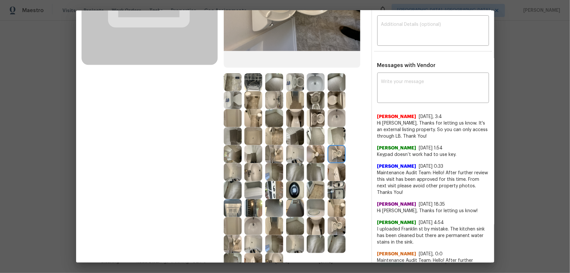
click at [319, 117] on img at bounding box center [316, 118] width 18 height 18
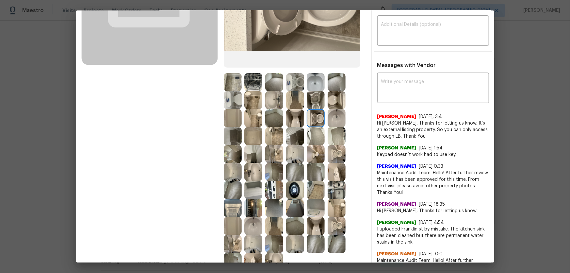
click at [319, 108] on img at bounding box center [316, 100] width 18 height 18
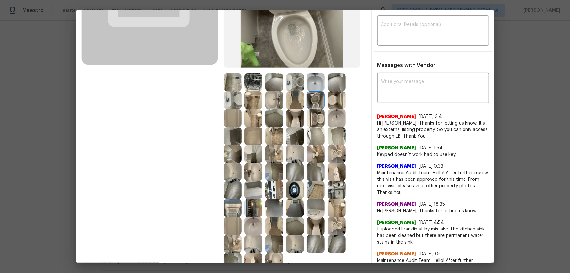
click at [334, 154] on img at bounding box center [336, 154] width 18 height 18
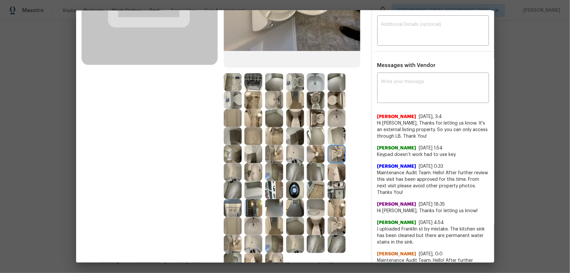
scroll to position [148, 0]
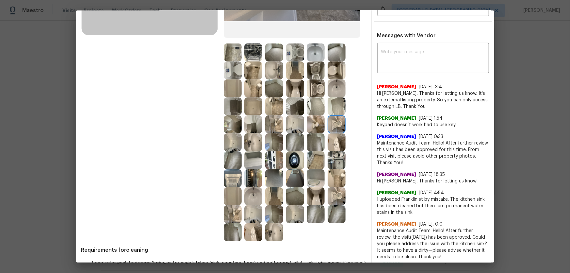
click at [334, 180] on img at bounding box center [336, 196] width 18 height 18
click at [272, 180] on img at bounding box center [274, 232] width 18 height 18
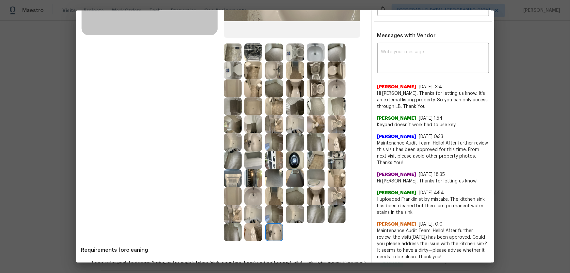
click at [246, 180] on img at bounding box center [253, 232] width 18 height 18
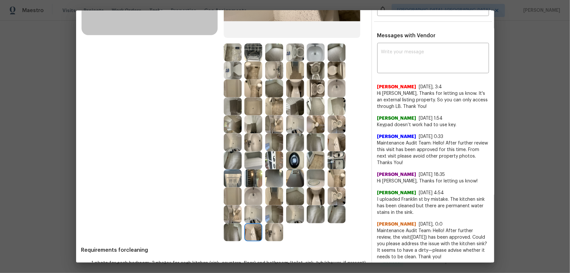
click at [250, 180] on img at bounding box center [253, 196] width 18 height 18
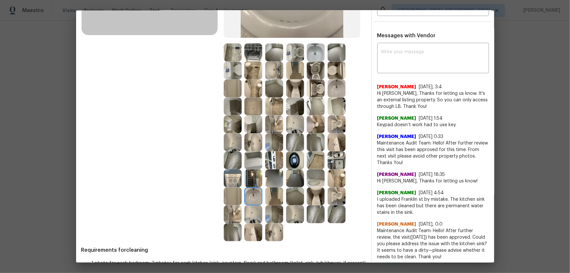
click at [257, 141] on img at bounding box center [253, 142] width 18 height 18
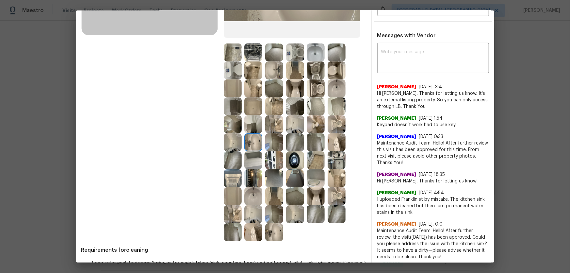
click at [291, 163] on img at bounding box center [295, 160] width 18 height 18
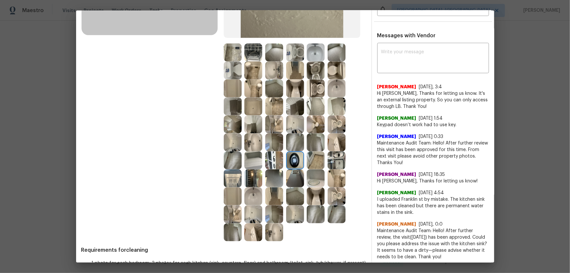
click at [272, 163] on img at bounding box center [274, 160] width 18 height 18
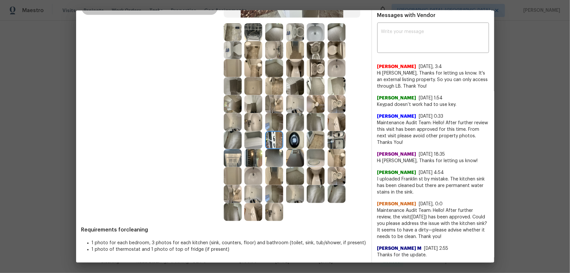
scroll to position [178, 0]
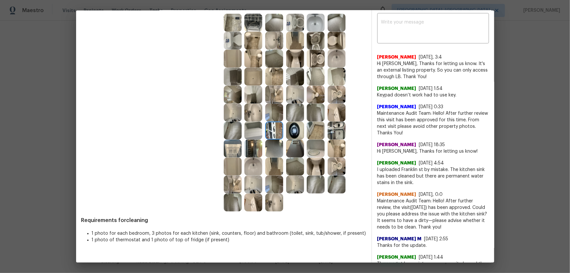
click at [245, 128] on img at bounding box center [253, 130] width 18 height 18
click at [255, 147] on img at bounding box center [253, 148] width 18 height 18
click at [256, 163] on img at bounding box center [253, 166] width 18 height 18
click at [254, 180] on img at bounding box center [253, 184] width 18 height 18
click at [226, 170] on img at bounding box center [233, 166] width 18 height 18
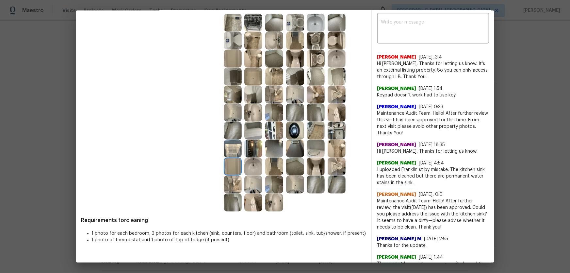
click at [230, 180] on img at bounding box center [233, 184] width 18 height 18
click at [248, 180] on img at bounding box center [253, 202] width 18 height 18
click at [266, 180] on img at bounding box center [274, 202] width 18 height 18
click at [295, 167] on img at bounding box center [295, 166] width 18 height 18
click at [299, 112] on img at bounding box center [295, 112] width 18 height 18
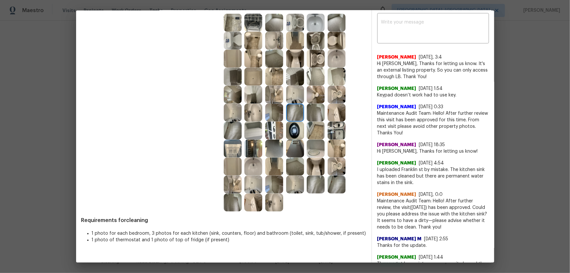
click at [309, 113] on img at bounding box center [316, 112] width 18 height 18
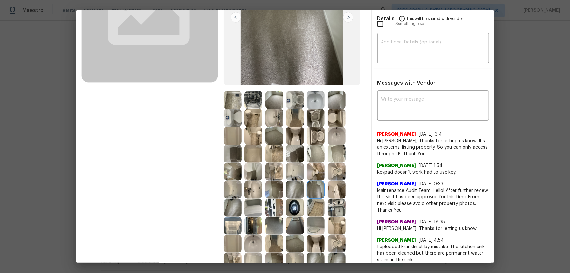
scroll to position [89, 0]
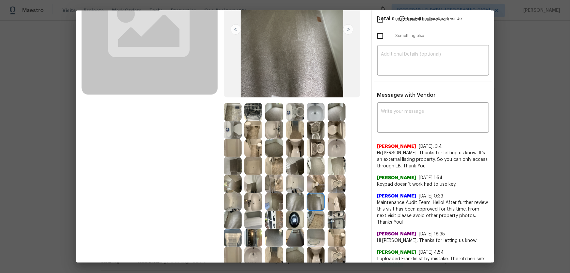
click at [267, 151] on img at bounding box center [274, 148] width 18 height 18
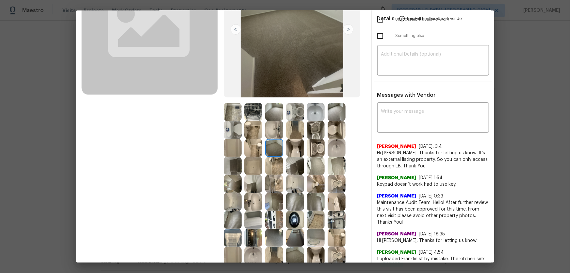
click at [272, 137] on img at bounding box center [274, 130] width 18 height 18
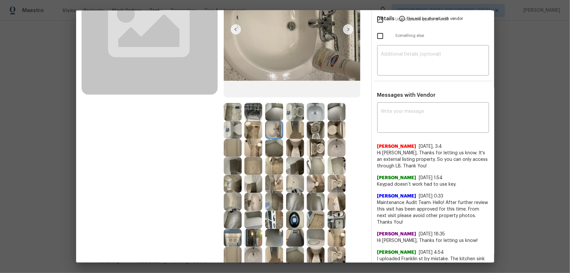
click at [289, 180] on img at bounding box center [295, 220] width 18 height 18
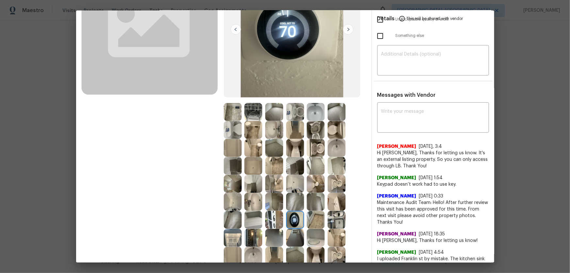
click at [276, 180] on img at bounding box center [274, 220] width 18 height 18
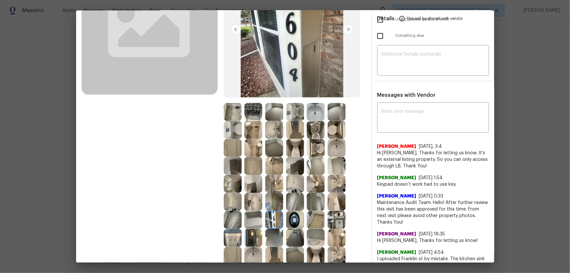
click at [329, 180] on img at bounding box center [336, 220] width 18 height 18
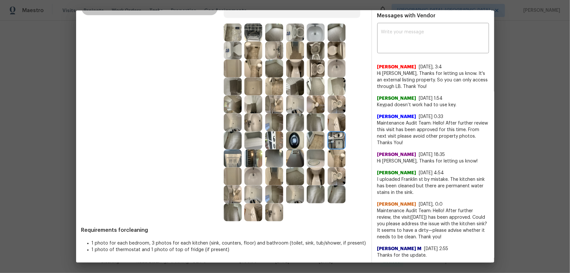
scroll to position [178, 0]
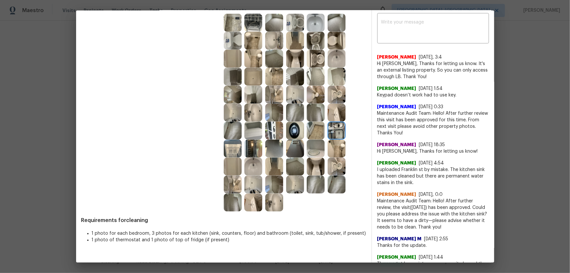
click at [293, 180] on img at bounding box center [295, 184] width 18 height 18
click at [293, 175] on img at bounding box center [295, 184] width 18 height 18
click at [300, 166] on img at bounding box center [295, 166] width 18 height 18
click at [310, 167] on img at bounding box center [316, 166] width 18 height 18
click at [330, 167] on img at bounding box center [336, 166] width 18 height 18
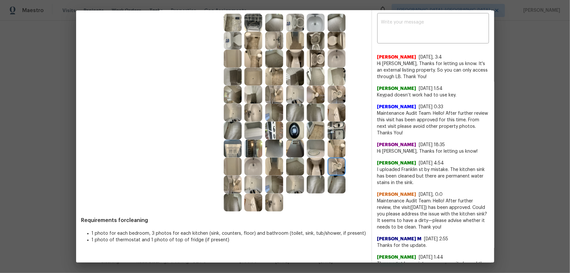
click at [334, 151] on img at bounding box center [336, 148] width 18 height 18
click at [296, 134] on img at bounding box center [295, 130] width 18 height 18
click at [280, 132] on img at bounding box center [274, 130] width 18 height 18
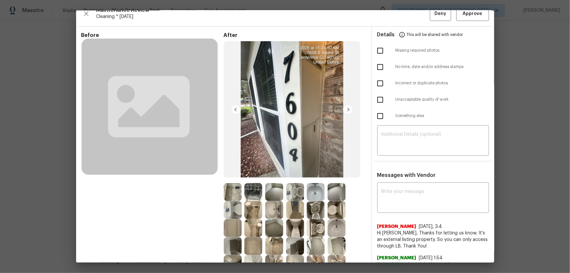
scroll to position [0, 0]
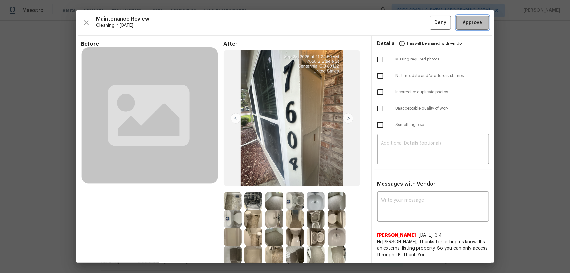
click at [405, 23] on span "Approve" at bounding box center [473, 23] width 20 height 8
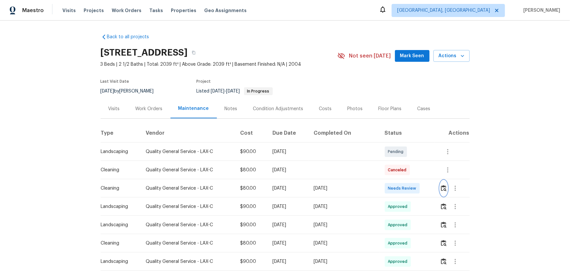
click at [405, 180] on img "button" at bounding box center [444, 188] width 6 height 6
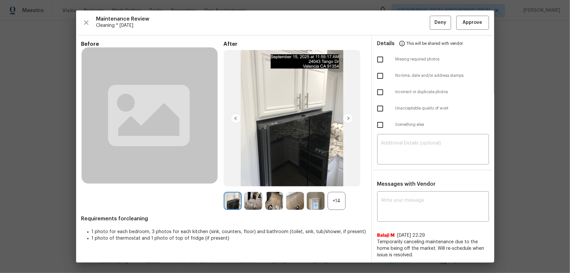
click at [328, 180] on div "+14" at bounding box center [336, 201] width 18 height 18
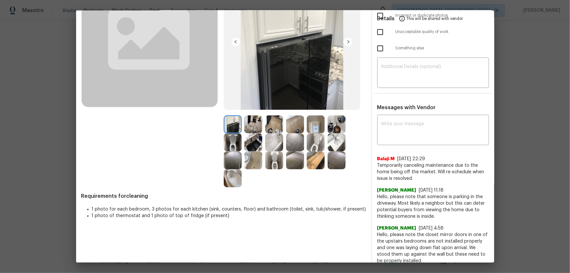
scroll to position [82, 0]
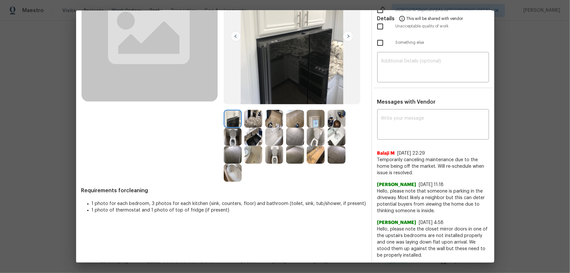
click at [278, 154] on img at bounding box center [274, 155] width 18 height 18
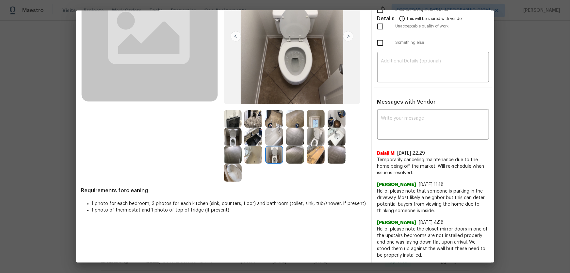
click at [317, 140] on img at bounding box center [316, 137] width 18 height 18
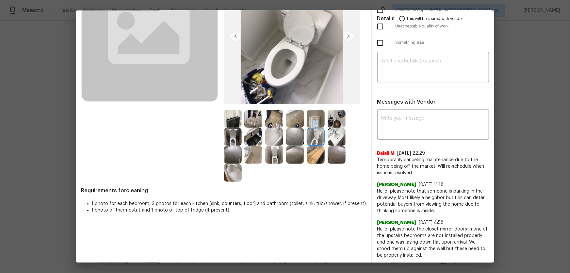
click at [234, 134] on img at bounding box center [233, 137] width 18 height 18
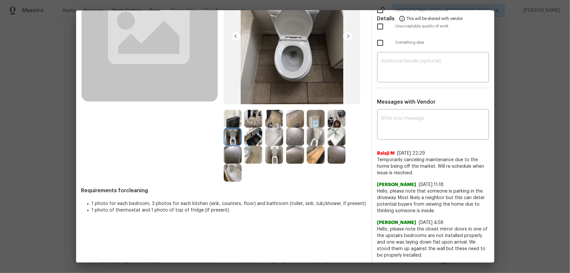
click at [331, 139] on img at bounding box center [336, 137] width 18 height 18
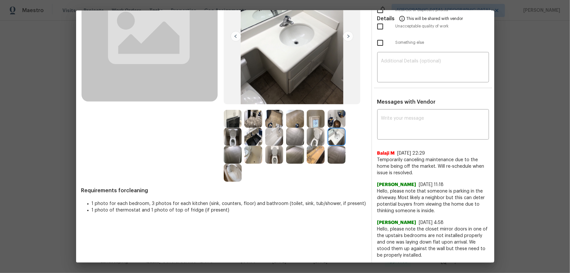
click at [319, 153] on img at bounding box center [316, 155] width 18 height 18
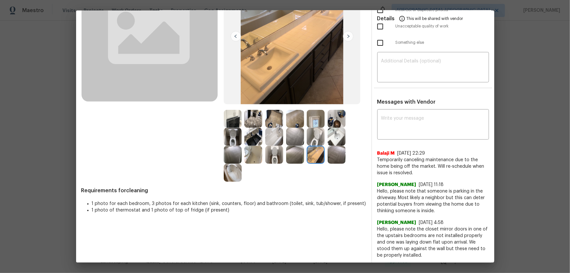
click at [337, 125] on img at bounding box center [336, 119] width 18 height 18
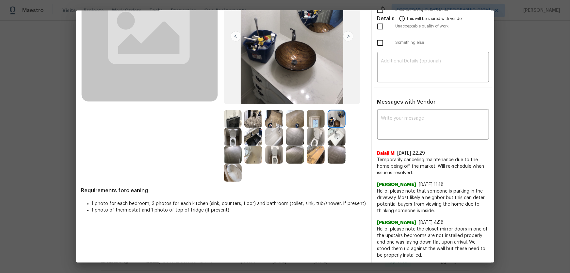
click at [280, 137] on img at bounding box center [274, 137] width 18 height 18
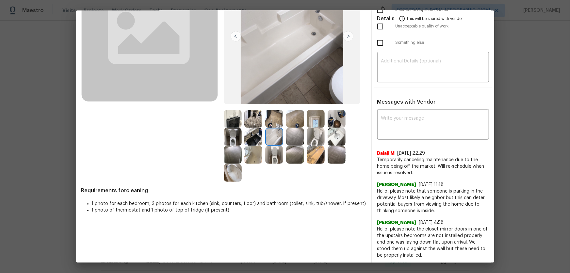
click at [248, 153] on img at bounding box center [253, 155] width 18 height 18
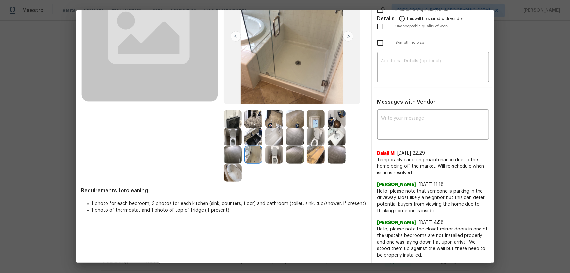
click at [248, 137] on img at bounding box center [253, 137] width 18 height 18
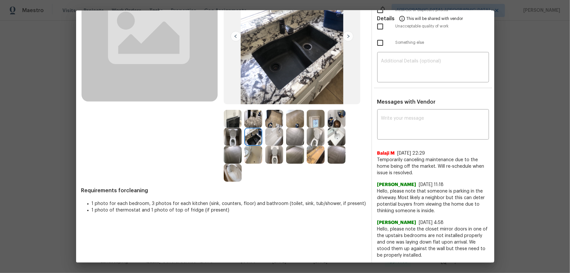
click at [237, 120] on img at bounding box center [233, 119] width 18 height 18
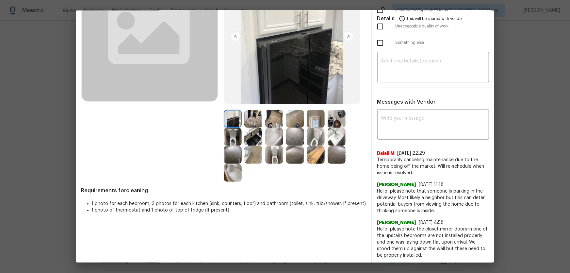
click at [251, 119] on img at bounding box center [253, 119] width 18 height 18
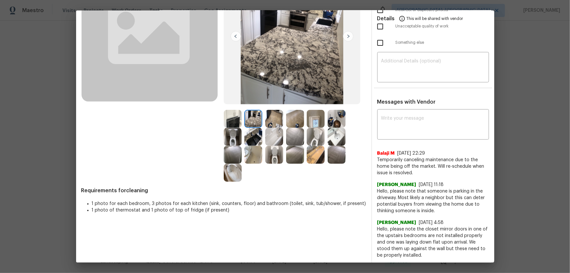
click at [294, 131] on img at bounding box center [295, 137] width 18 height 18
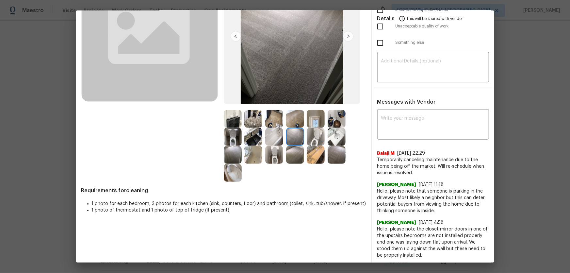
click at [294, 151] on img at bounding box center [295, 155] width 18 height 18
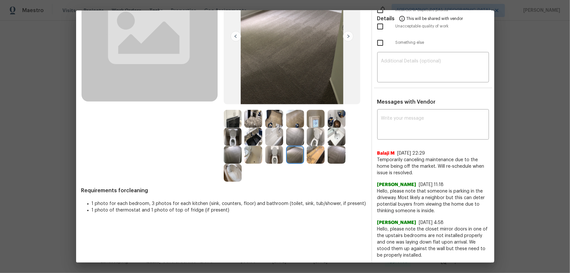
click at [332, 153] on img at bounding box center [336, 155] width 18 height 18
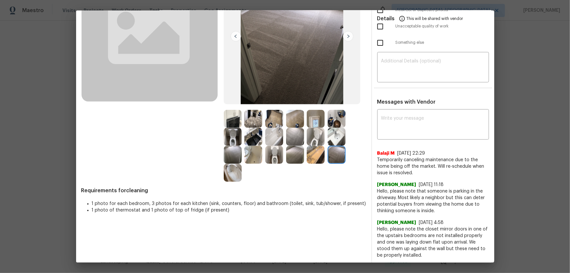
click at [332, 136] on img at bounding box center [336, 137] width 18 height 18
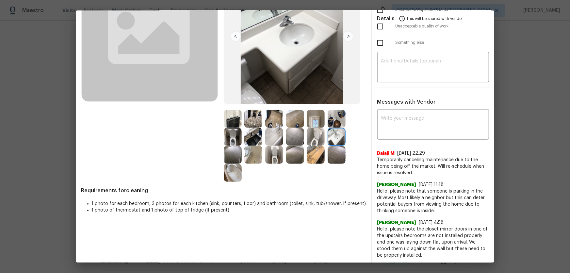
click at [315, 121] on img at bounding box center [316, 119] width 18 height 18
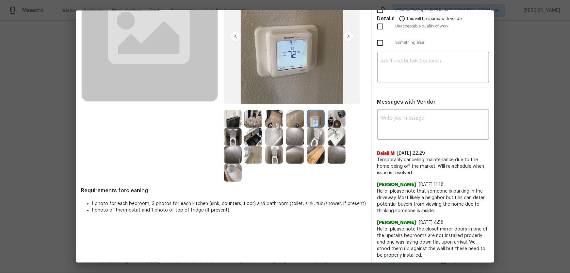
click at [327, 121] on img at bounding box center [336, 119] width 18 height 18
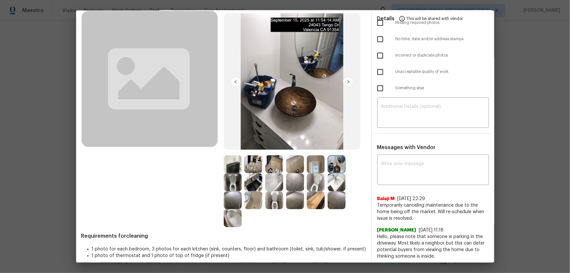
scroll to position [0, 0]
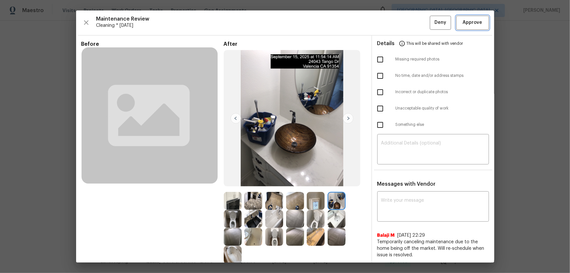
click at [405, 25] on span "Approve" at bounding box center [473, 23] width 20 height 8
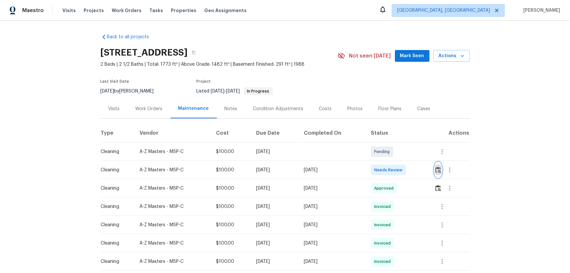
click at [438, 171] on img "button" at bounding box center [438, 169] width 6 height 6
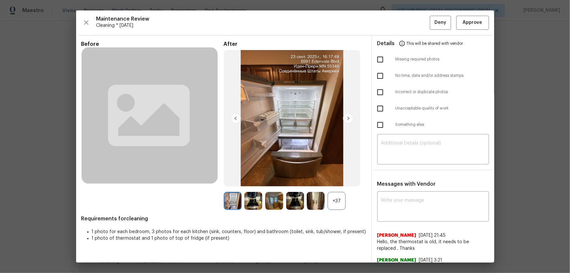
click at [333, 192] on div "+37" at bounding box center [336, 201] width 18 height 18
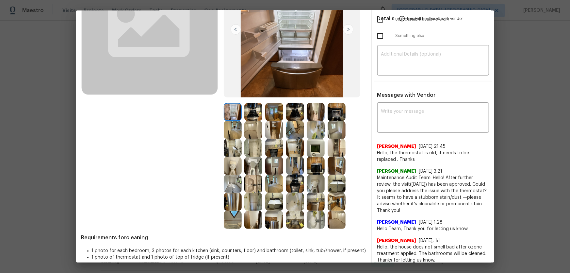
scroll to position [119, 0]
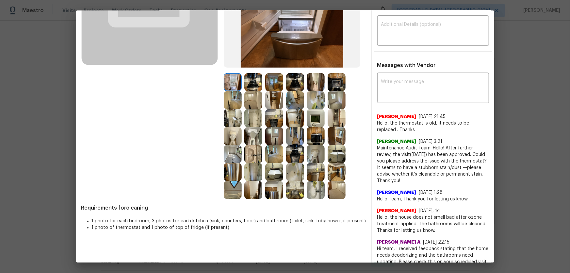
click at [245, 137] on img at bounding box center [253, 136] width 18 height 18
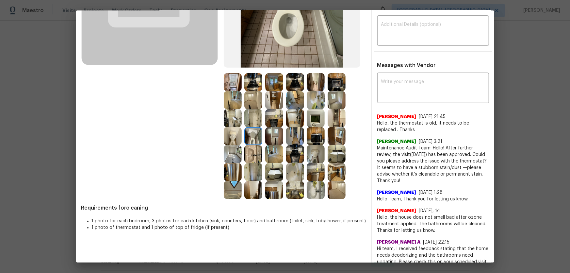
click at [235, 138] on img at bounding box center [233, 136] width 18 height 18
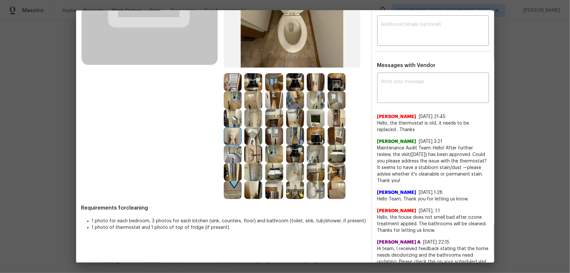
click at [311, 156] on img at bounding box center [316, 154] width 18 height 18
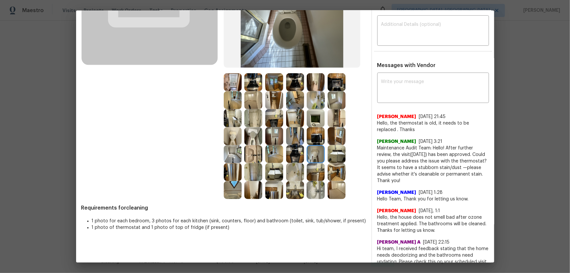
click at [290, 170] on img at bounding box center [295, 172] width 18 height 18
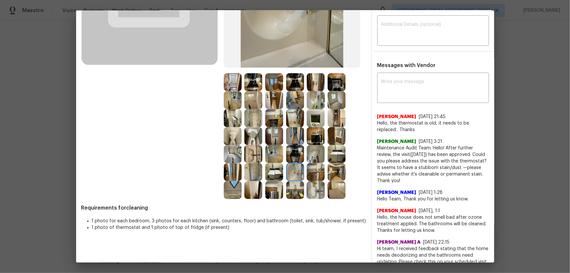
click at [310, 197] on img at bounding box center [316, 190] width 18 height 18
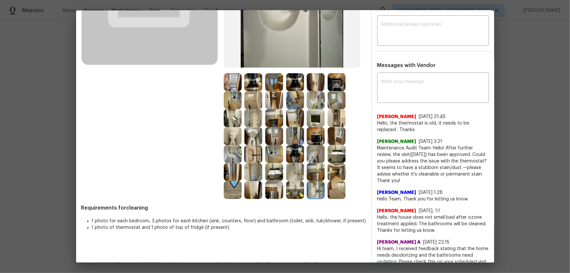
click at [246, 154] on img at bounding box center [253, 154] width 18 height 18
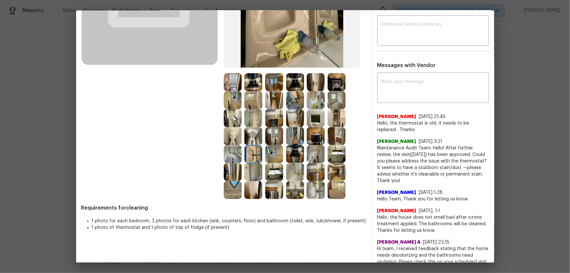
click at [254, 173] on img at bounding box center [253, 172] width 18 height 18
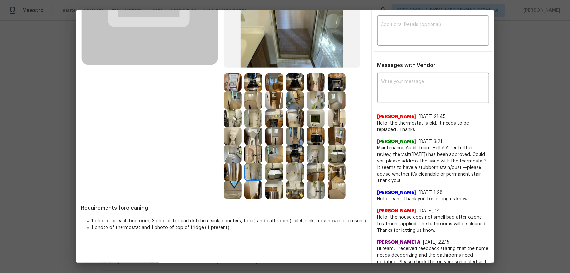
click at [231, 188] on img at bounding box center [233, 190] width 18 height 18
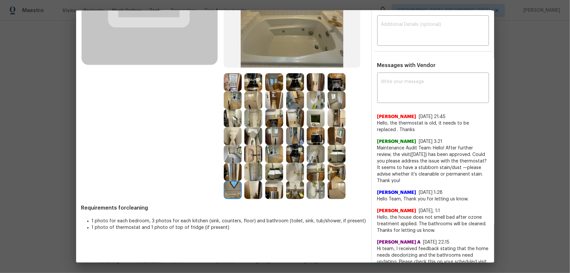
click at [248, 187] on img at bounding box center [253, 190] width 18 height 18
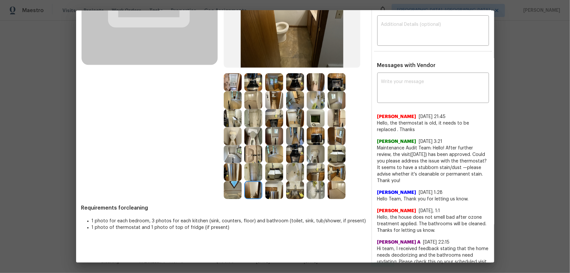
scroll to position [89, 0]
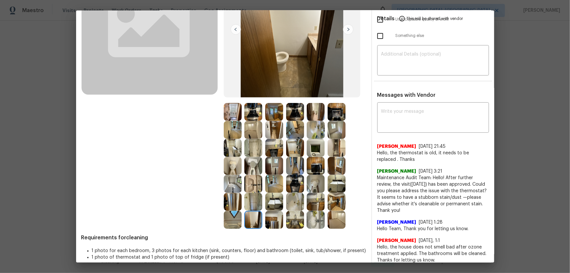
click at [314, 145] on img at bounding box center [316, 148] width 18 height 18
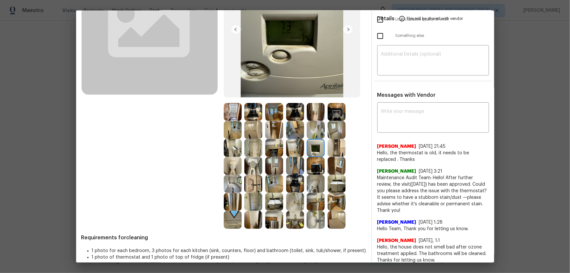
click at [313, 108] on img at bounding box center [316, 112] width 18 height 18
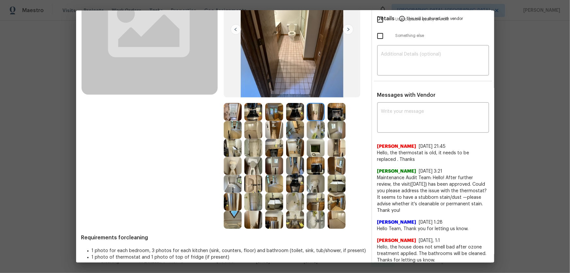
click at [311, 124] on img at bounding box center [316, 130] width 18 height 18
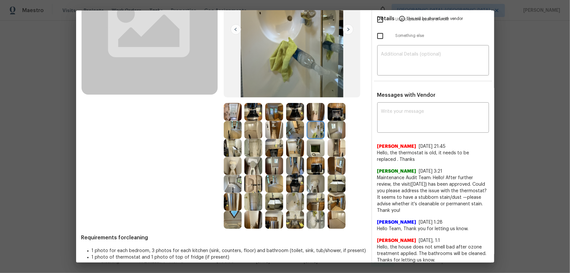
click at [312, 219] on img at bounding box center [316, 220] width 18 height 18
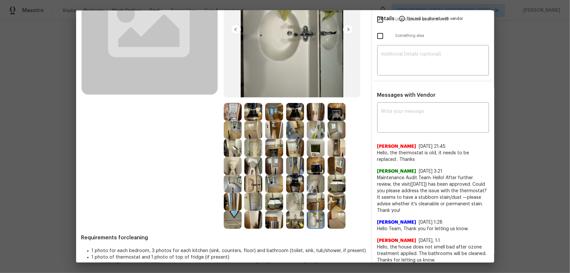
click at [295, 204] on img at bounding box center [295, 202] width 18 height 18
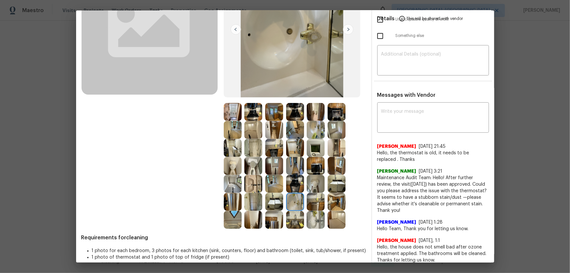
click at [278, 203] on img at bounding box center [274, 202] width 18 height 18
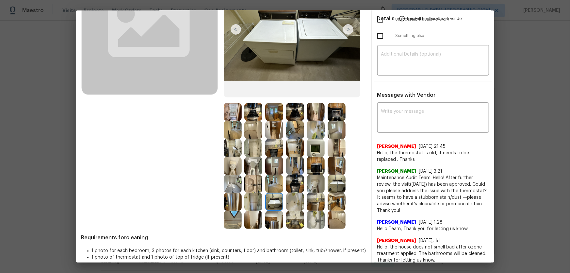
click at [256, 200] on img at bounding box center [253, 202] width 18 height 18
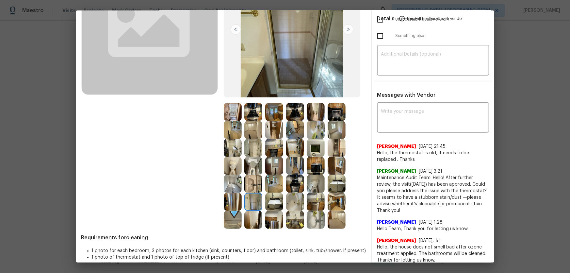
click at [247, 178] on img at bounding box center [253, 184] width 18 height 18
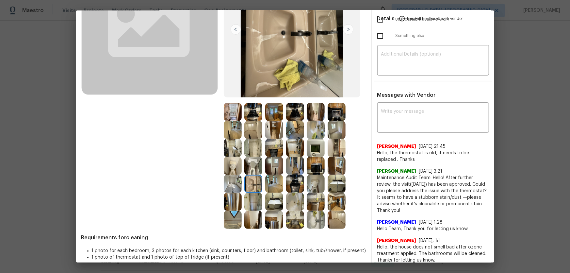
click at [235, 215] on img at bounding box center [233, 220] width 18 height 18
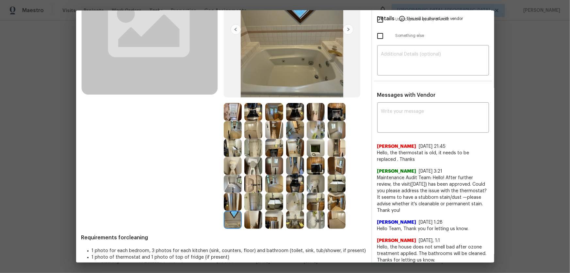
click at [254, 144] on img at bounding box center [253, 148] width 18 height 18
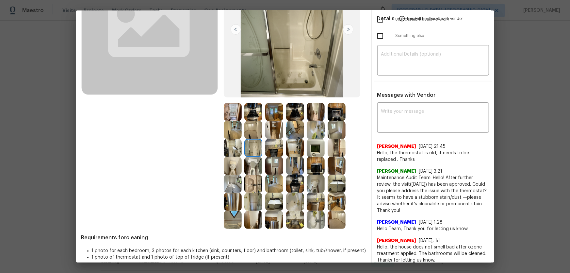
click at [274, 131] on img at bounding box center [274, 130] width 18 height 18
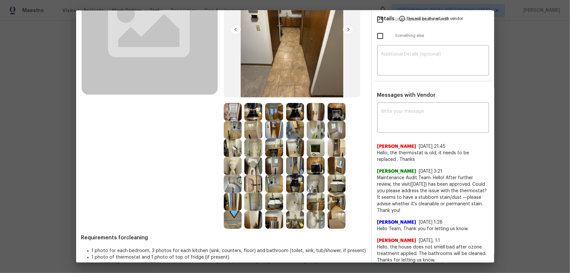
click at [272, 114] on img at bounding box center [274, 112] width 18 height 18
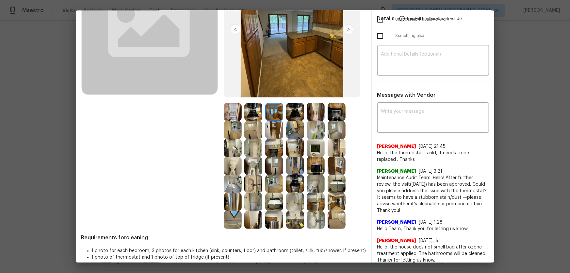
click at [302, 114] on img at bounding box center [295, 112] width 18 height 18
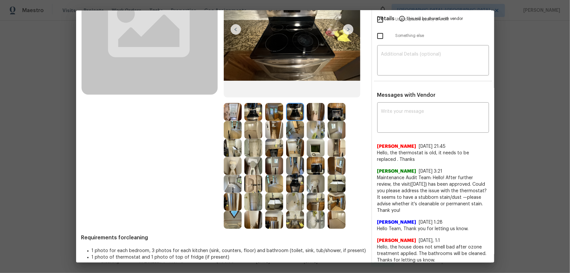
click at [242, 112] on div at bounding box center [234, 112] width 21 height 18
click at [224, 111] on img at bounding box center [233, 112] width 18 height 18
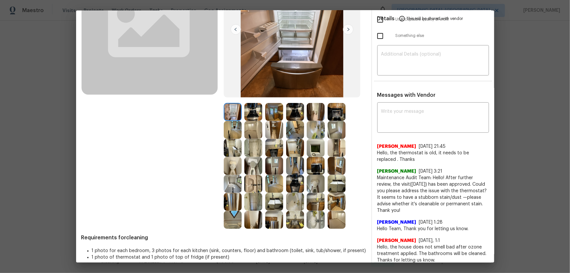
click at [251, 113] on img at bounding box center [253, 112] width 18 height 18
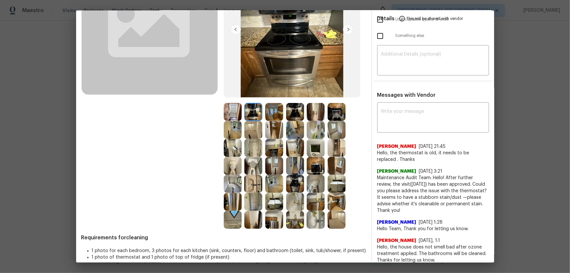
click at [252, 130] on img at bounding box center [253, 130] width 18 height 18
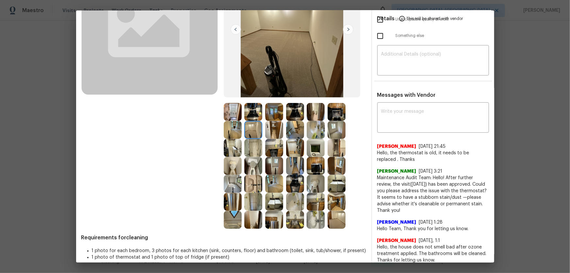
click at [329, 131] on img at bounding box center [336, 130] width 18 height 18
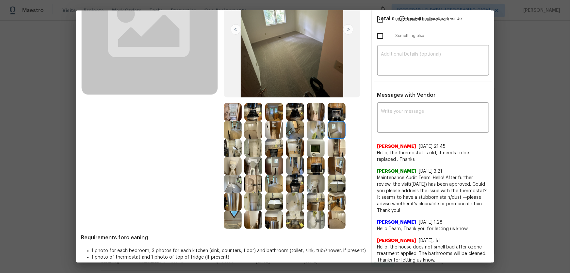
click at [312, 145] on img at bounding box center [316, 148] width 18 height 18
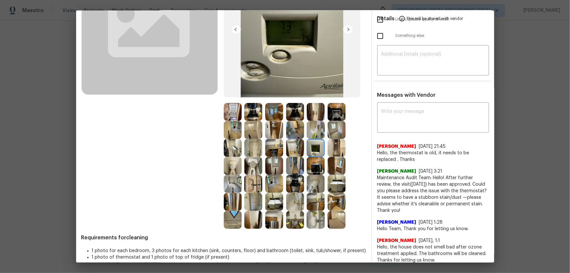
click at [327, 114] on img at bounding box center [336, 112] width 18 height 18
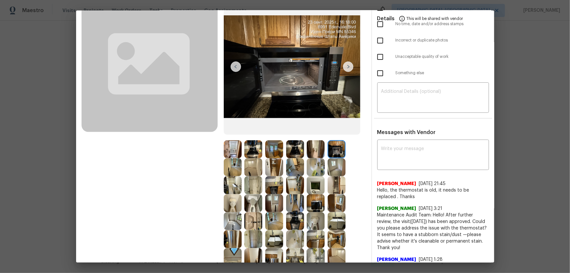
scroll to position [59, 0]
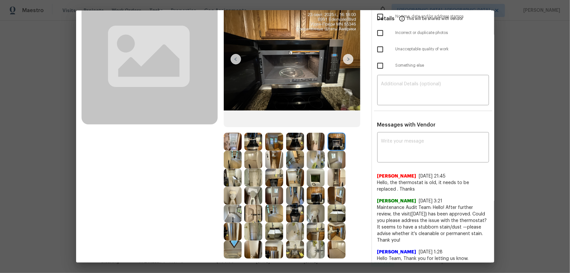
click at [249, 148] on img at bounding box center [253, 142] width 18 height 18
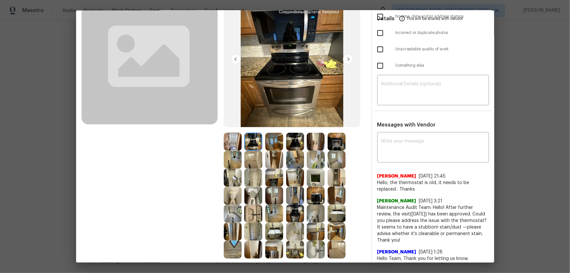
click at [263, 147] on div at bounding box center [254, 142] width 21 height 18
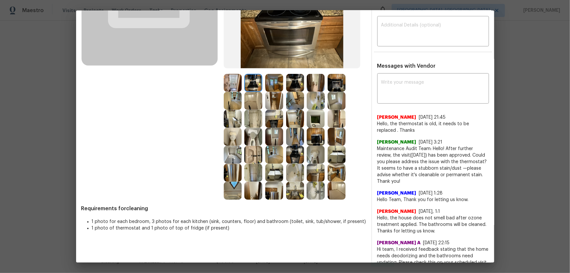
scroll to position [119, 0]
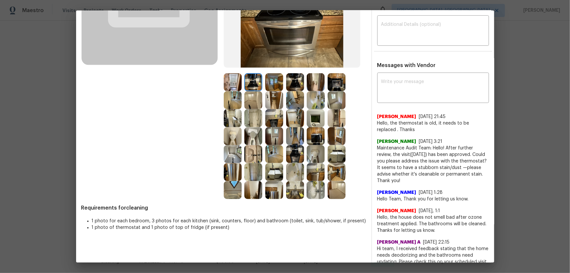
click at [252, 170] on img at bounding box center [253, 172] width 18 height 18
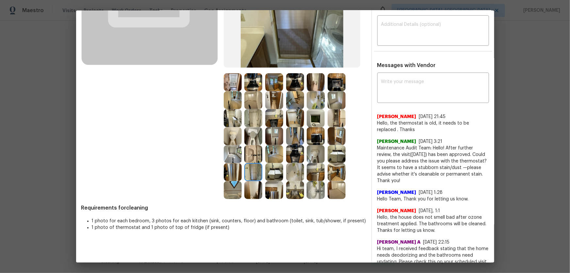
click at [234, 157] on img at bounding box center [233, 154] width 18 height 18
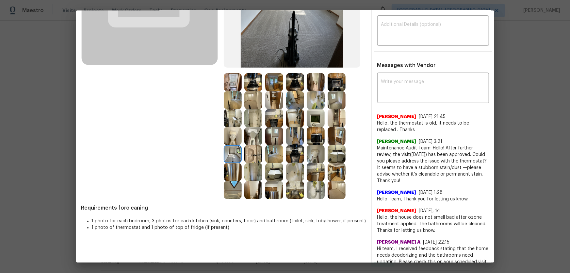
click at [235, 169] on img at bounding box center [233, 172] width 18 height 18
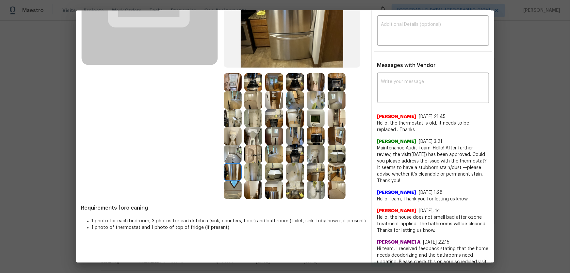
click at [288, 173] on img at bounding box center [295, 172] width 18 height 18
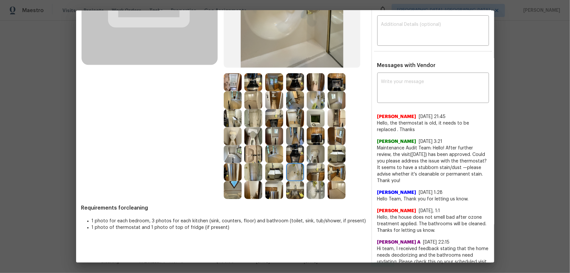
click at [292, 191] on img at bounding box center [295, 190] width 18 height 18
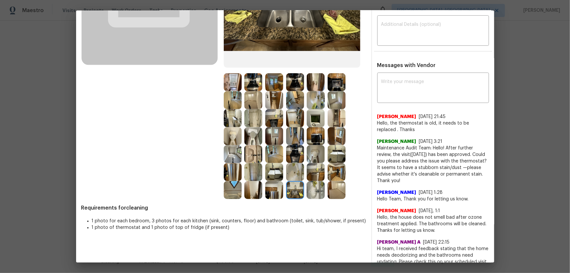
click at [278, 193] on img at bounding box center [274, 190] width 18 height 18
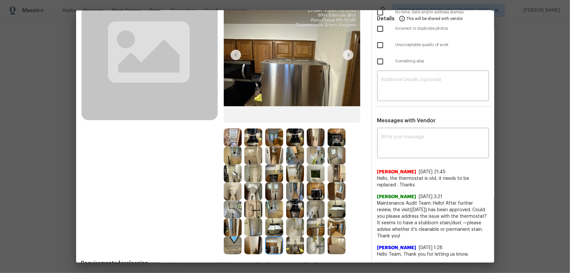
scroll to position [0, 0]
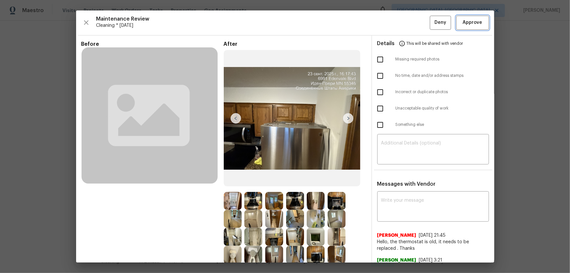
drag, startPoint x: 471, startPoint y: 19, endPoint x: 440, endPoint y: 52, distance: 45.5
click at [471, 19] on span "Approve" at bounding box center [473, 23] width 20 height 8
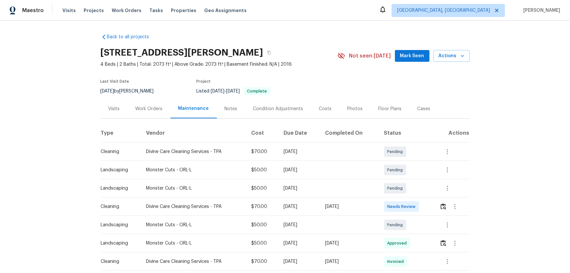
click at [405, 180] on td at bounding box center [451, 206] width 35 height 18
click at [405, 180] on img "button" at bounding box center [443, 206] width 6 height 6
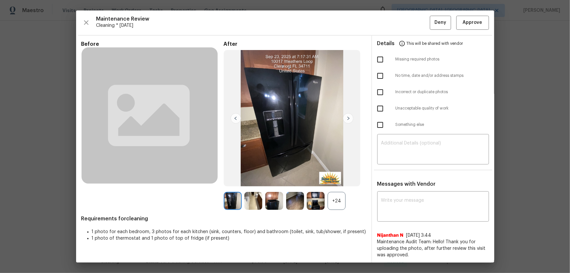
click at [329, 180] on div "+24" at bounding box center [336, 201] width 18 height 18
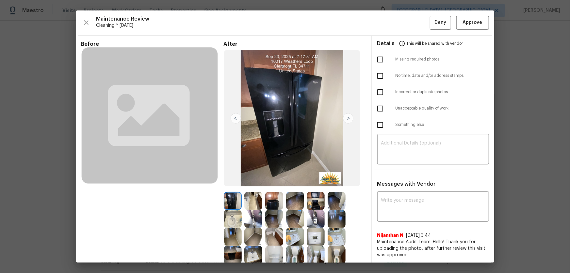
scroll to position [89, 0]
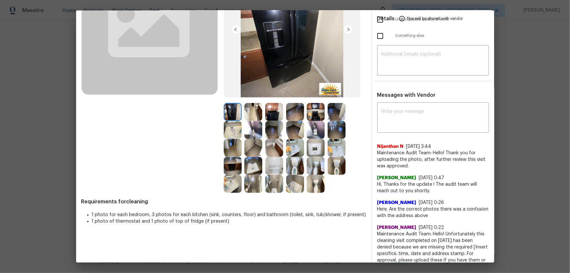
click at [295, 170] on img at bounding box center [295, 166] width 18 height 18
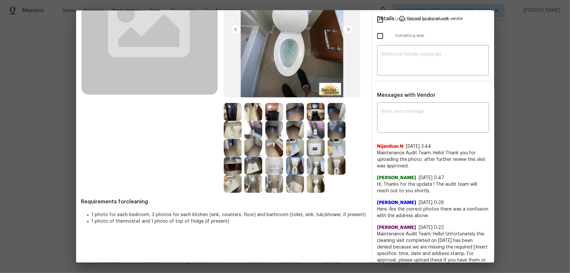
click at [331, 166] on img at bounding box center [336, 166] width 18 height 18
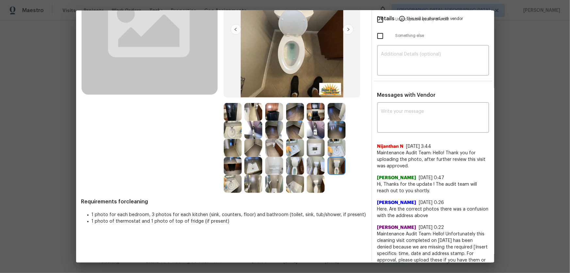
click at [332, 151] on img at bounding box center [336, 148] width 18 height 18
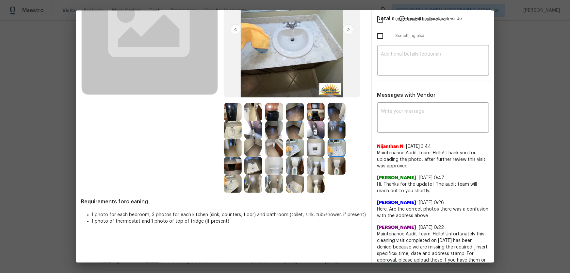
click at [286, 147] on img at bounding box center [295, 148] width 18 height 18
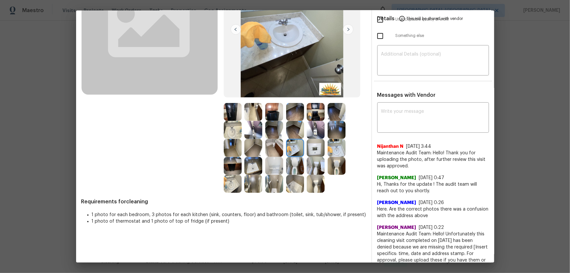
click at [272, 165] on img at bounding box center [274, 166] width 18 height 18
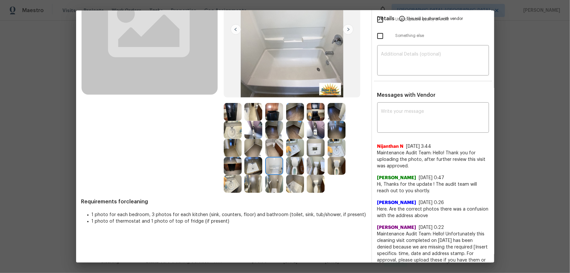
click at [290, 180] on img at bounding box center [295, 184] width 18 height 18
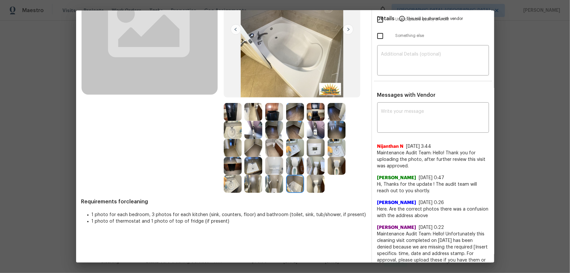
click at [251, 180] on img at bounding box center [253, 184] width 18 height 18
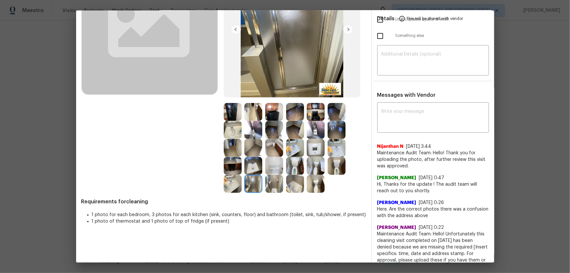
click at [226, 180] on img at bounding box center [233, 184] width 18 height 18
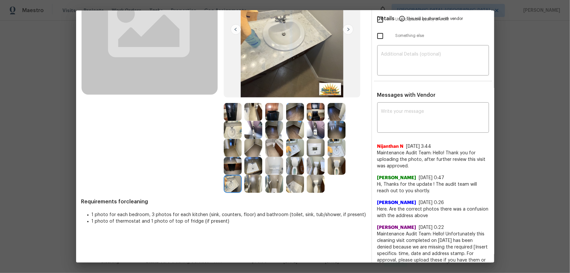
click at [247, 165] on img at bounding box center [253, 166] width 18 height 18
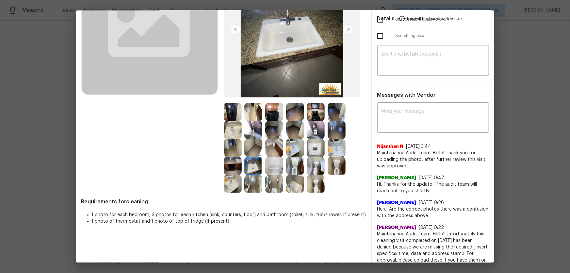
click at [248, 135] on img at bounding box center [253, 130] width 18 height 18
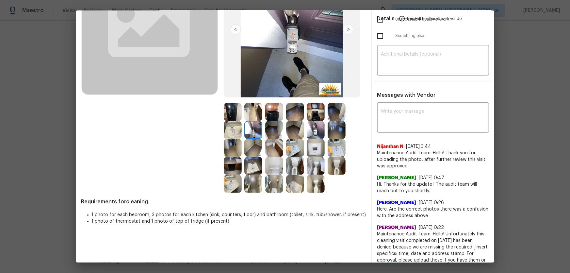
click at [248, 119] on img at bounding box center [253, 112] width 18 height 18
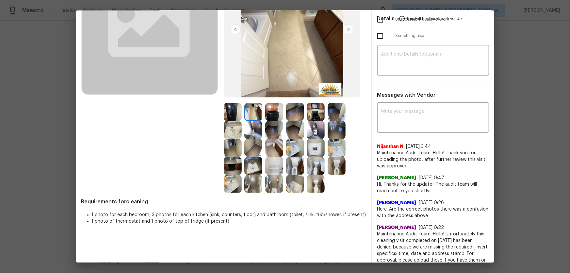
click at [266, 115] on img at bounding box center [274, 112] width 18 height 18
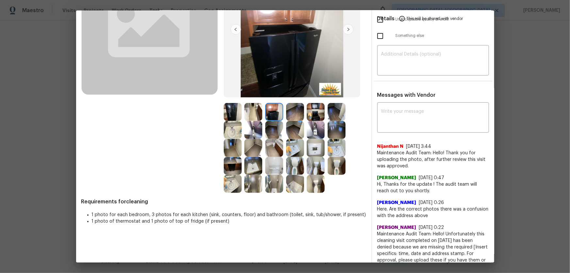
click at [255, 150] on img at bounding box center [253, 148] width 18 height 18
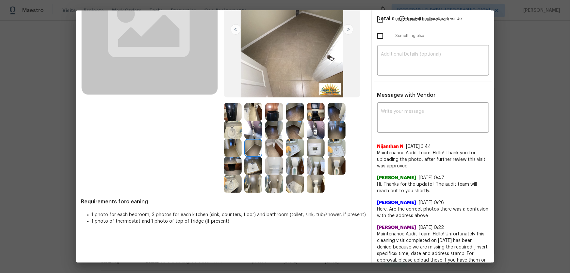
click at [290, 129] on img at bounding box center [295, 130] width 18 height 18
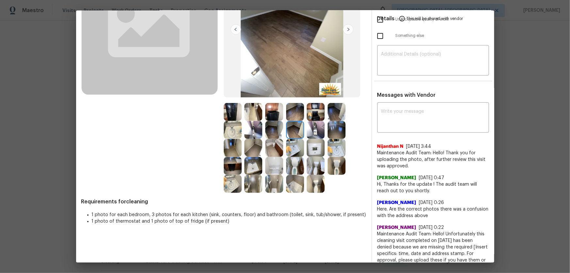
click at [273, 127] on img at bounding box center [274, 130] width 18 height 18
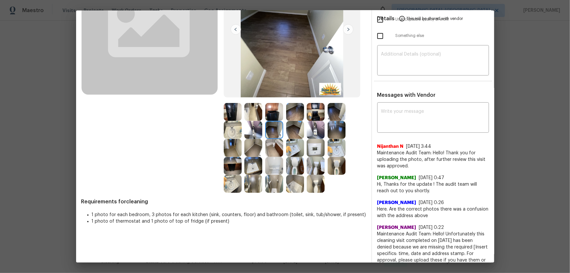
click at [295, 110] on img at bounding box center [295, 112] width 18 height 18
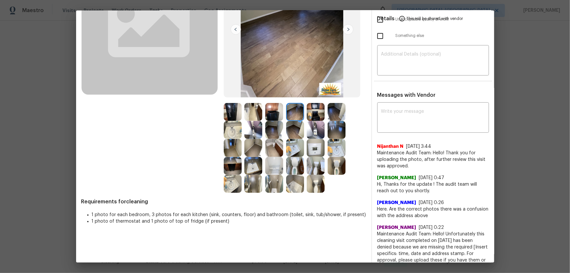
click at [336, 131] on img at bounding box center [336, 130] width 18 height 18
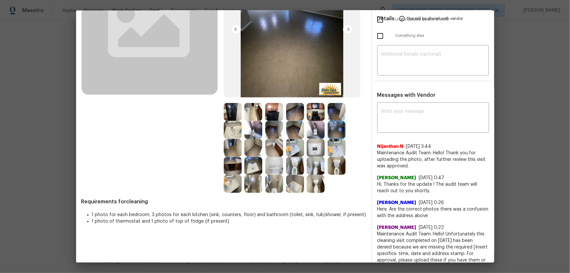
click at [334, 111] on img at bounding box center [336, 112] width 18 height 18
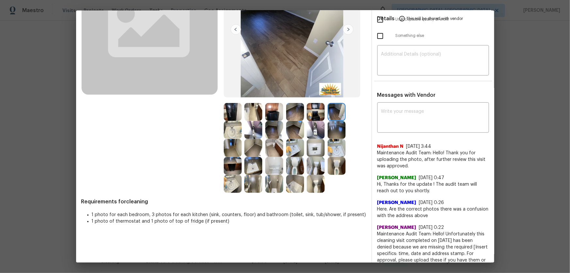
click at [316, 128] on img at bounding box center [316, 130] width 18 height 18
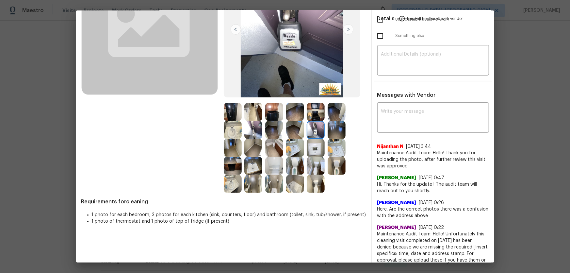
click at [312, 116] on img at bounding box center [316, 112] width 18 height 18
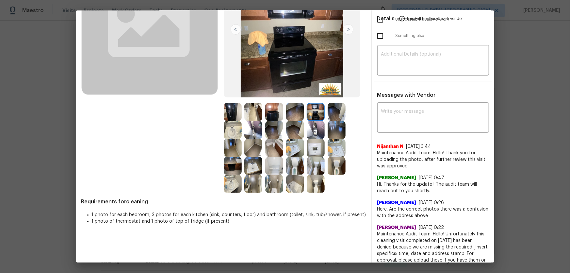
click at [265, 110] on img at bounding box center [274, 112] width 18 height 18
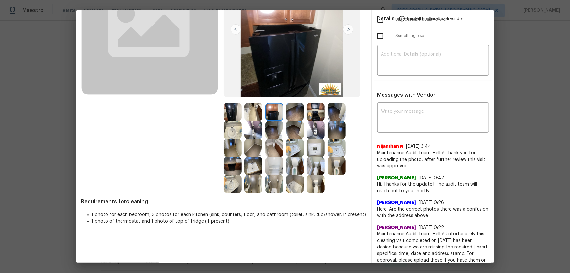
click at [253, 110] on img at bounding box center [253, 112] width 18 height 18
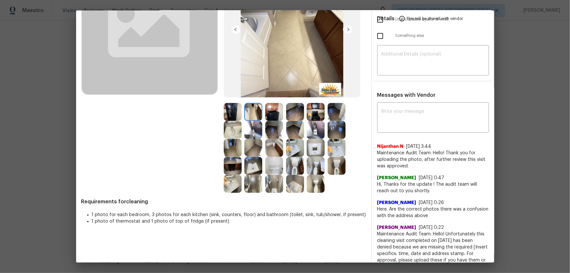
click at [229, 107] on img at bounding box center [233, 112] width 18 height 18
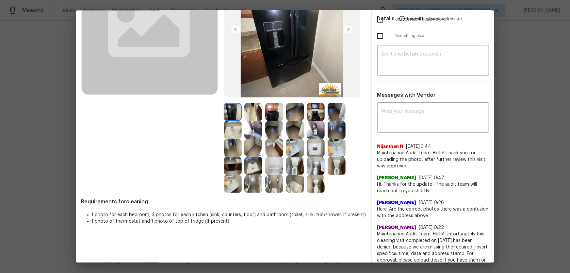
click at [273, 129] on img at bounding box center [274, 130] width 18 height 18
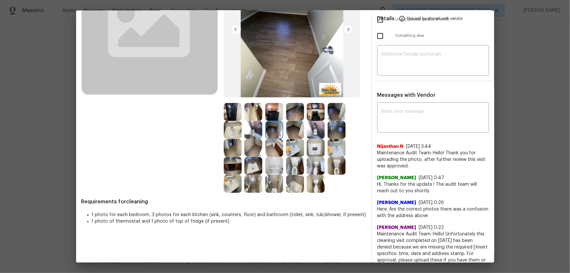
click at [270, 114] on img at bounding box center [274, 112] width 18 height 18
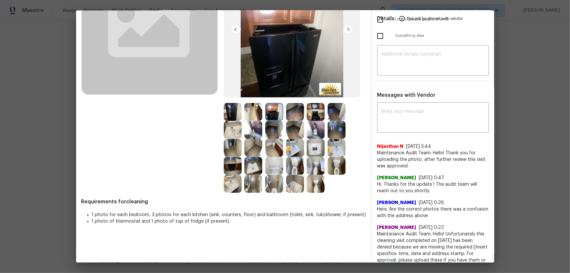
scroll to position [0, 0]
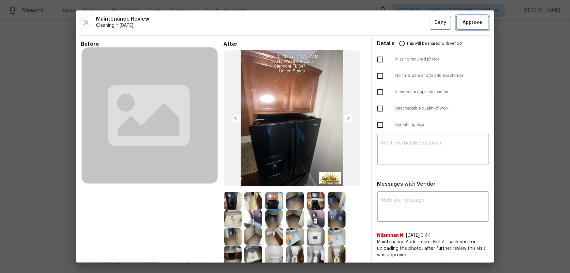
click at [405, 25] on span "Approve" at bounding box center [473, 23] width 20 height 8
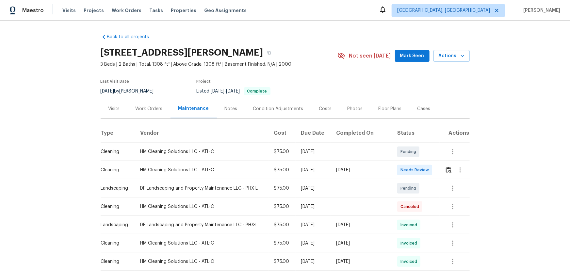
click at [405, 172] on td at bounding box center [454, 170] width 30 height 18
click at [405, 173] on button "button" at bounding box center [449, 170] width 8 height 16
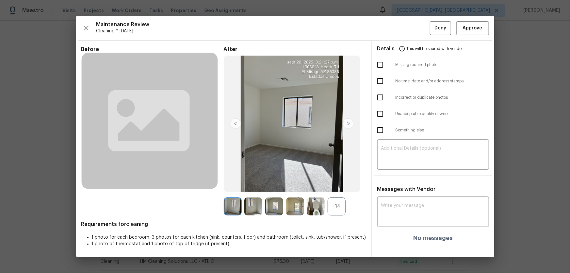
click at [338, 180] on div "+14" at bounding box center [336, 206] width 18 height 18
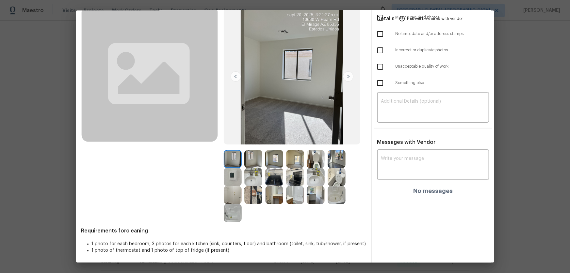
scroll to position [42, 0]
click at [313, 159] on img at bounding box center [316, 158] width 18 height 18
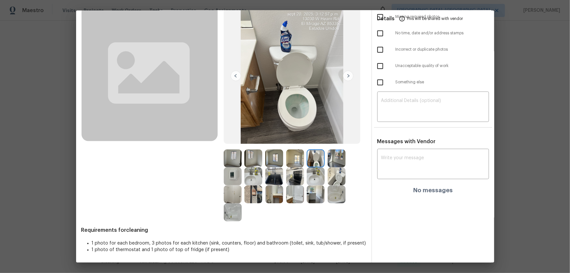
click at [339, 178] on img at bounding box center [336, 176] width 18 height 18
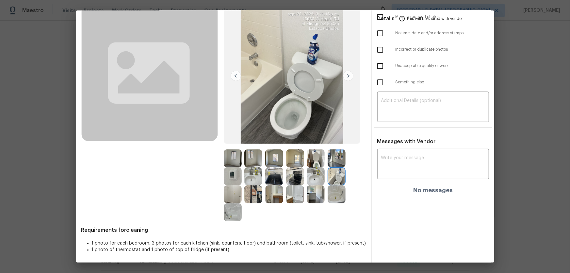
click at [320, 177] on img at bounding box center [316, 176] width 18 height 18
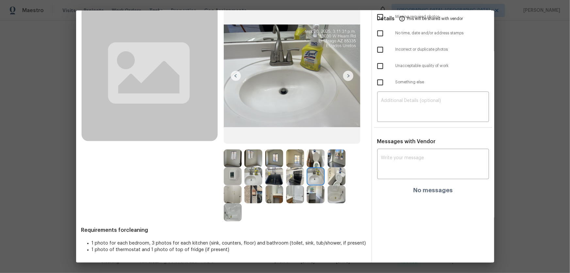
click at [253, 178] on img at bounding box center [253, 176] width 18 height 18
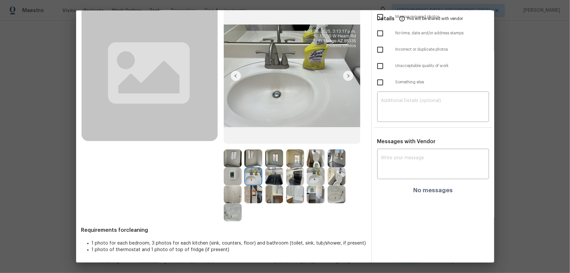
click at [232, 180] on img at bounding box center [233, 212] width 18 height 18
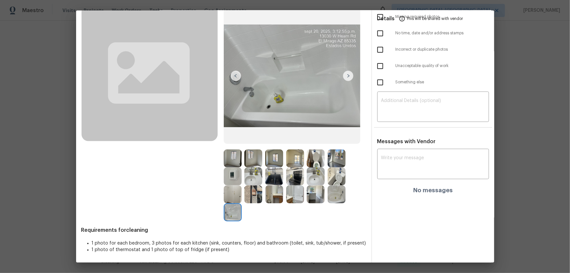
click at [328, 180] on img at bounding box center [336, 194] width 18 height 18
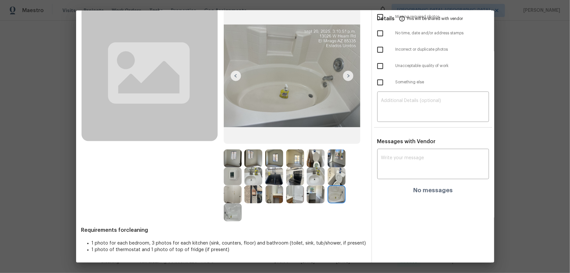
click at [307, 180] on img at bounding box center [316, 194] width 18 height 18
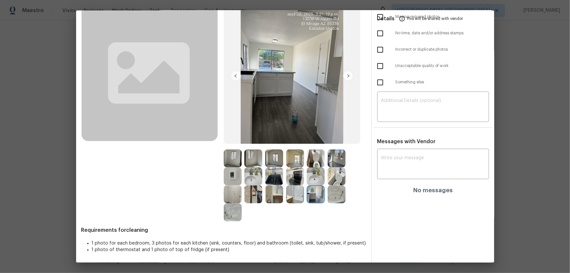
click at [283, 180] on div at bounding box center [275, 194] width 21 height 18
click at [268, 180] on img at bounding box center [274, 194] width 18 height 18
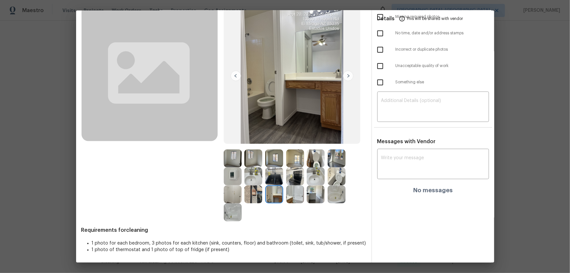
click at [268, 180] on img at bounding box center [274, 176] width 18 height 18
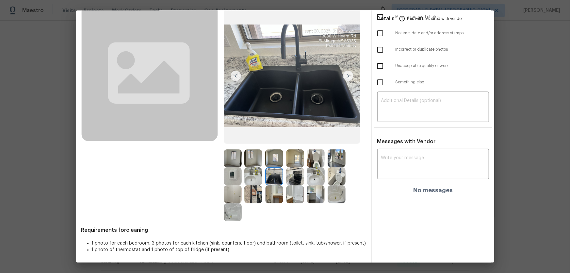
click at [287, 178] on img at bounding box center [295, 176] width 18 height 18
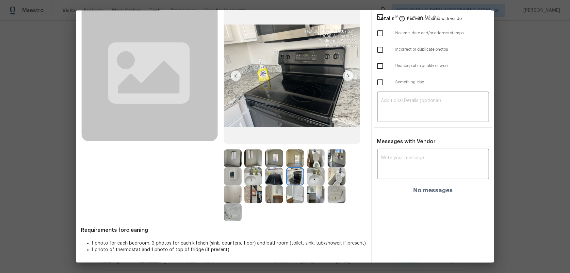
click at [252, 175] on img at bounding box center [253, 176] width 18 height 18
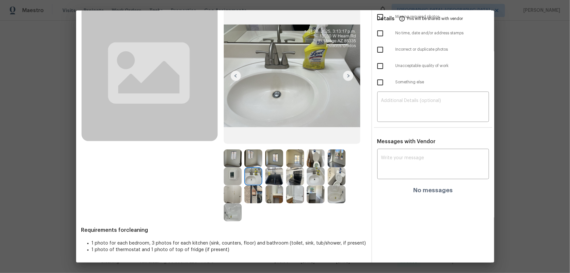
click at [232, 175] on img at bounding box center [233, 176] width 18 height 18
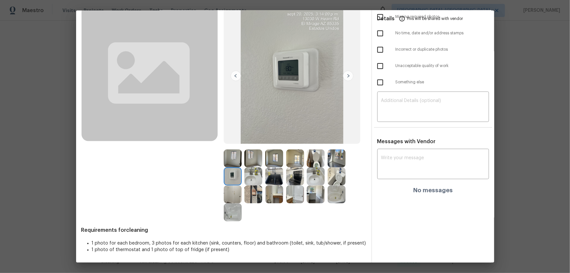
click at [294, 163] on img at bounding box center [295, 158] width 18 height 18
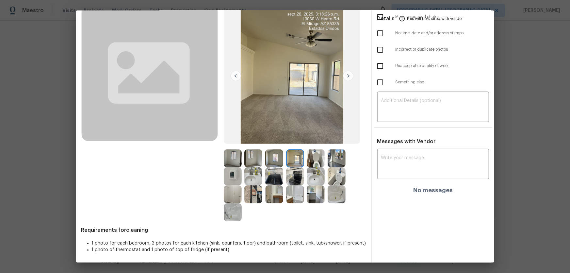
click at [271, 158] on img at bounding box center [274, 158] width 18 height 18
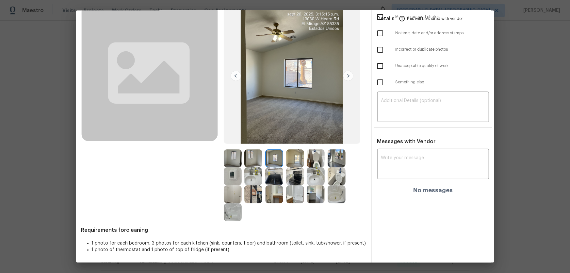
click at [256, 158] on img at bounding box center [253, 158] width 18 height 18
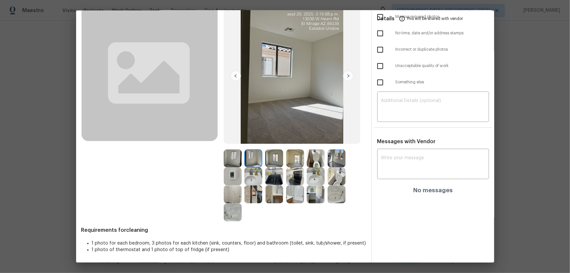
click at [238, 156] on img at bounding box center [233, 158] width 18 height 18
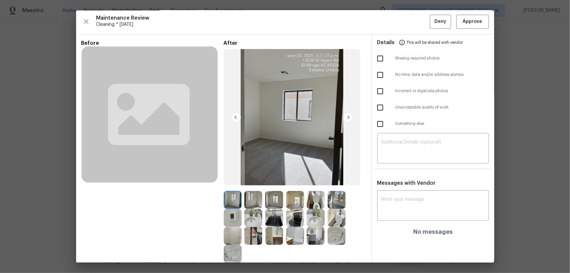
scroll to position [0, 0]
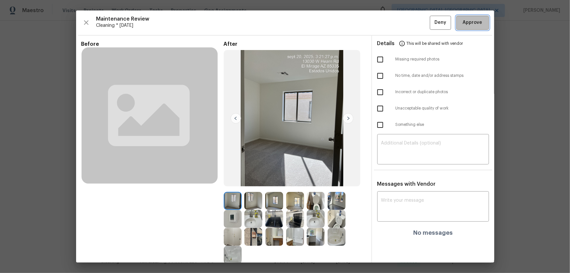
click at [405, 26] on button "Approve" at bounding box center [472, 23] width 33 height 14
